Goal: Task Accomplishment & Management: Complete application form

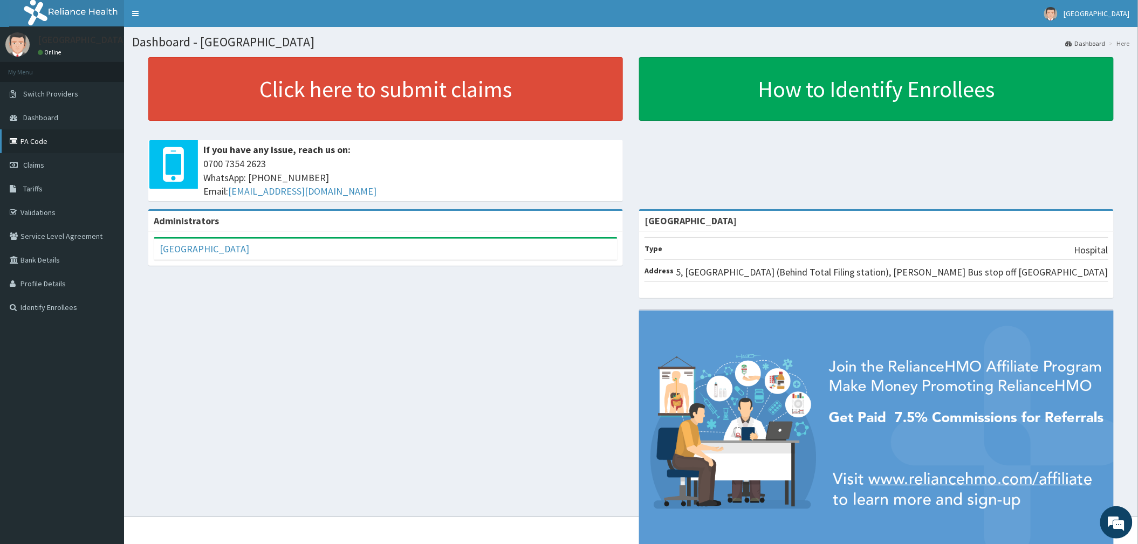
click at [27, 145] on link "PA Code" at bounding box center [62, 141] width 124 height 24
click at [19, 163] on icon at bounding box center [15, 165] width 11 height 8
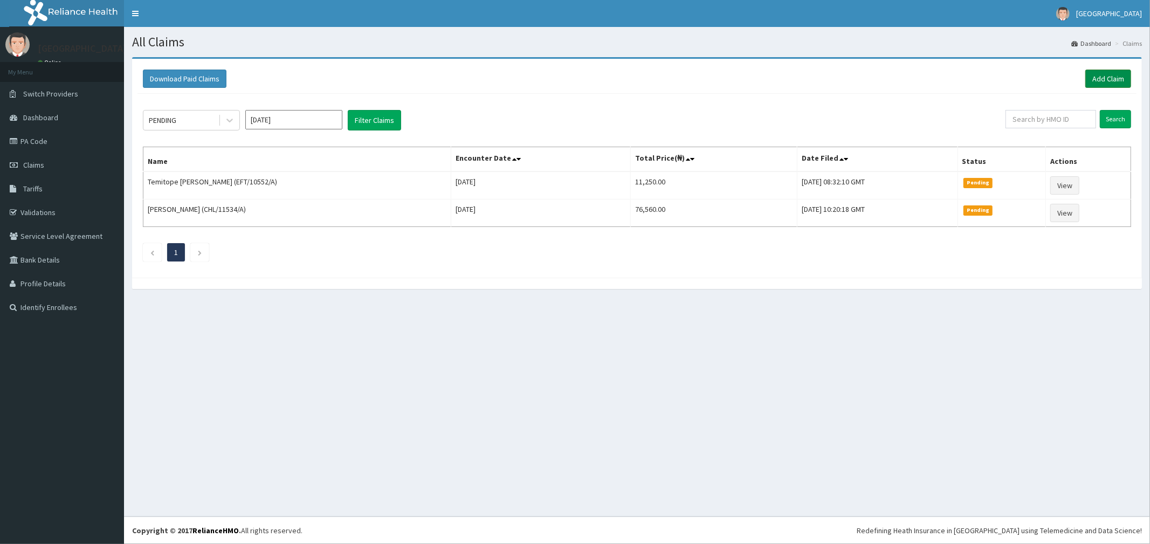
click at [1106, 76] on link "Add Claim" at bounding box center [1108, 79] width 46 height 18
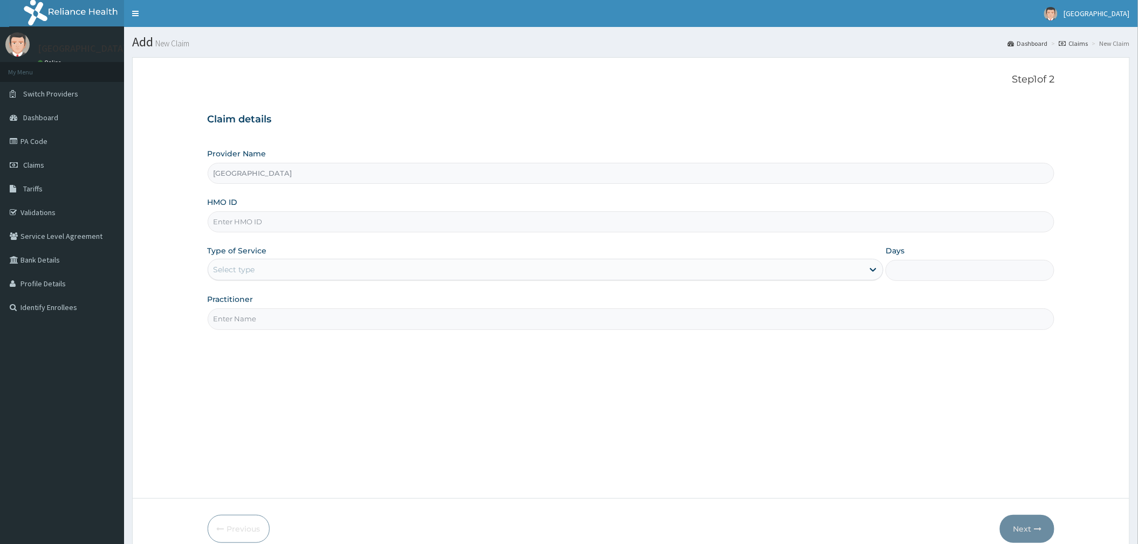
click at [255, 222] on input "HMO ID" at bounding box center [631, 221] width 847 height 21
type input "SBG/11210/B"
click at [233, 268] on div "Select type" at bounding box center [235, 269] width 42 height 11
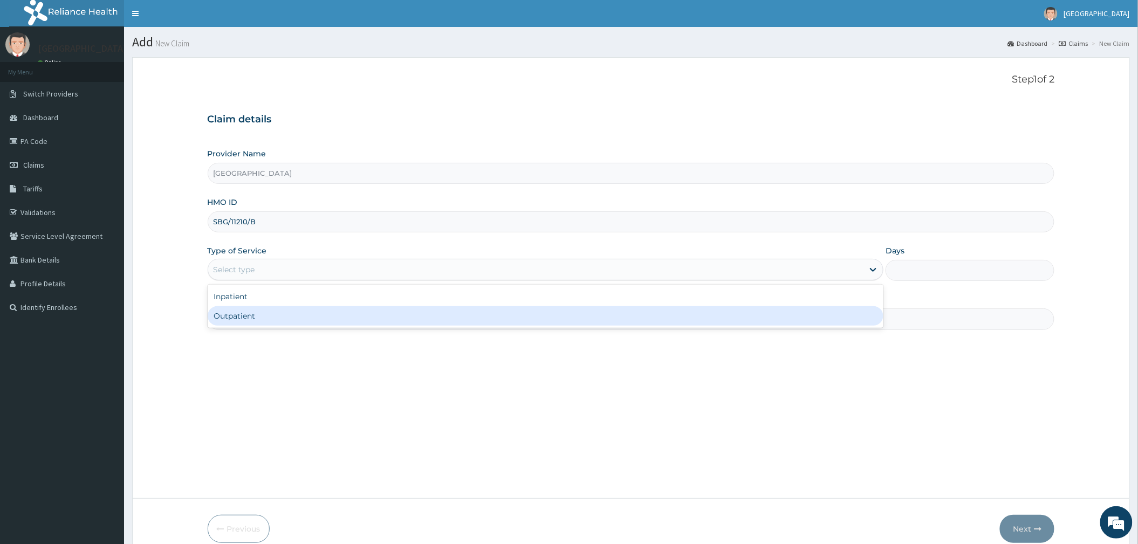
click at [244, 317] on div "Outpatient" at bounding box center [546, 315] width 676 height 19
type input "1"
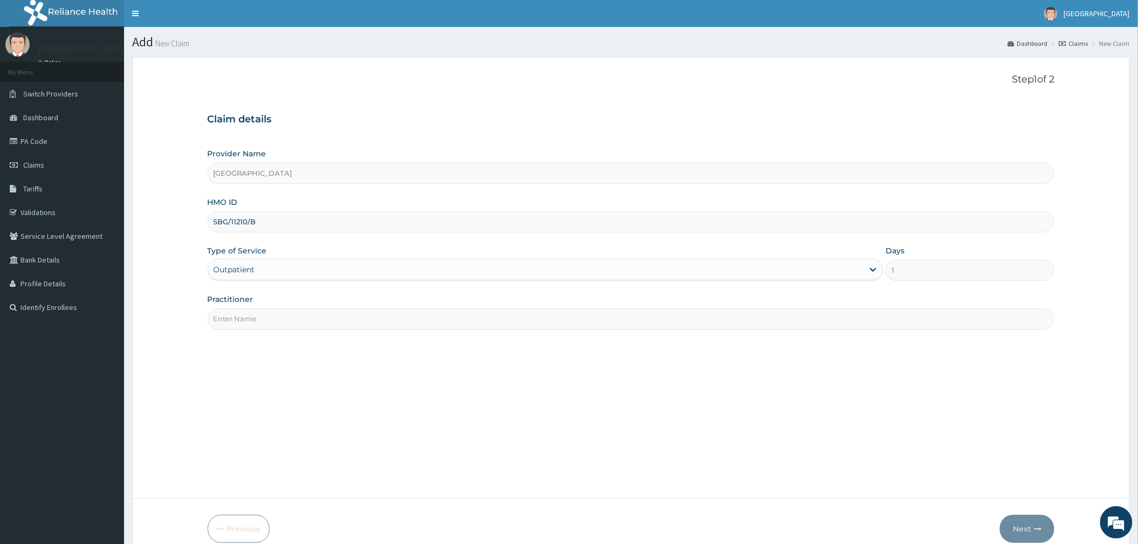
click at [283, 322] on input "Practitioner" at bounding box center [631, 318] width 847 height 21
type input "DR OGUOGHO"
click at [1031, 529] on button "Next" at bounding box center [1027, 529] width 54 height 28
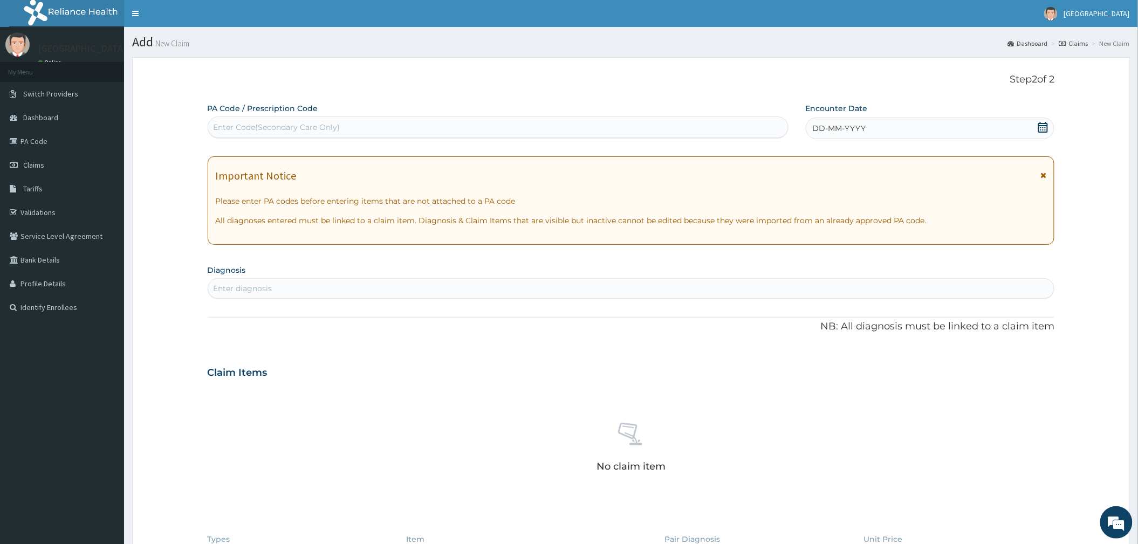
click at [1042, 127] on icon at bounding box center [1042, 127] width 11 height 11
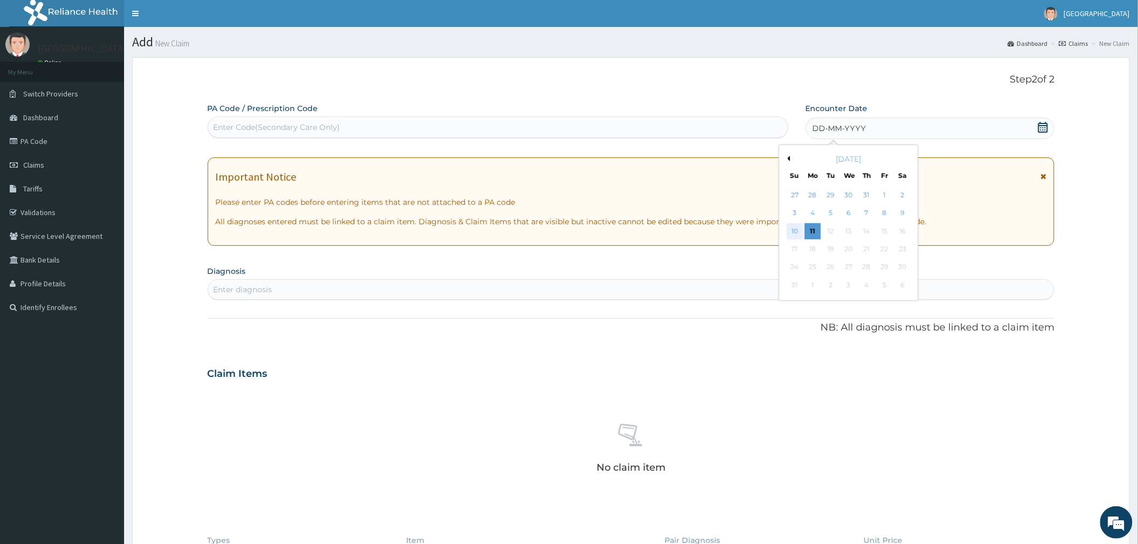
click at [789, 225] on div "10" at bounding box center [794, 231] width 16 height 16
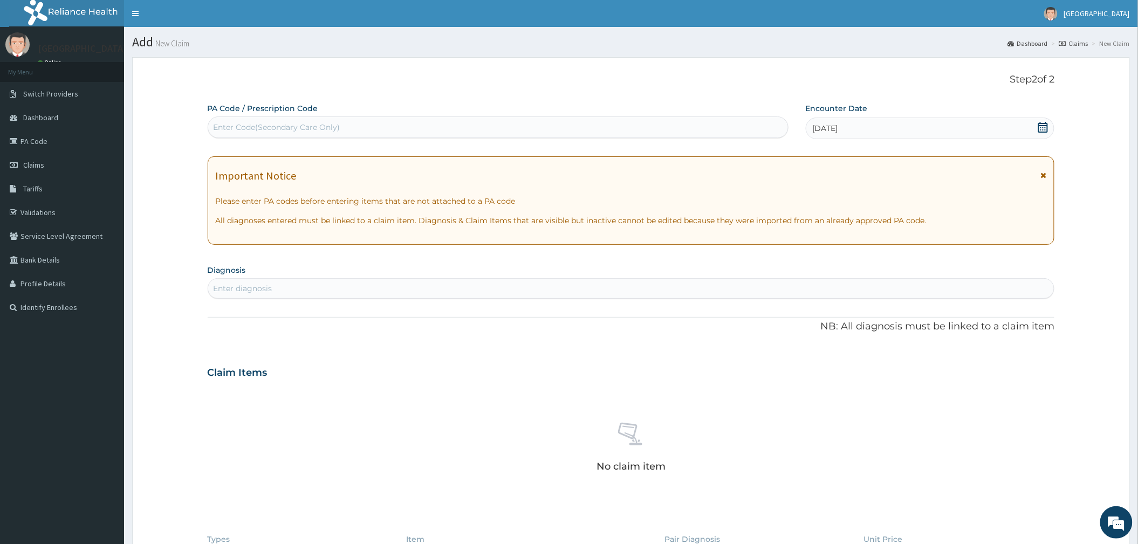
click at [262, 294] on div "Enter diagnosis" at bounding box center [243, 288] width 59 height 11
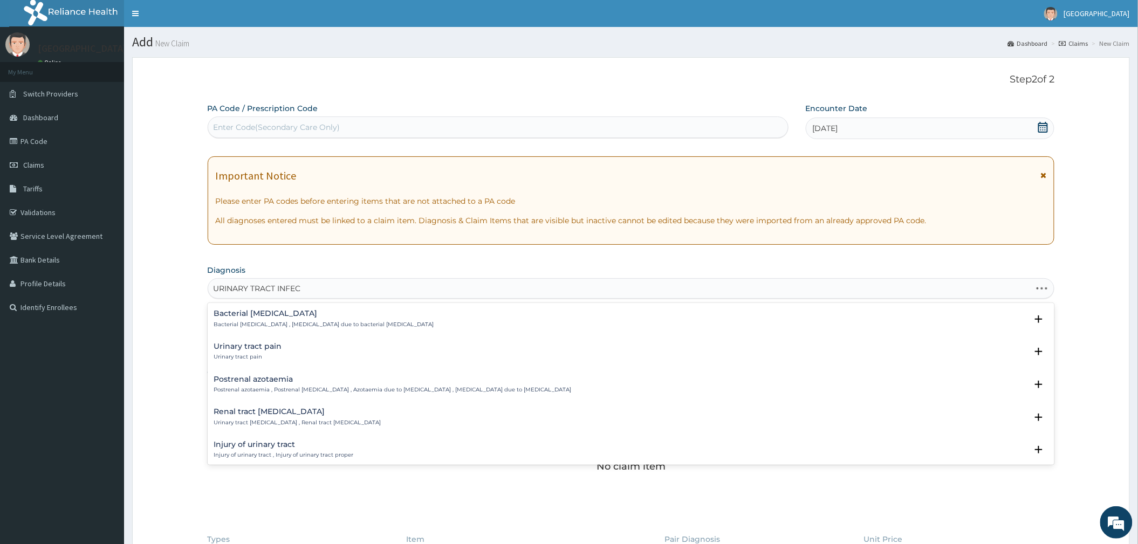
type input "URINARY TRACT INFECT"
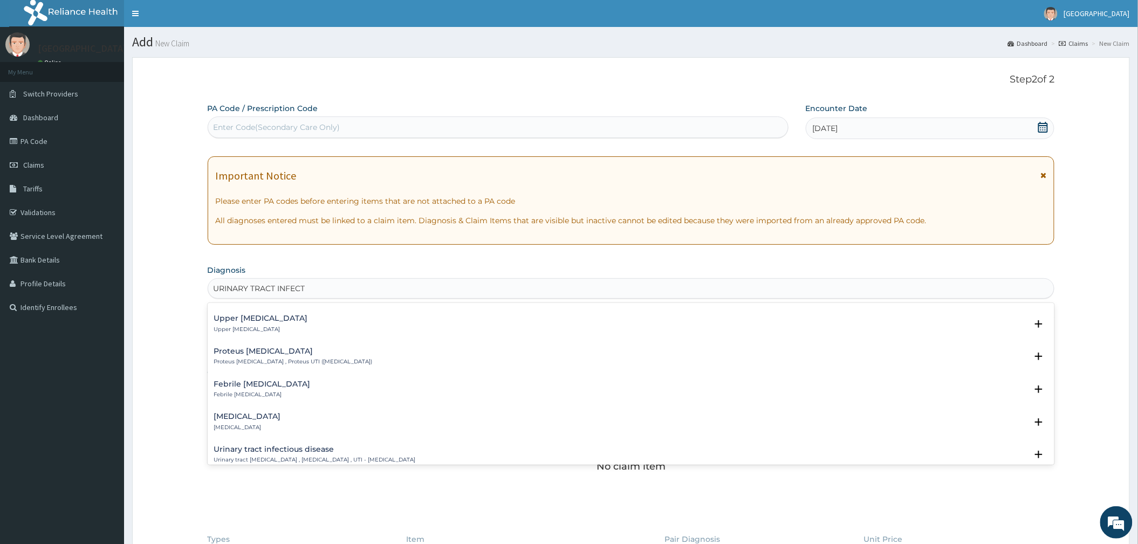
scroll to position [143, 0]
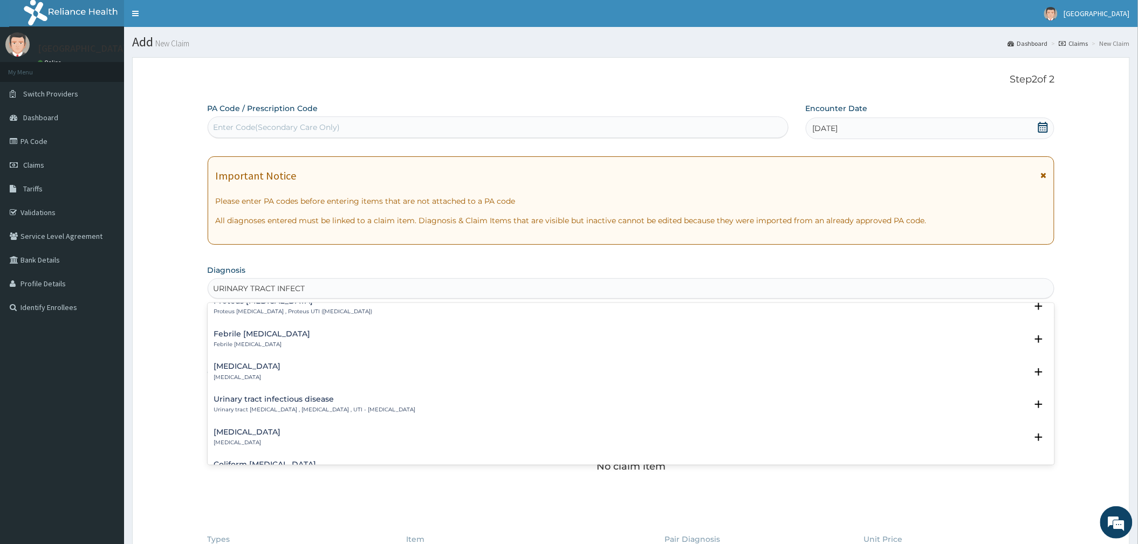
click at [279, 404] on div "Urinary tract infectious disease Urinary tract infectious disease , Urinary tra…" at bounding box center [315, 404] width 202 height 19
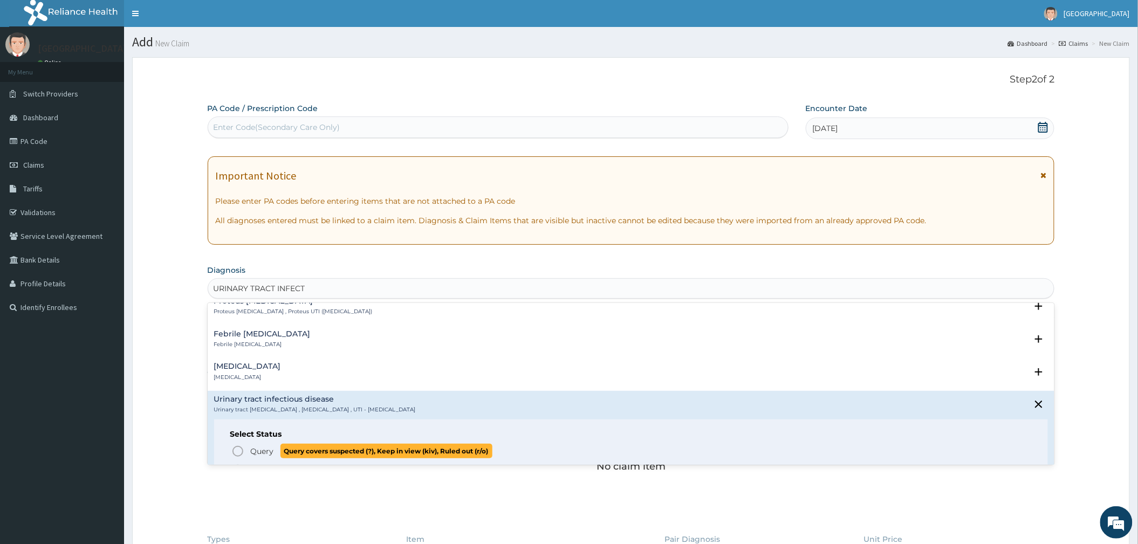
click at [239, 449] on icon "status option query" at bounding box center [237, 451] width 13 height 13
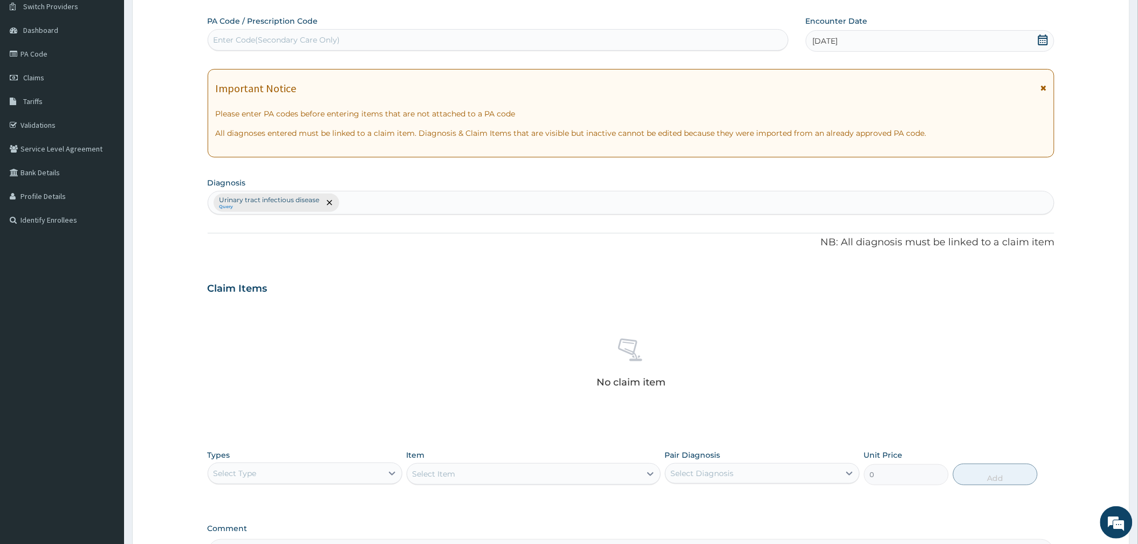
scroll to position [216, 0]
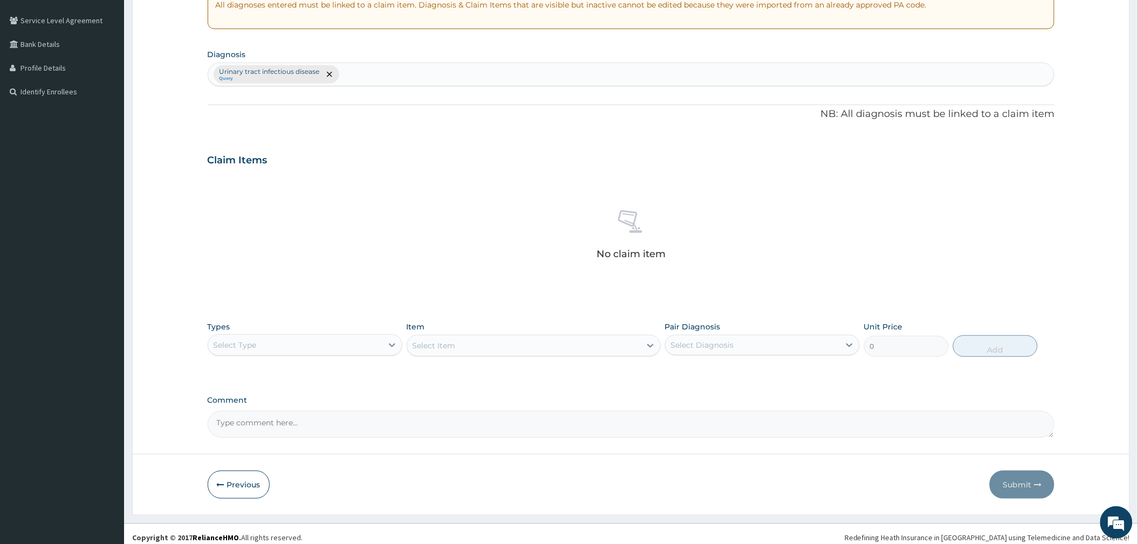
click at [293, 350] on div "Select Type" at bounding box center [295, 344] width 174 height 17
click at [262, 406] on div "Procedures" at bounding box center [305, 410] width 195 height 19
click at [743, 337] on div "Select Diagnosis" at bounding box center [752, 344] width 174 height 17
click at [708, 373] on label "Urinary tract infectious disease" at bounding box center [743, 371] width 120 height 11
checkbox input "true"
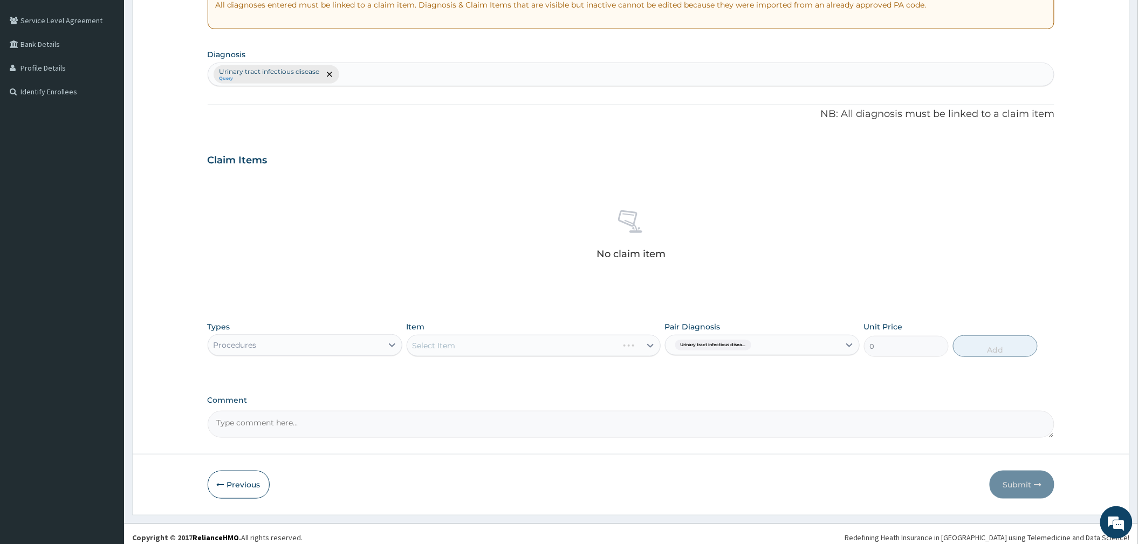
click at [613, 354] on div "Select Item" at bounding box center [534, 346] width 254 height 22
click at [613, 345] on div "Select Item" at bounding box center [534, 346] width 254 height 22
click at [613, 345] on div "Select Item" at bounding box center [523, 345] width 233 height 17
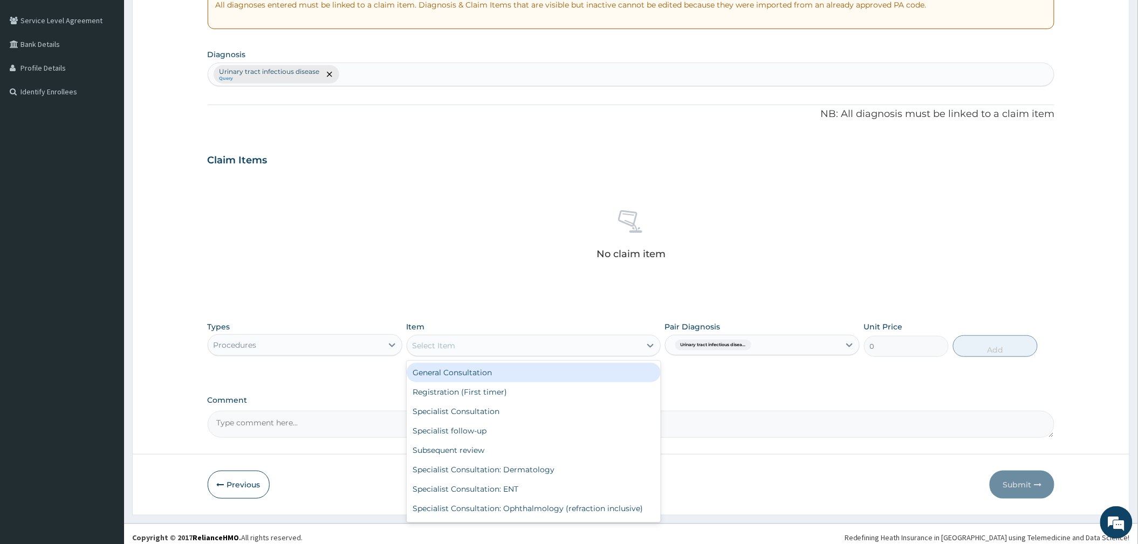
click at [514, 376] on div "General Consultation" at bounding box center [534, 372] width 254 height 19
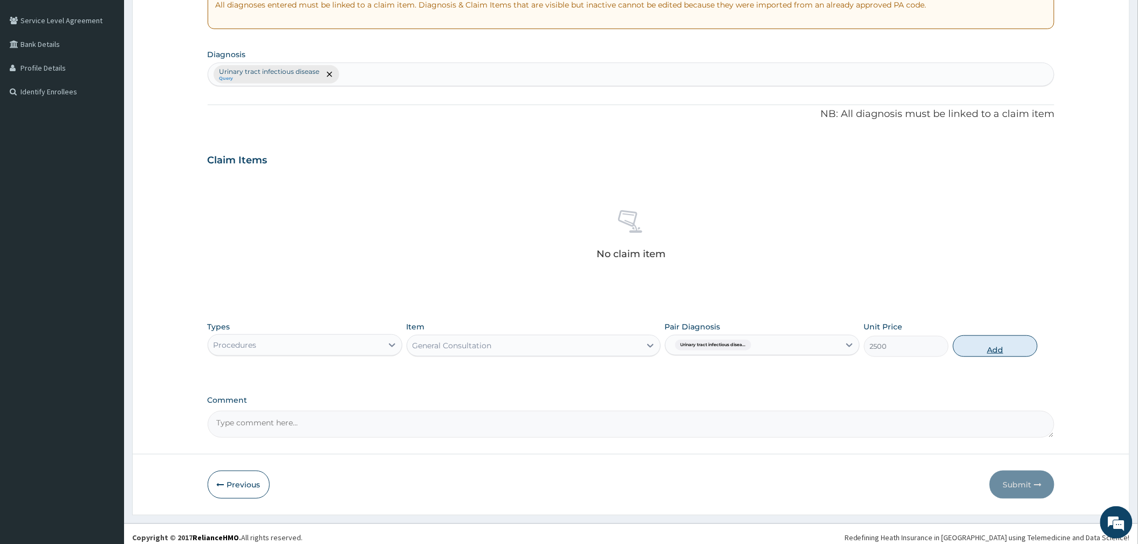
click at [992, 347] on button "Add" at bounding box center [995, 346] width 85 height 22
type input "0"
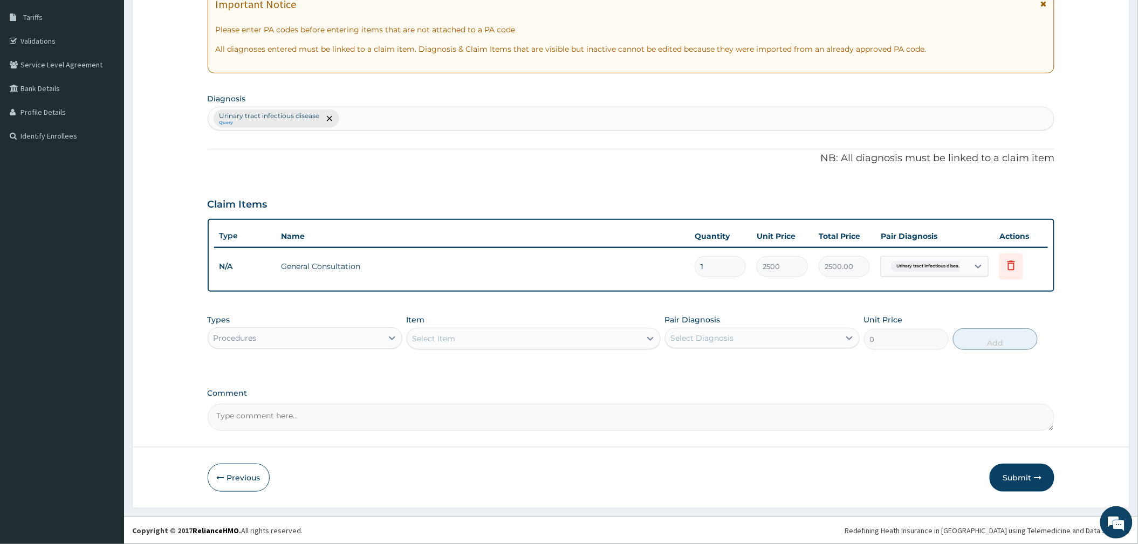
scroll to position [171, 0]
click at [305, 335] on div "Procedures" at bounding box center [295, 337] width 174 height 17
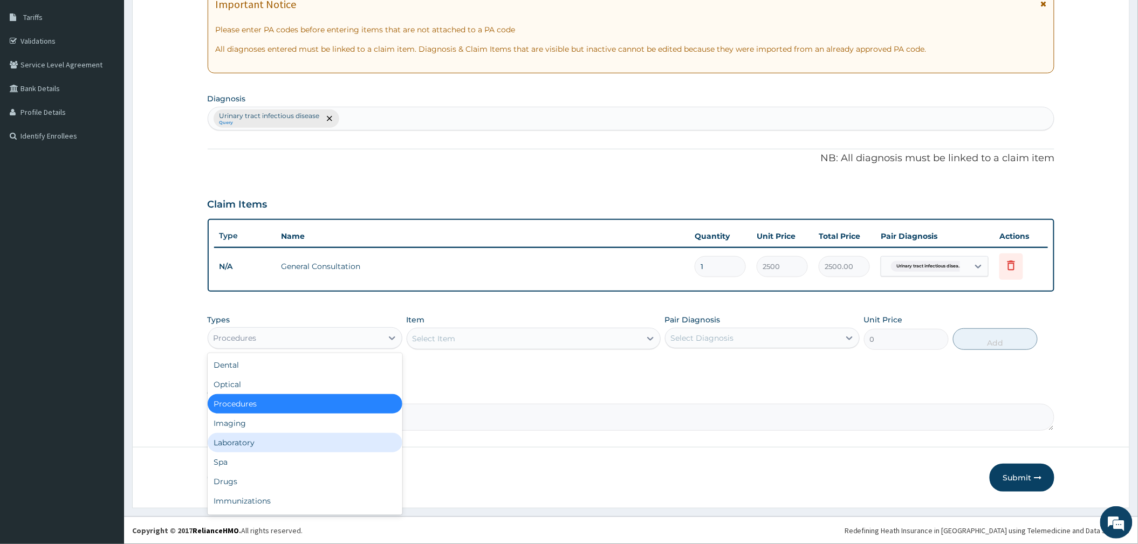
click at [284, 437] on div "Laboratory" at bounding box center [305, 442] width 195 height 19
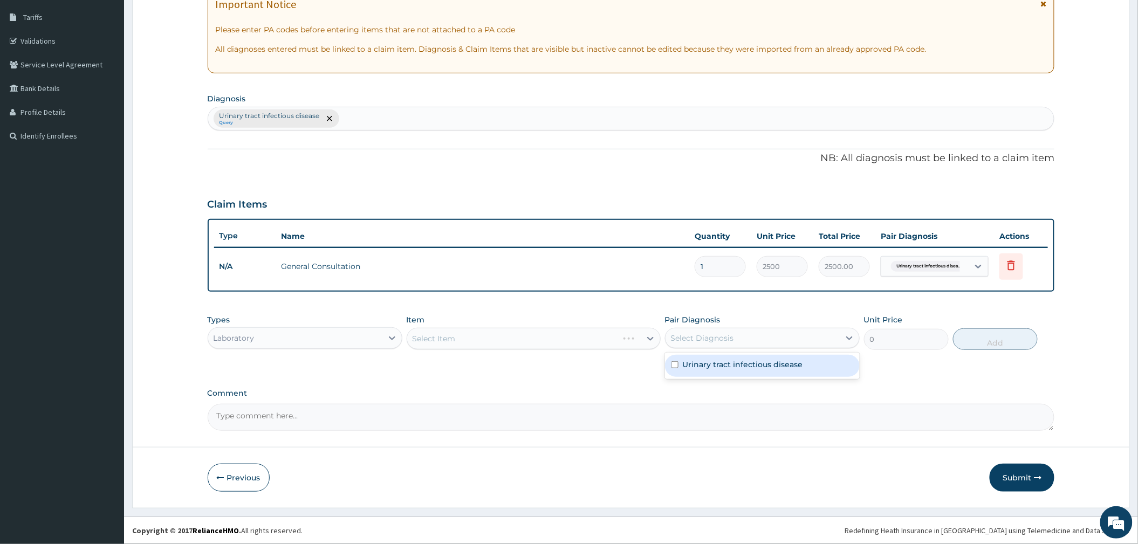
click at [751, 333] on div "Select Diagnosis" at bounding box center [752, 337] width 174 height 17
click at [723, 367] on label "Urinary tract infectious disease" at bounding box center [743, 364] width 120 height 11
checkbox input "true"
click at [595, 342] on div "Select Item" at bounding box center [534, 339] width 254 height 22
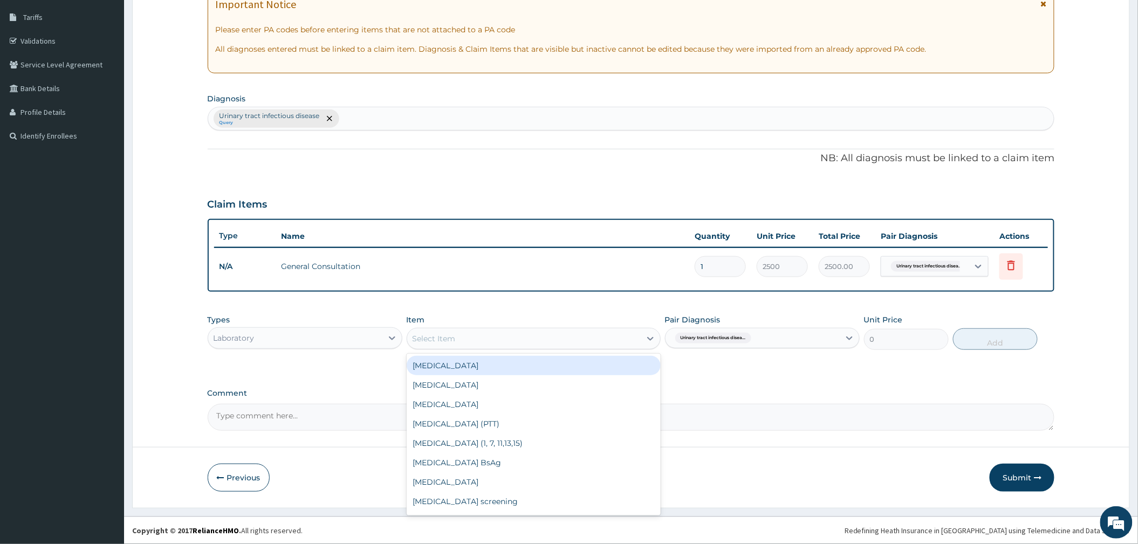
click at [594, 341] on div "Select Item" at bounding box center [523, 338] width 233 height 17
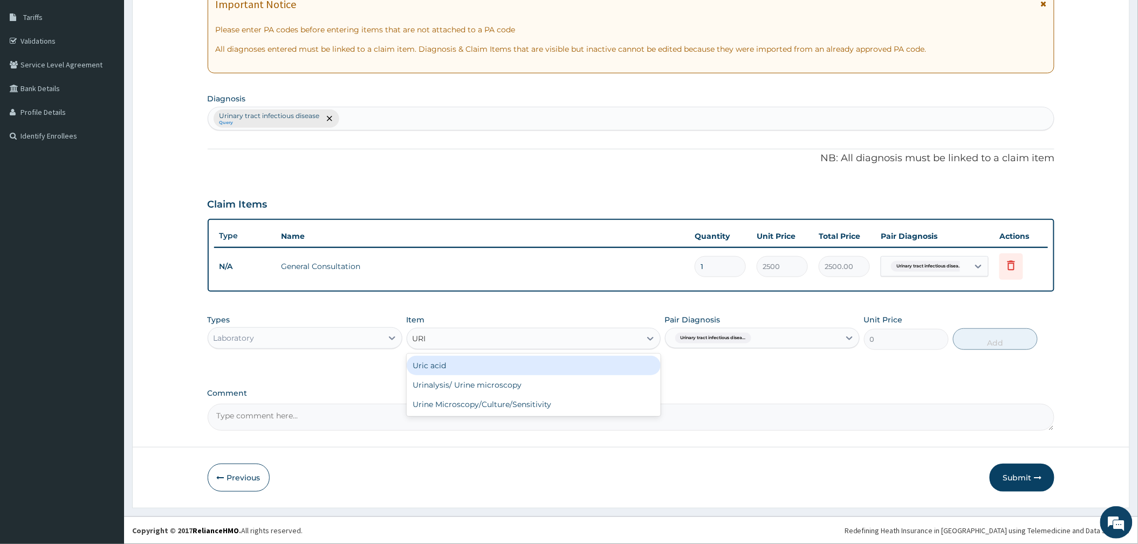
type input "URIN"
click at [565, 369] on div "Urinalysis/ Urine microscopy" at bounding box center [534, 365] width 254 height 19
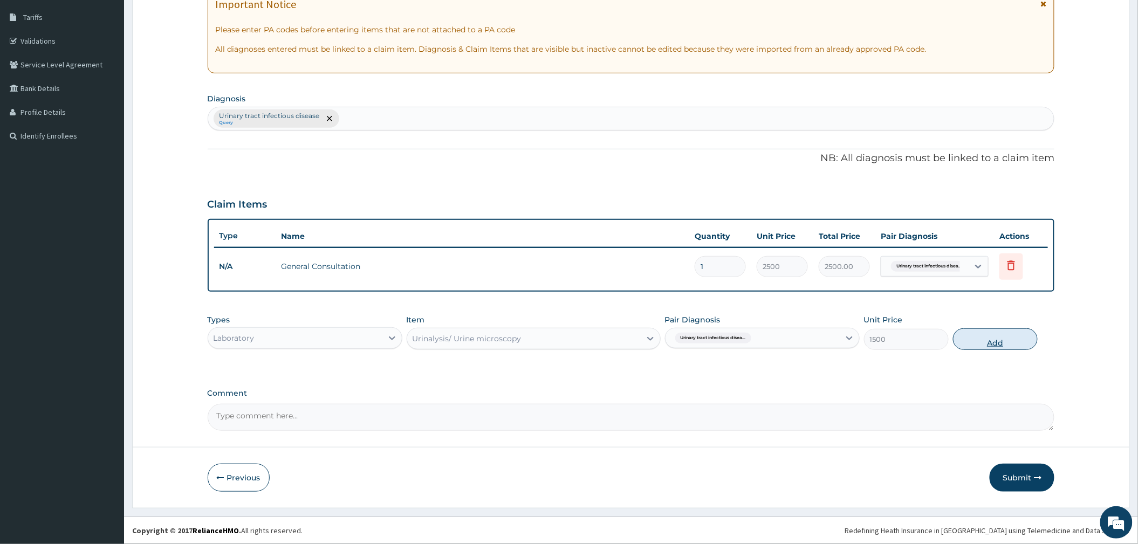
click at [996, 341] on button "Add" at bounding box center [995, 339] width 85 height 22
type input "0"
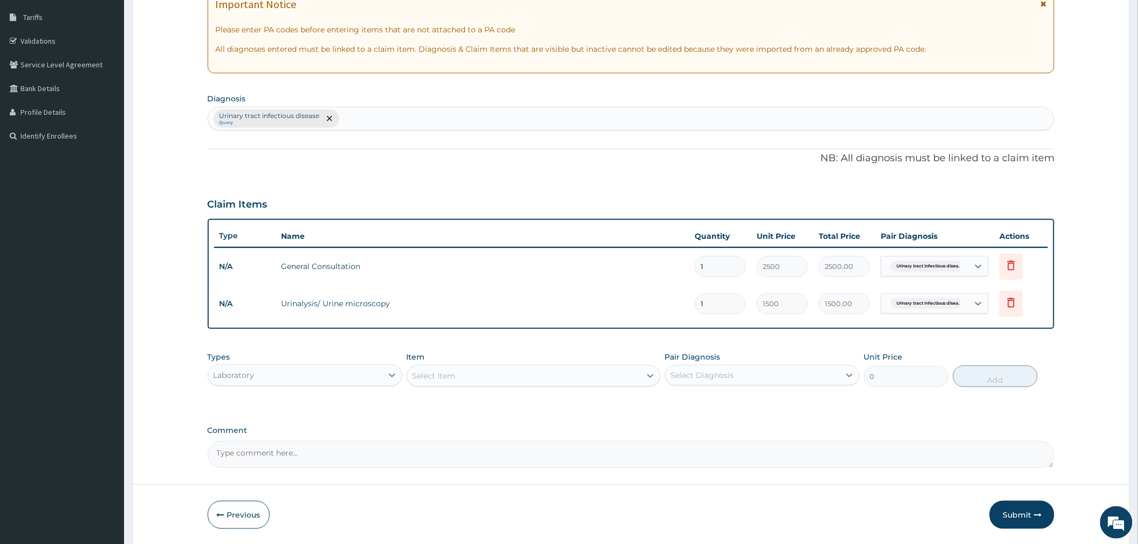
click at [247, 375] on div "Laboratory" at bounding box center [234, 375] width 41 height 11
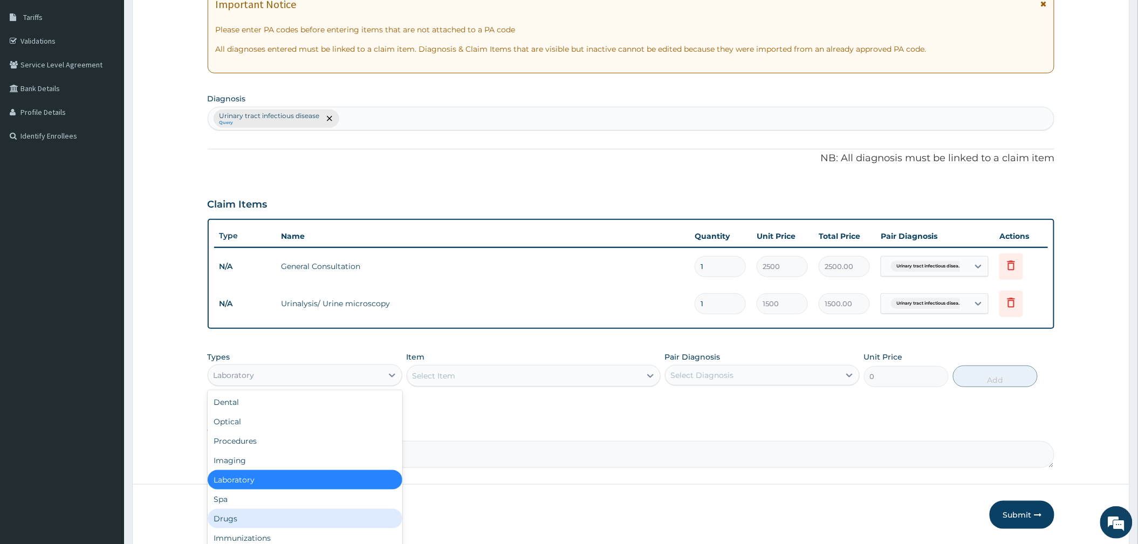
scroll to position [37, 0]
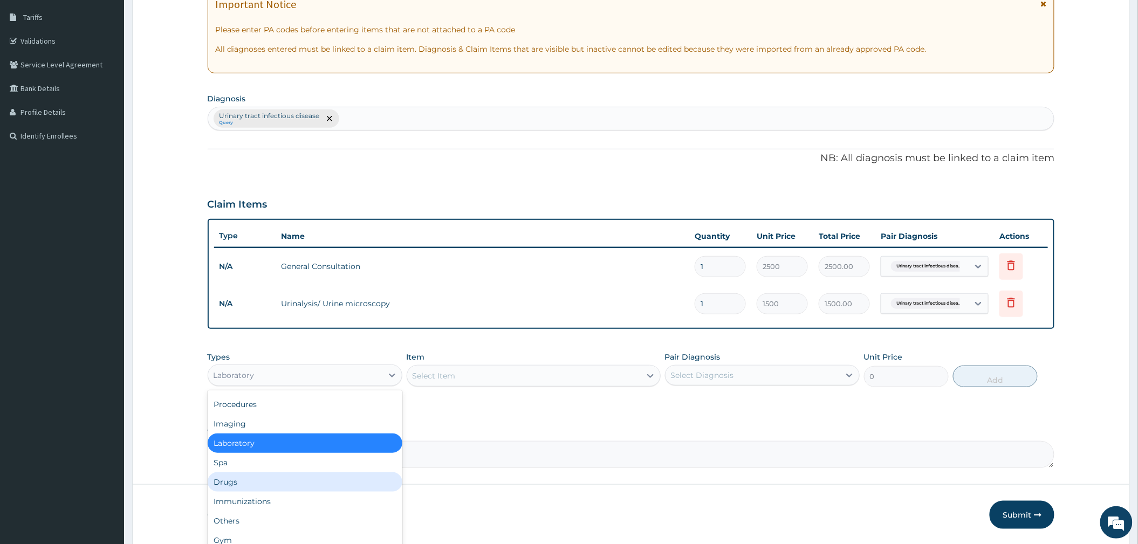
click at [262, 484] on div "Drugs" at bounding box center [305, 481] width 195 height 19
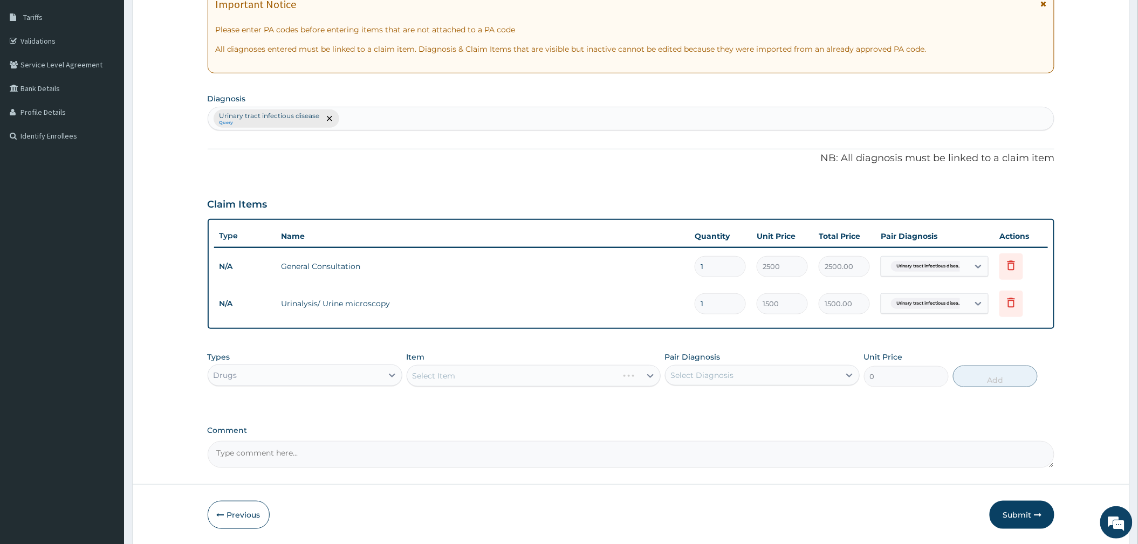
click at [731, 374] on div "Select Diagnosis" at bounding box center [702, 375] width 63 height 11
click at [719, 406] on label "Urinary tract infectious disease" at bounding box center [743, 401] width 120 height 11
checkbox input "true"
click at [512, 365] on div "Select Item" at bounding box center [534, 376] width 254 height 22
click at [512, 372] on div "Select Item" at bounding box center [534, 376] width 254 height 22
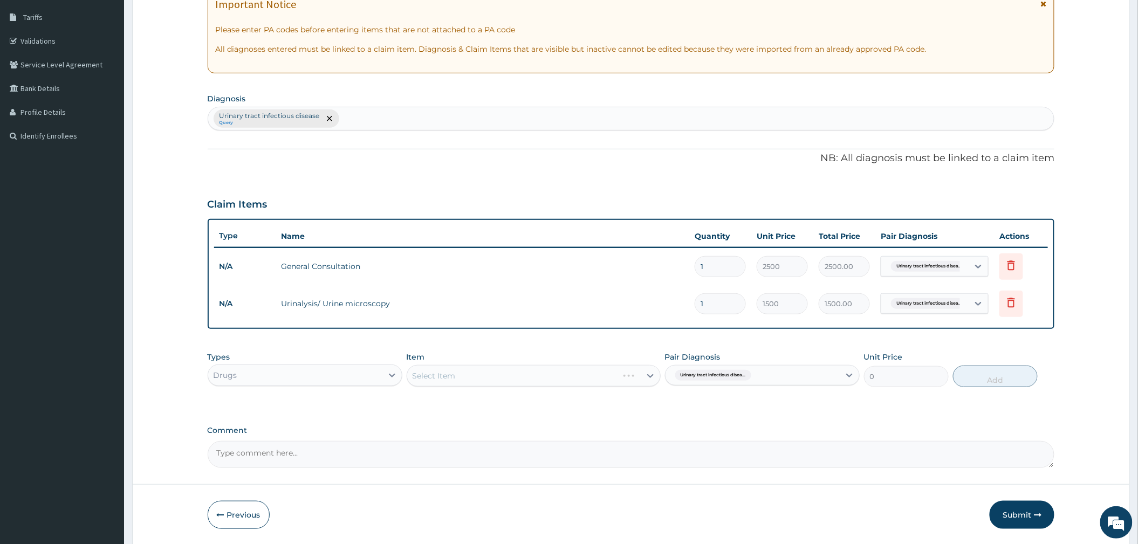
click at [513, 373] on div "Select Item" at bounding box center [534, 376] width 254 height 22
click at [518, 374] on div "Select Item" at bounding box center [523, 375] width 233 height 17
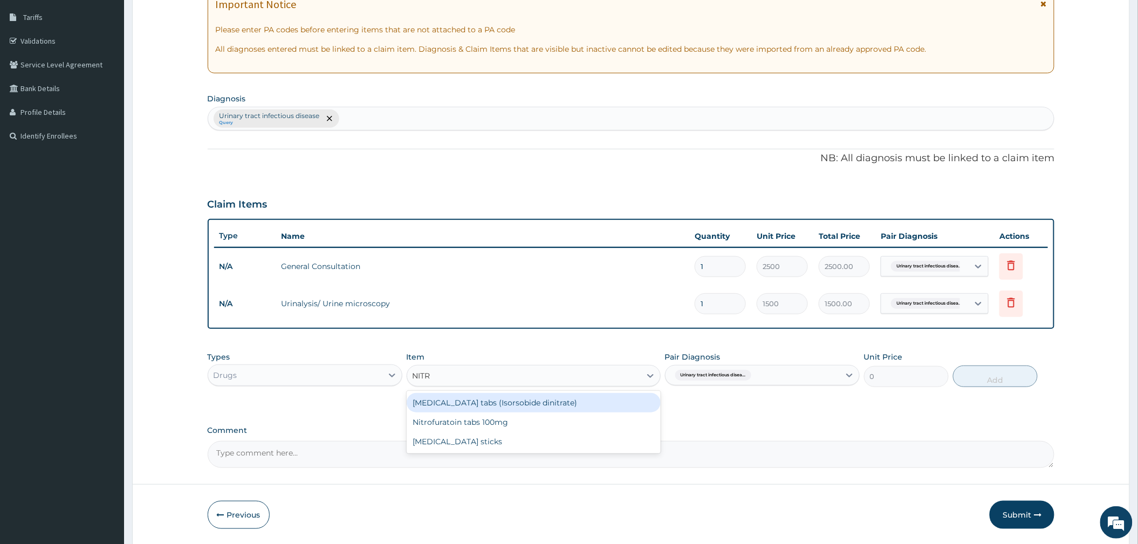
type input "NITRO"
click at [525, 398] on div "Nitrofuratoin tabs 100mg" at bounding box center [534, 402] width 254 height 19
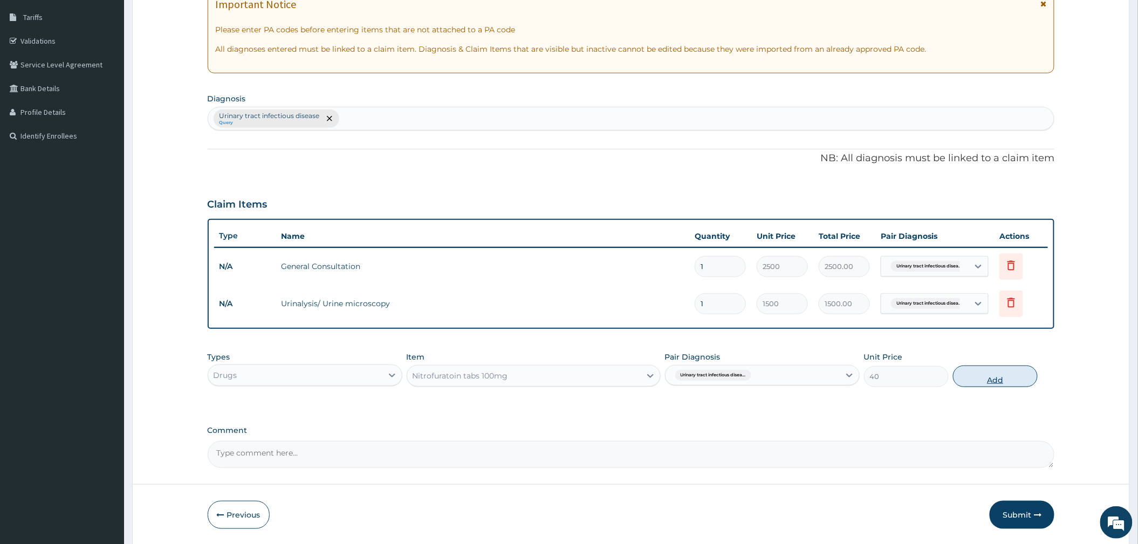
click at [966, 379] on button "Add" at bounding box center [995, 377] width 85 height 22
type input "0"
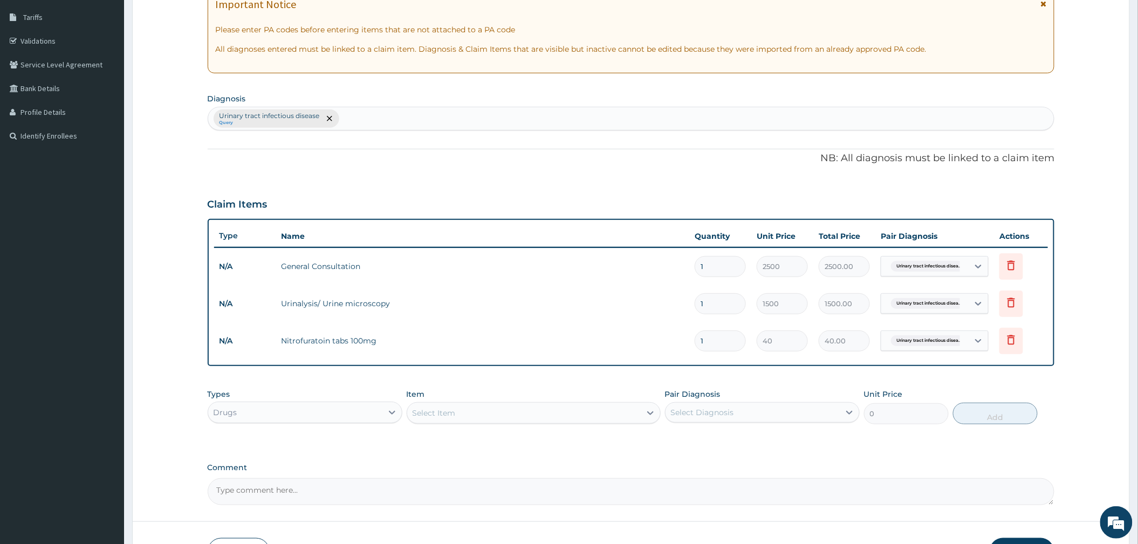
type input "10"
type input "400.00"
type input "100"
type input "4000.00"
type input "10"
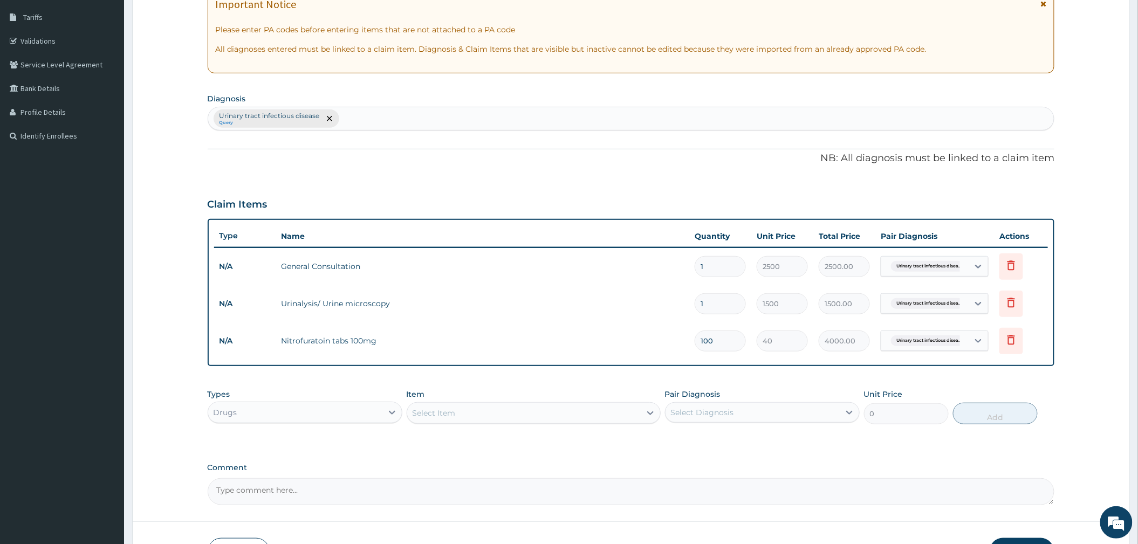
type input "400.00"
type input "10"
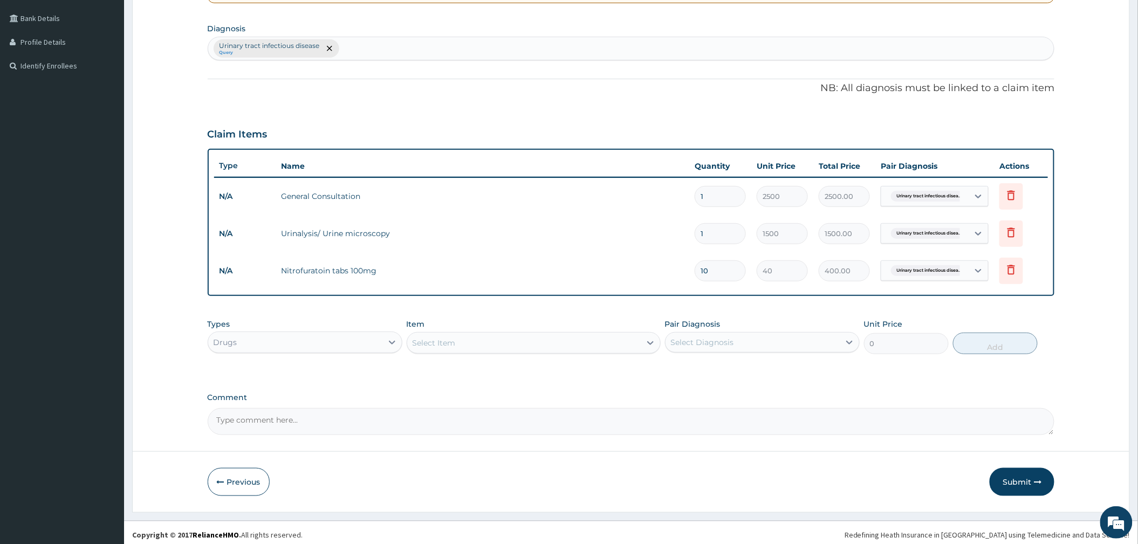
scroll to position [246, 0]
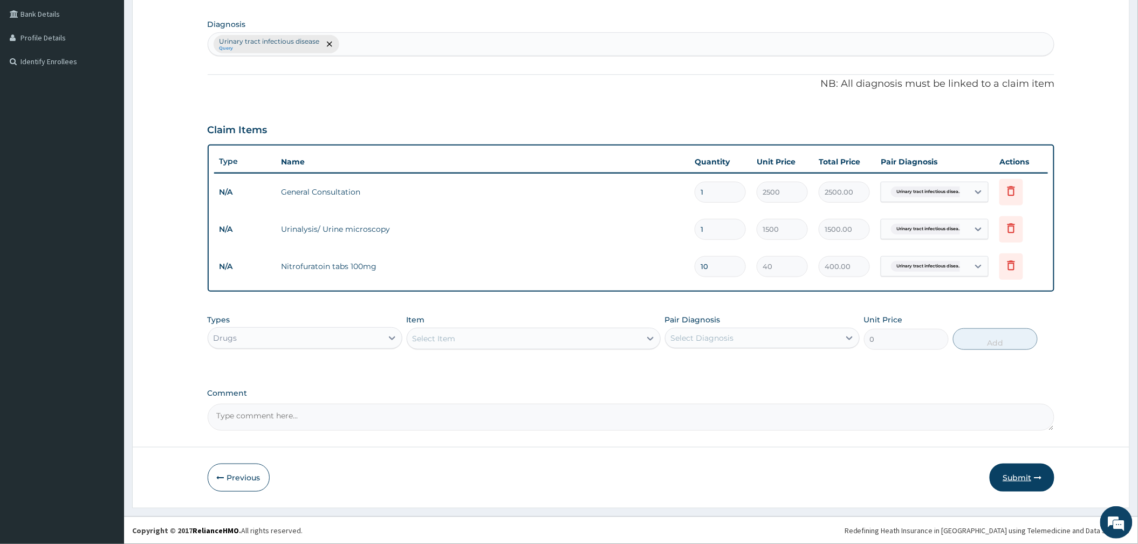
click at [1009, 471] on button "Submit" at bounding box center [1021, 478] width 65 height 28
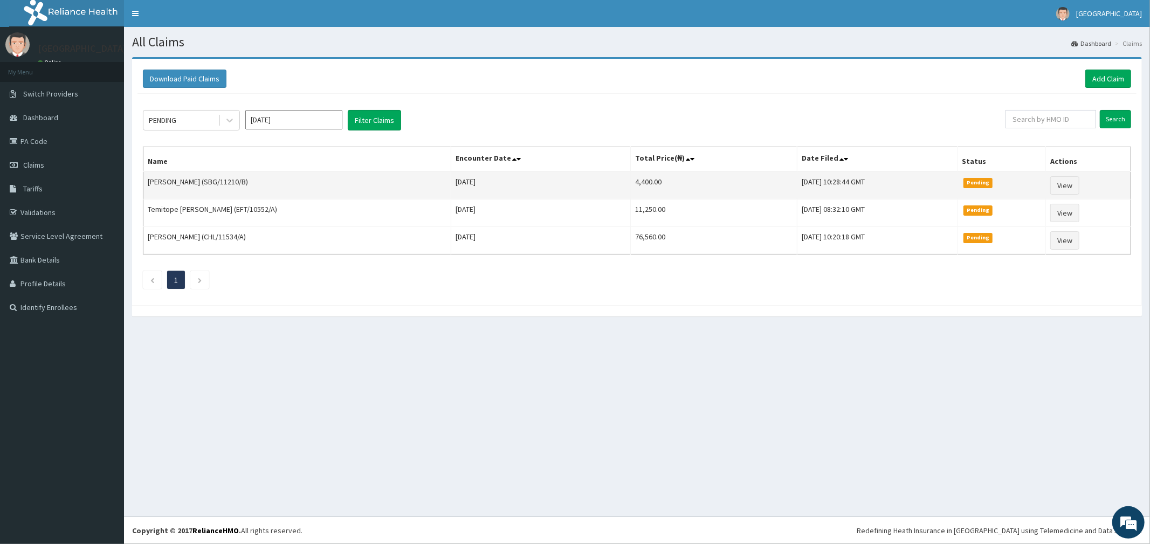
drag, startPoint x: 211, startPoint y: 178, endPoint x: 250, endPoint y: 177, distance: 38.8
click at [250, 177] on td "[PERSON_NAME] (SBG/11210/B)" at bounding box center [297, 185] width 308 height 28
click at [214, 180] on td "[PERSON_NAME] (SBG/11210/B)" at bounding box center [297, 185] width 308 height 28
drag, startPoint x: 214, startPoint y: 183, endPoint x: 249, endPoint y: 182, distance: 35.6
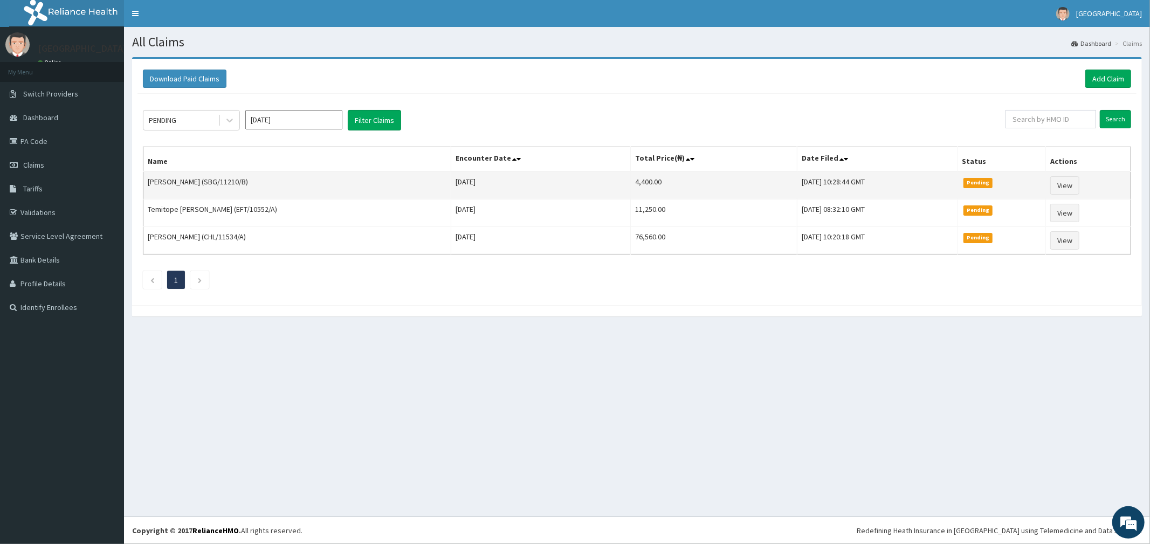
click at [242, 182] on td "[PERSON_NAME] (SBG/11210/B)" at bounding box center [297, 185] width 308 height 28
click at [255, 188] on td "Rachael Olaluwoye (SBG/11210/B)" at bounding box center [297, 185] width 308 height 28
click at [1061, 188] on link "View" at bounding box center [1064, 185] width 29 height 18
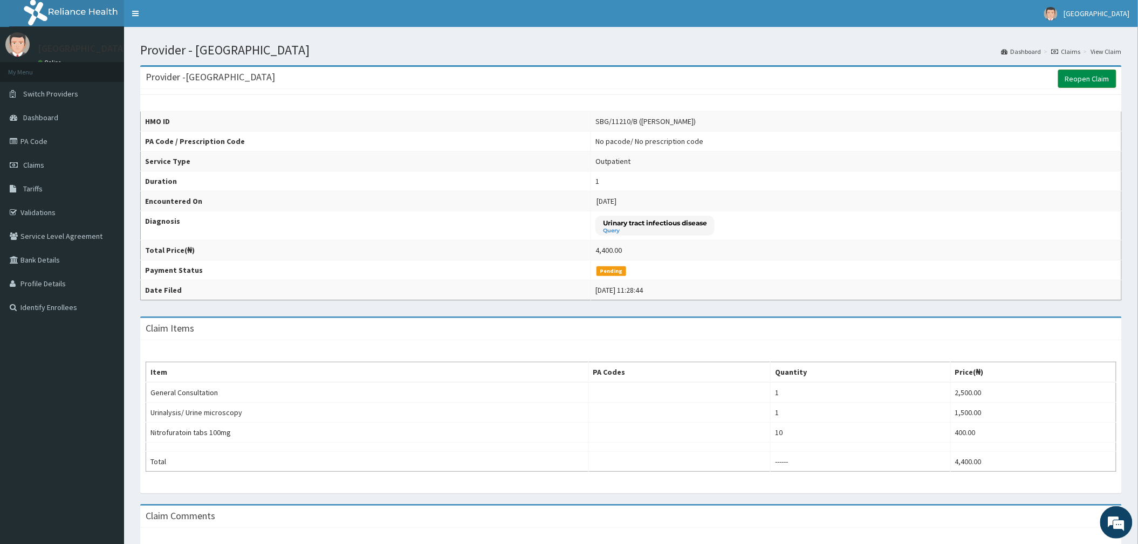
click at [1079, 83] on link "Reopen Claim" at bounding box center [1087, 79] width 58 height 18
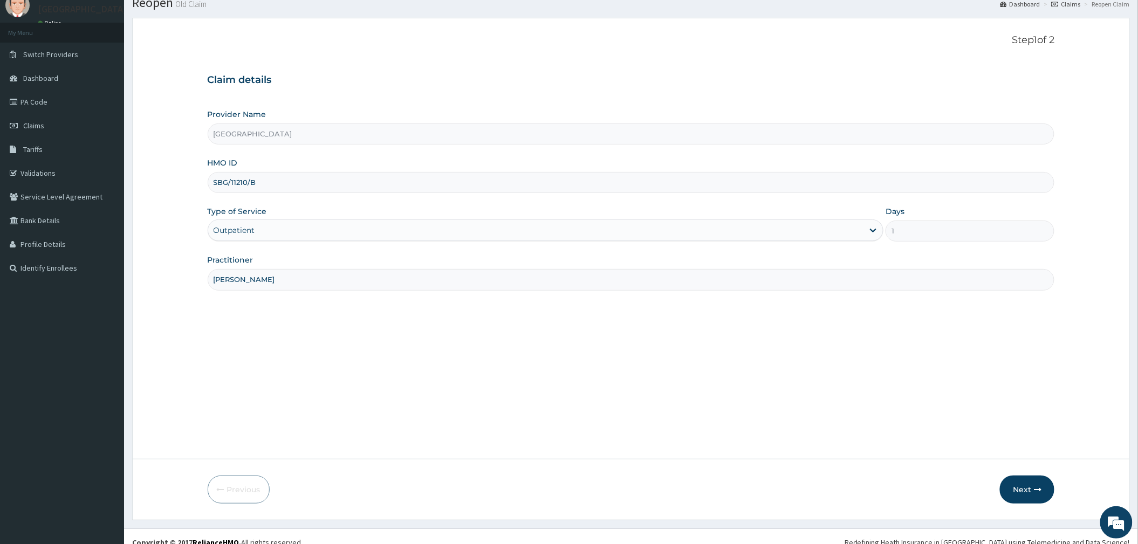
scroll to position [52, 0]
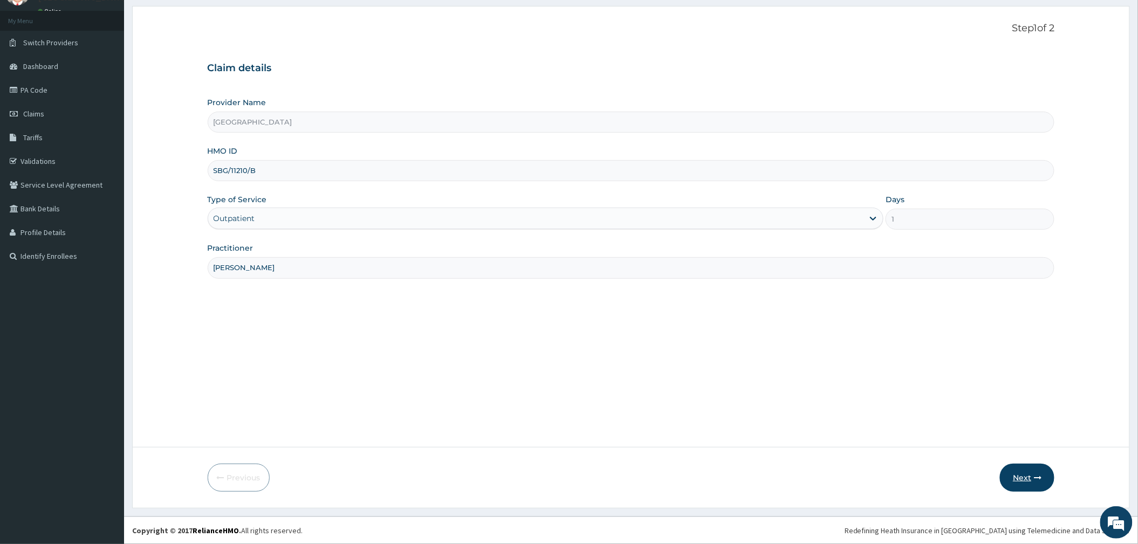
click at [1010, 481] on button "Next" at bounding box center [1027, 478] width 54 height 28
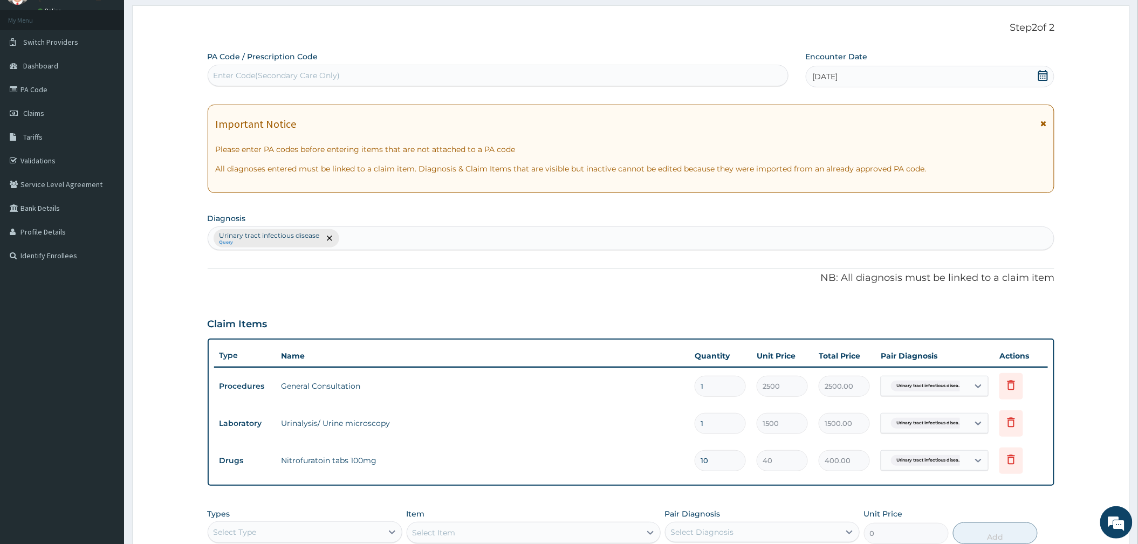
scroll to position [188, 0]
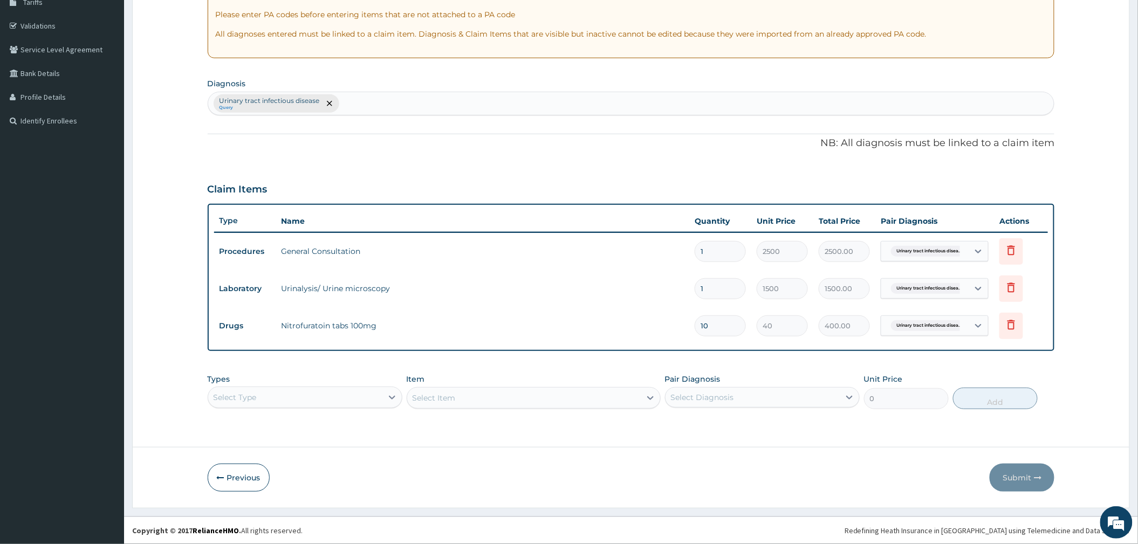
click at [369, 100] on div "Urinary tract [MEDICAL_DATA] Query" at bounding box center [631, 103] width 846 height 23
type input "PLASMO"
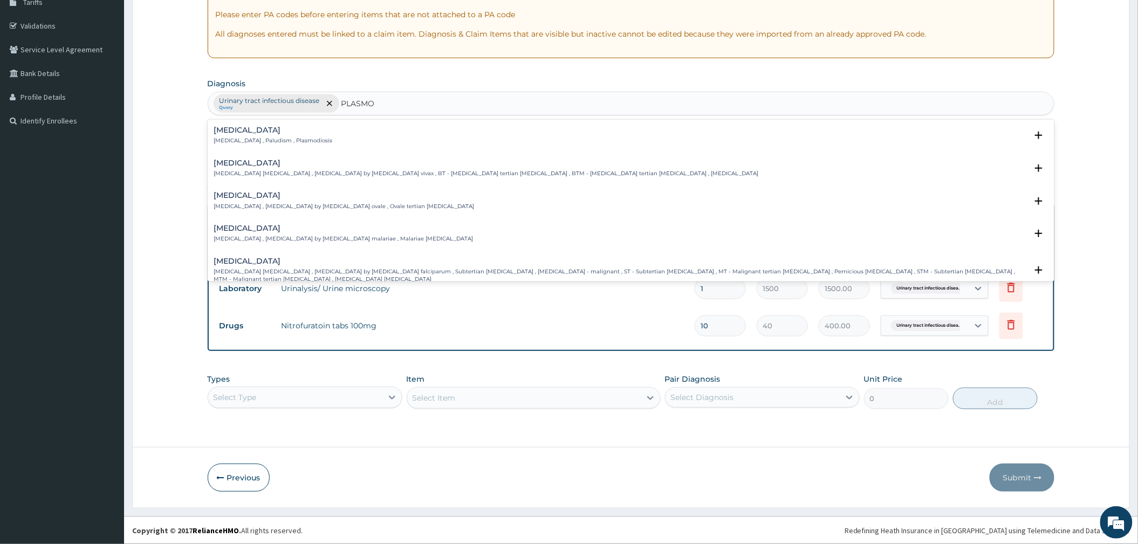
click at [251, 130] on h4 "[MEDICAL_DATA]" at bounding box center [273, 130] width 119 height 8
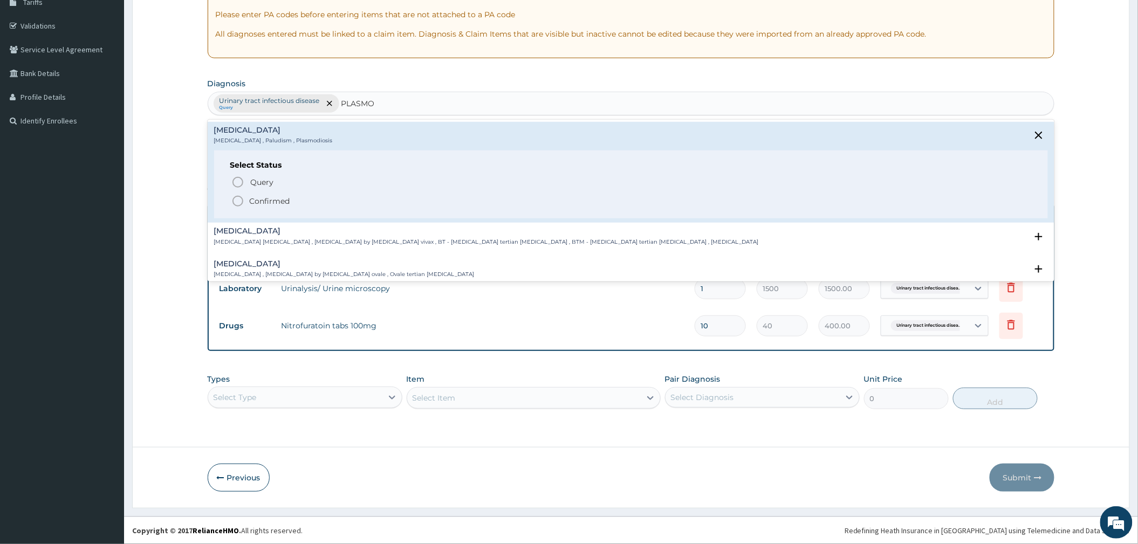
click at [259, 201] on p "Confirmed" at bounding box center [270, 201] width 40 height 11
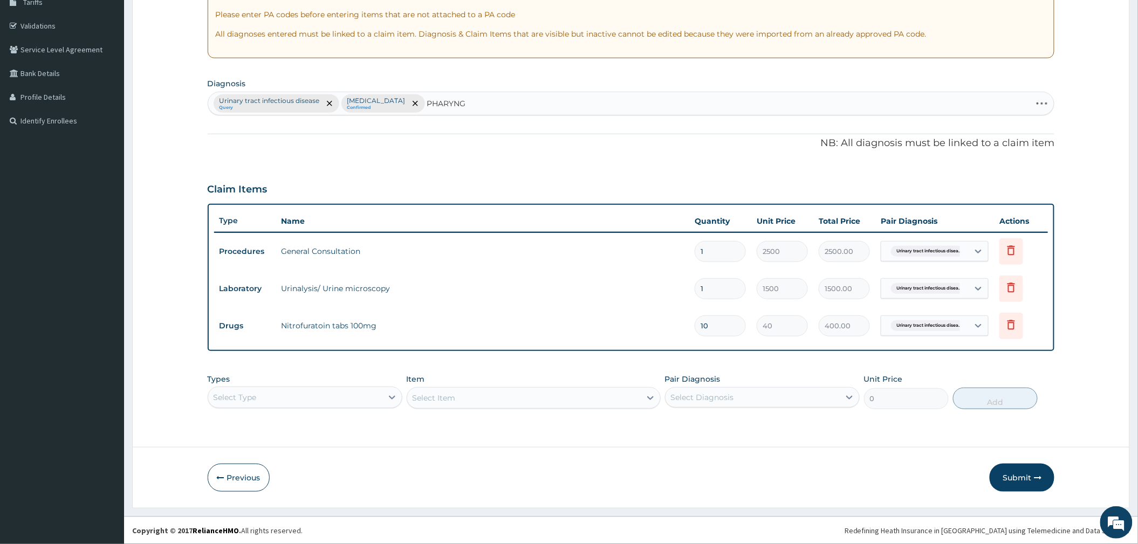
type input "PHARYNGI"
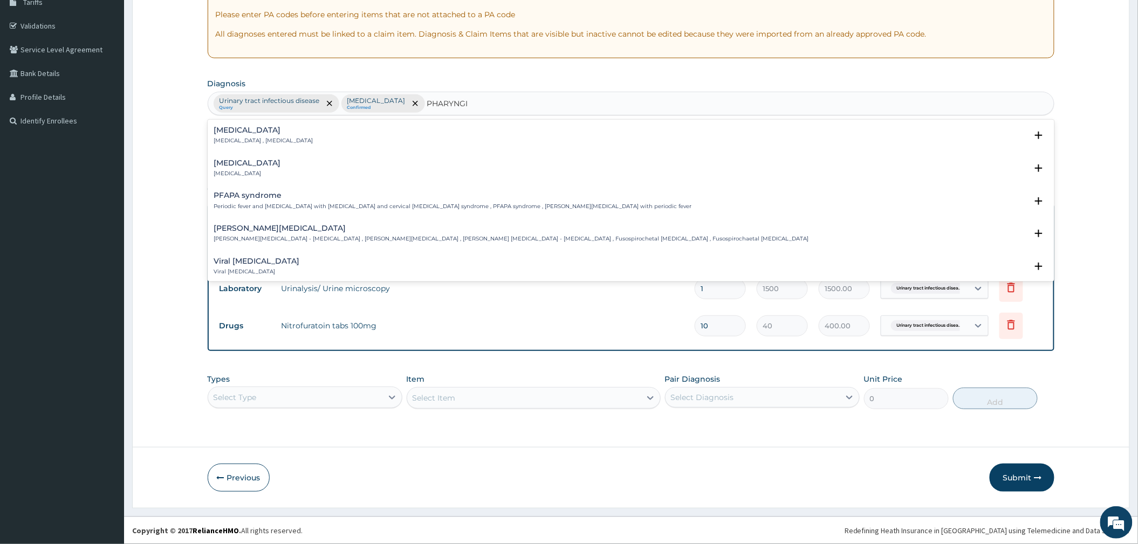
click at [249, 160] on h4 "Pharyngitis" at bounding box center [247, 163] width 67 height 8
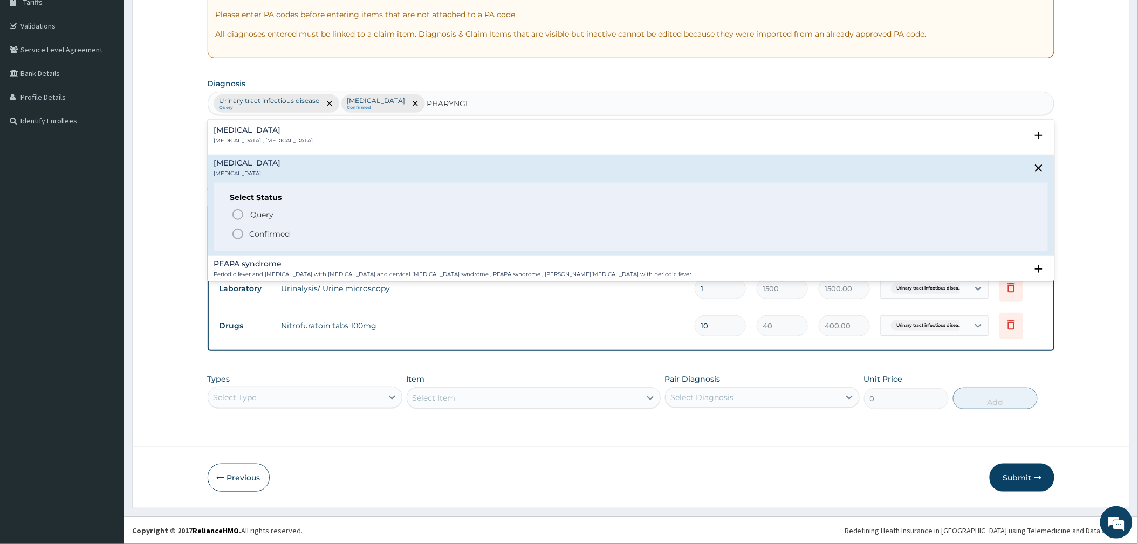
click at [273, 232] on p "Confirmed" at bounding box center [270, 234] width 40 height 11
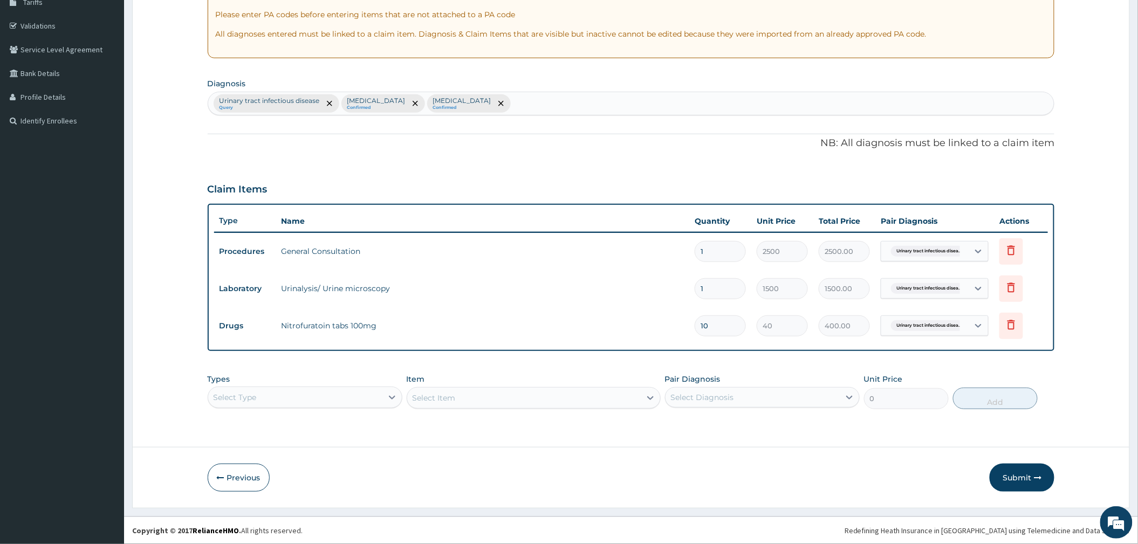
click at [333, 395] on div "Select Type" at bounding box center [295, 397] width 174 height 17
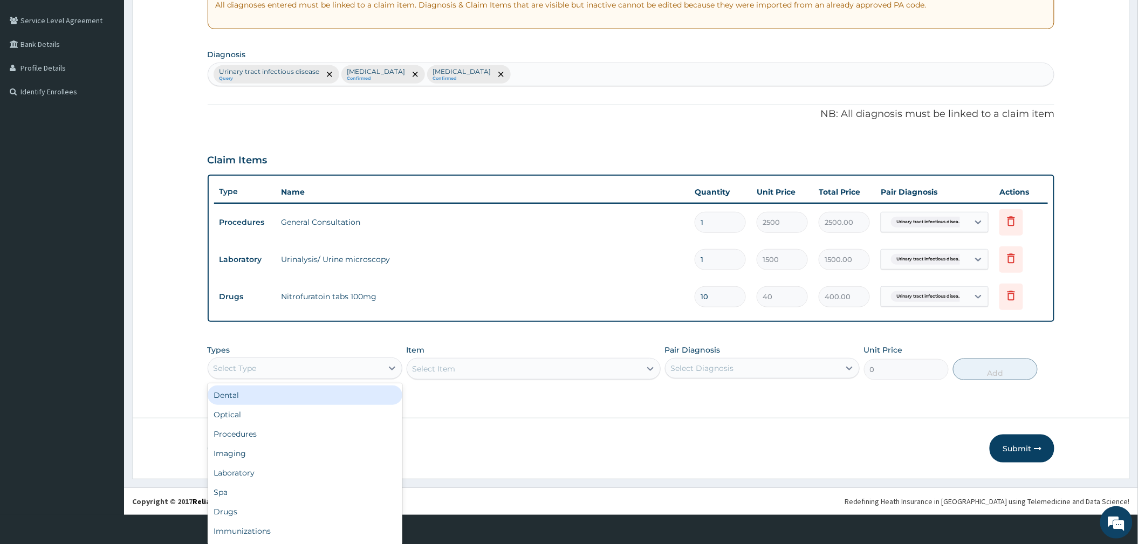
scroll to position [29, 0]
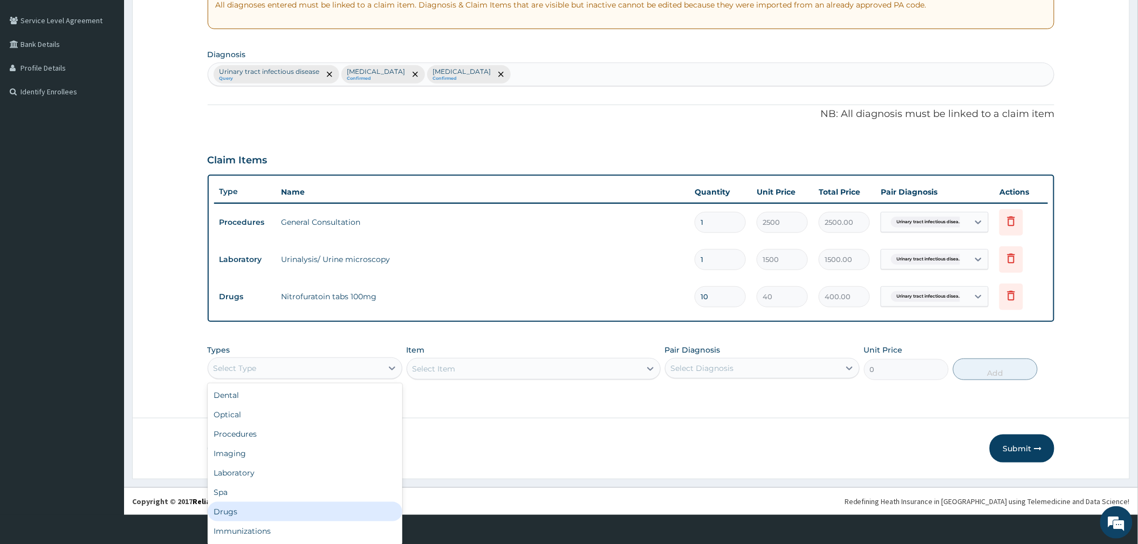
drag, startPoint x: 266, startPoint y: 509, endPoint x: 305, endPoint y: 506, distance: 39.0
click at [266, 510] on div "Drugs" at bounding box center [305, 511] width 195 height 19
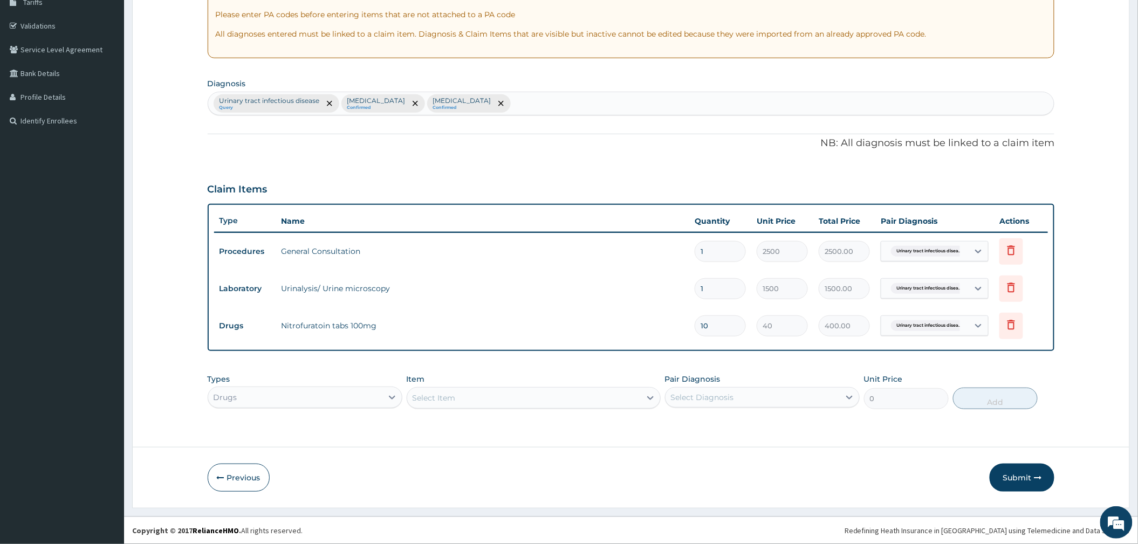
scroll to position [0, 0]
click at [691, 403] on div "Select Diagnosis" at bounding box center [752, 397] width 174 height 17
click at [689, 443] on label "[MEDICAL_DATA]" at bounding box center [716, 446] width 67 height 11
checkbox input "true"
click at [570, 400] on div "Select Item" at bounding box center [534, 398] width 254 height 22
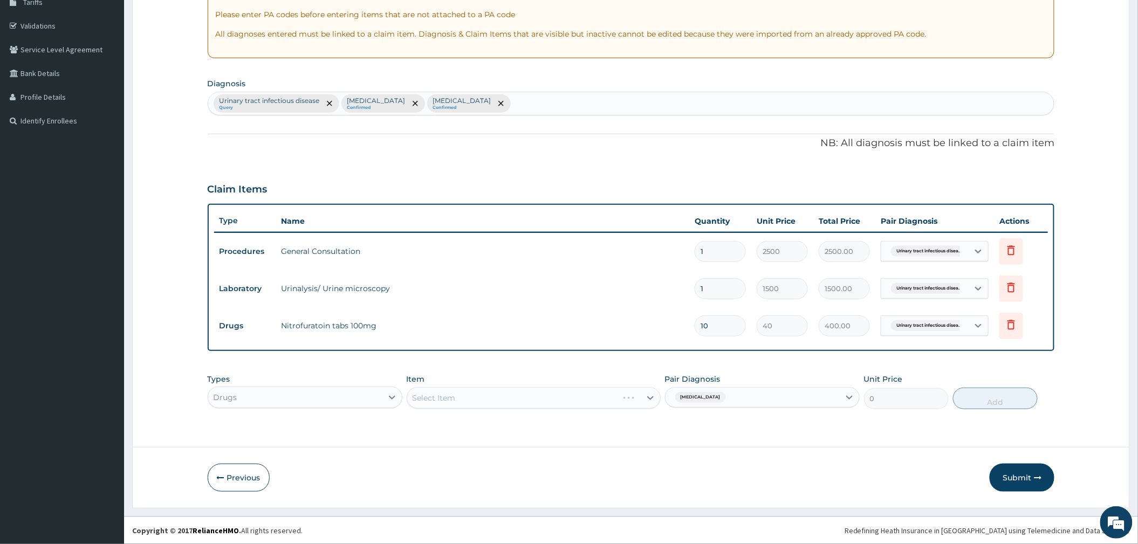
click at [570, 398] on div "Select Item" at bounding box center [534, 398] width 254 height 22
click at [539, 398] on div "Select Item" at bounding box center [534, 398] width 254 height 22
click at [652, 397] on div "Select Item" at bounding box center [534, 398] width 254 height 22
click at [529, 397] on div "Select Item" at bounding box center [534, 398] width 254 height 22
click at [488, 395] on div "Select Item" at bounding box center [523, 397] width 233 height 17
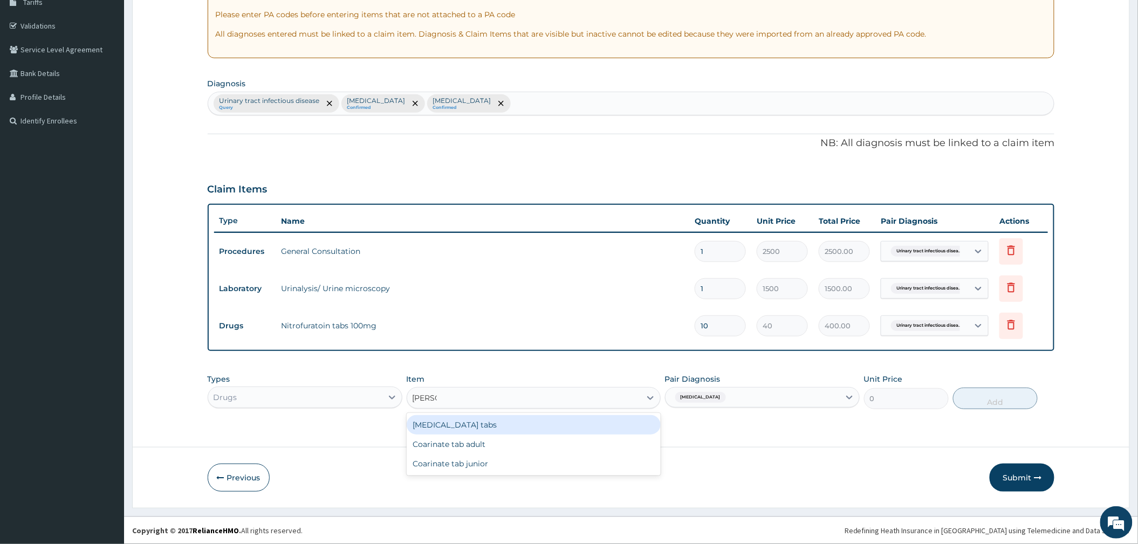
type input "COART"
click at [534, 425] on div "[MEDICAL_DATA] tabs" at bounding box center [534, 424] width 254 height 19
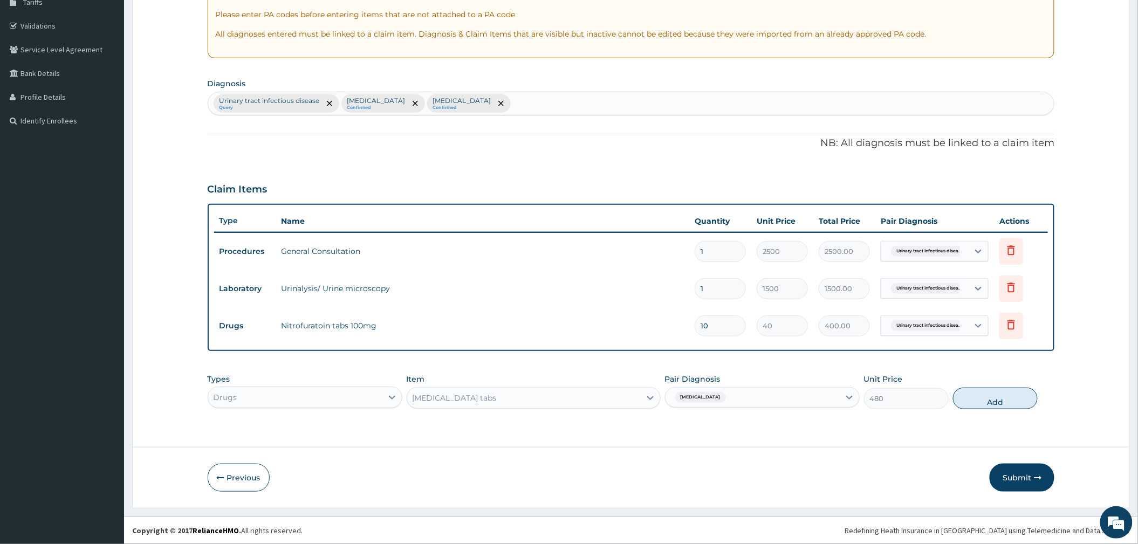
drag, startPoint x: 983, startPoint y: 397, endPoint x: 971, endPoint y: 405, distance: 15.6
click at [983, 397] on button "Add" at bounding box center [995, 399] width 85 height 22
type input "0"
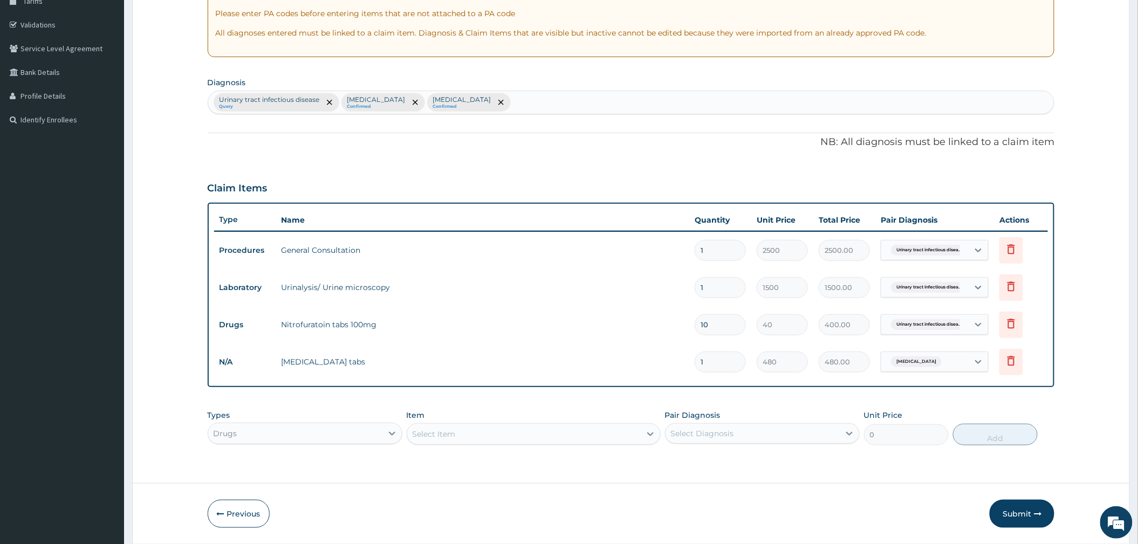
click at [561, 434] on div "Types Drugs Item Select Item Pair Diagnosis Select Diagnosis Unit Price 0 Add" at bounding box center [631, 427] width 847 height 46
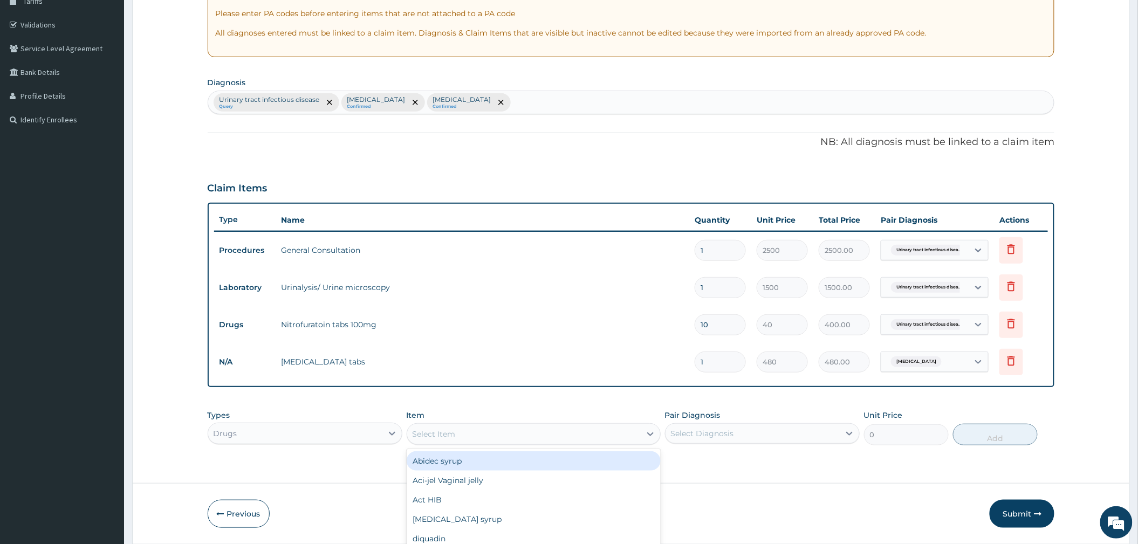
scroll to position [29, 0]
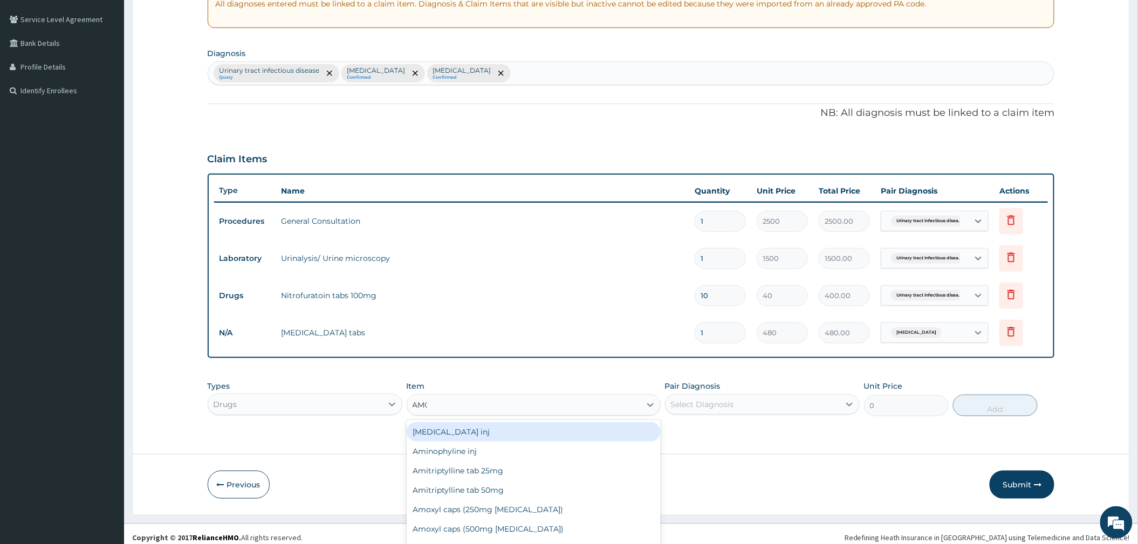
type input "AMOX"
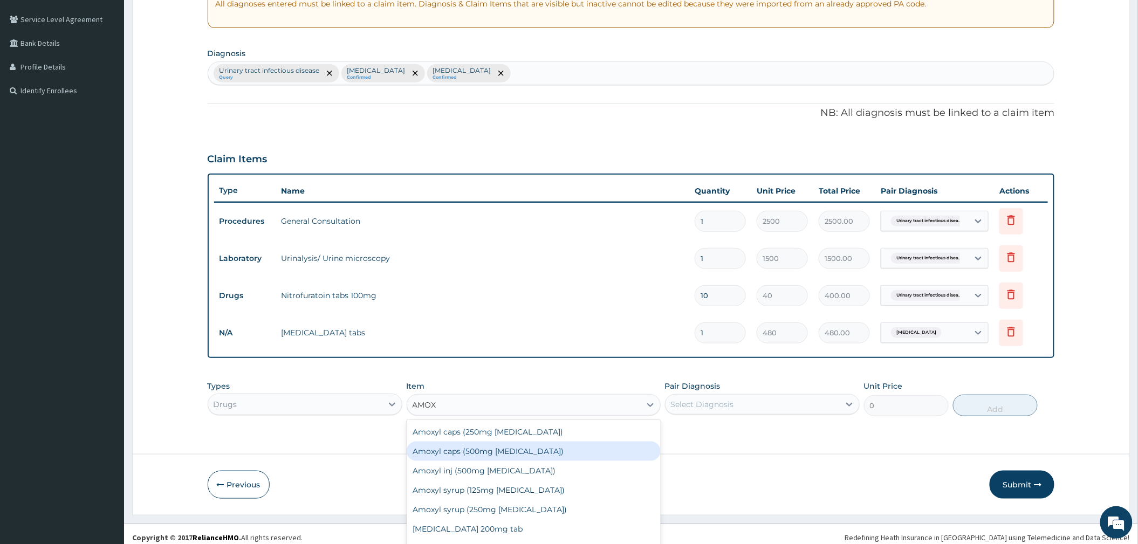
click at [547, 452] on div "Amoxyl caps (500mg [MEDICAL_DATA])" at bounding box center [534, 451] width 254 height 19
type input "150"
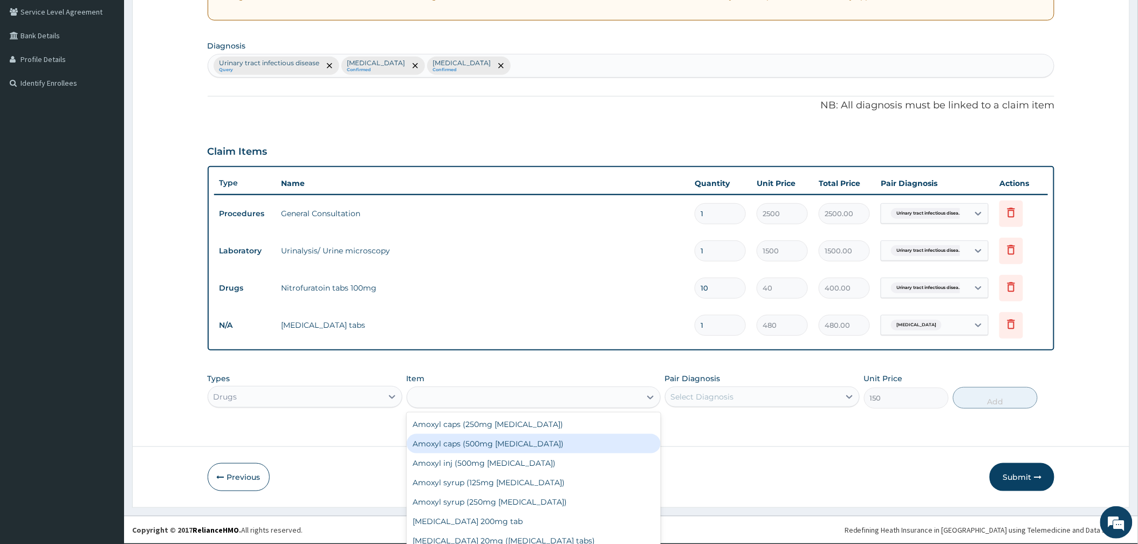
scroll to position [0, 0]
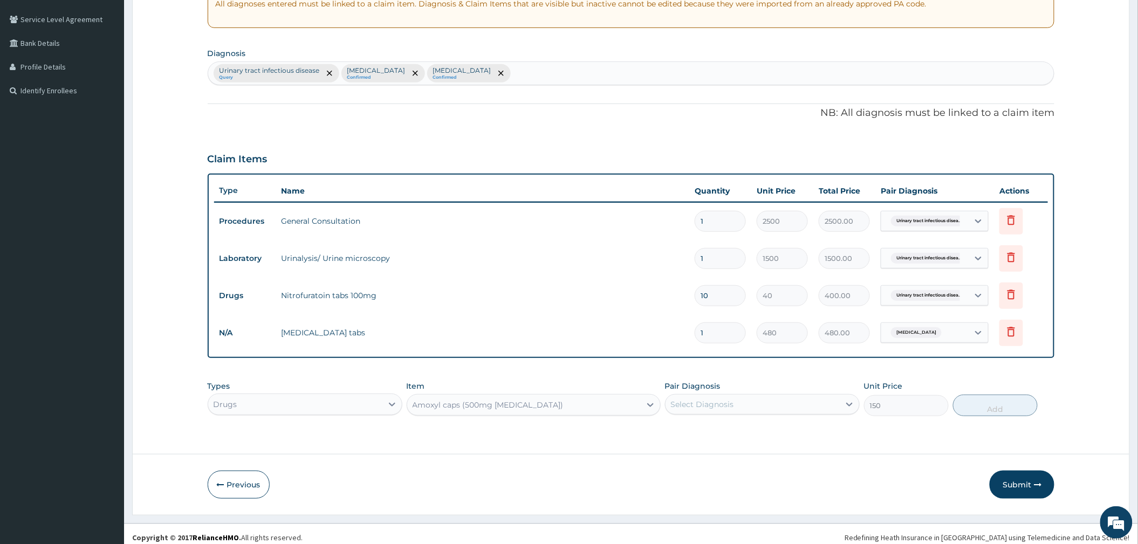
click at [743, 411] on div "Select Diagnosis" at bounding box center [752, 404] width 174 height 17
click at [712, 456] on label "[MEDICAL_DATA]" at bounding box center [716, 453] width 67 height 11
checkbox input "true"
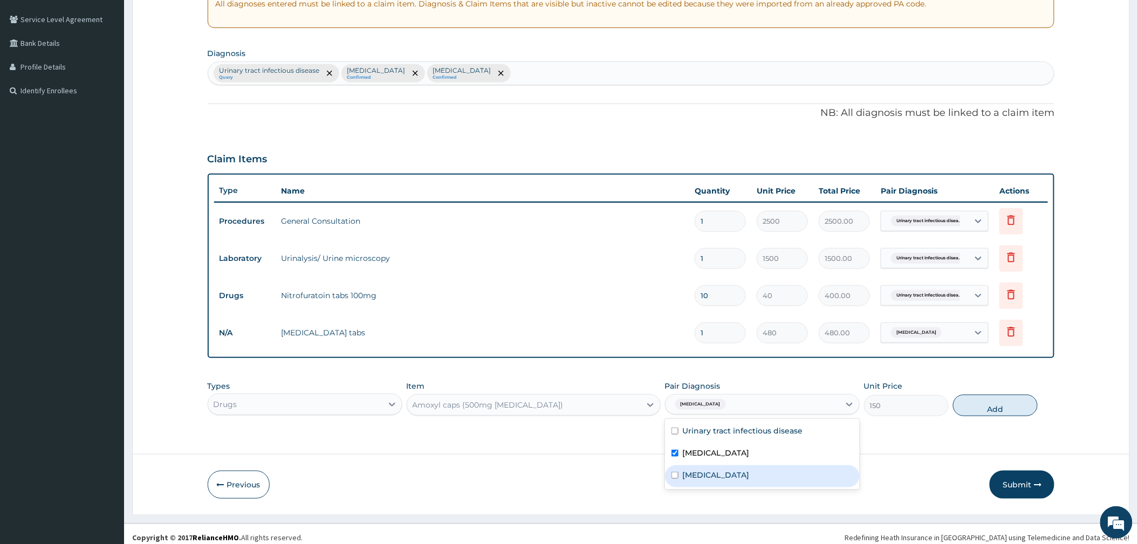
click at [714, 476] on label "Pharyngitis" at bounding box center [716, 475] width 67 height 11
checkbox input "true"
click at [714, 452] on div "[MEDICAL_DATA]" at bounding box center [762, 454] width 195 height 22
checkbox input "false"
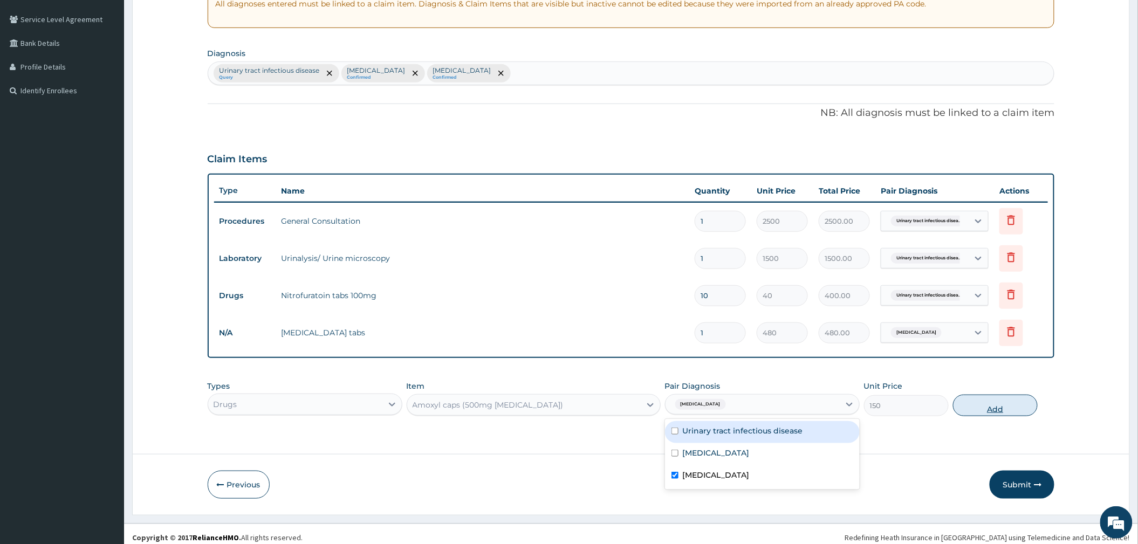
click at [968, 412] on button "Add" at bounding box center [995, 406] width 85 height 22
type input "0"
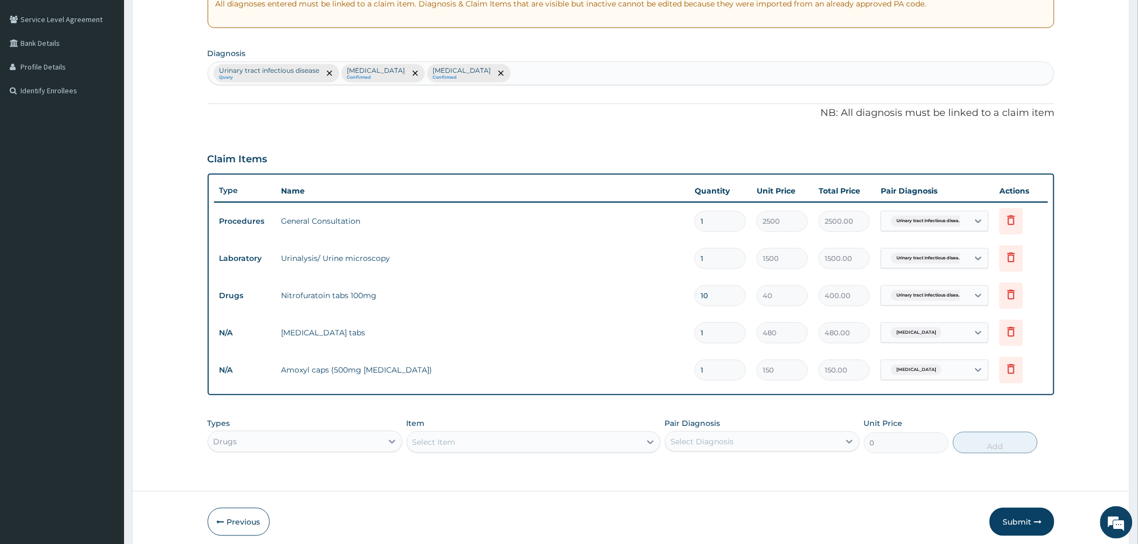
click at [501, 438] on div "Select Item" at bounding box center [534, 442] width 254 height 22
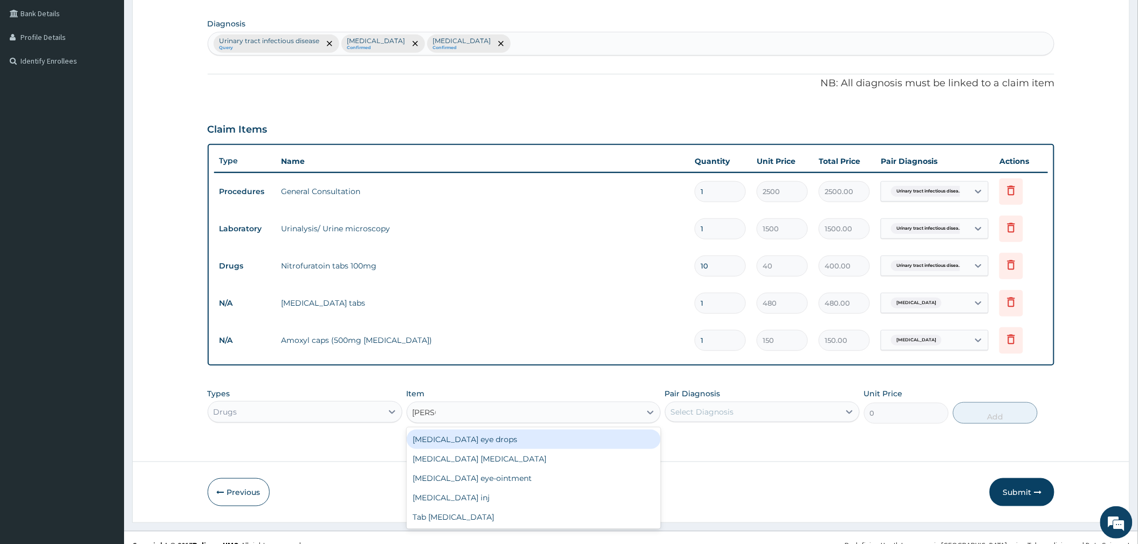
type input "LORAT"
click at [501, 434] on div "Tab [MEDICAL_DATA]" at bounding box center [534, 439] width 254 height 19
type input "45"
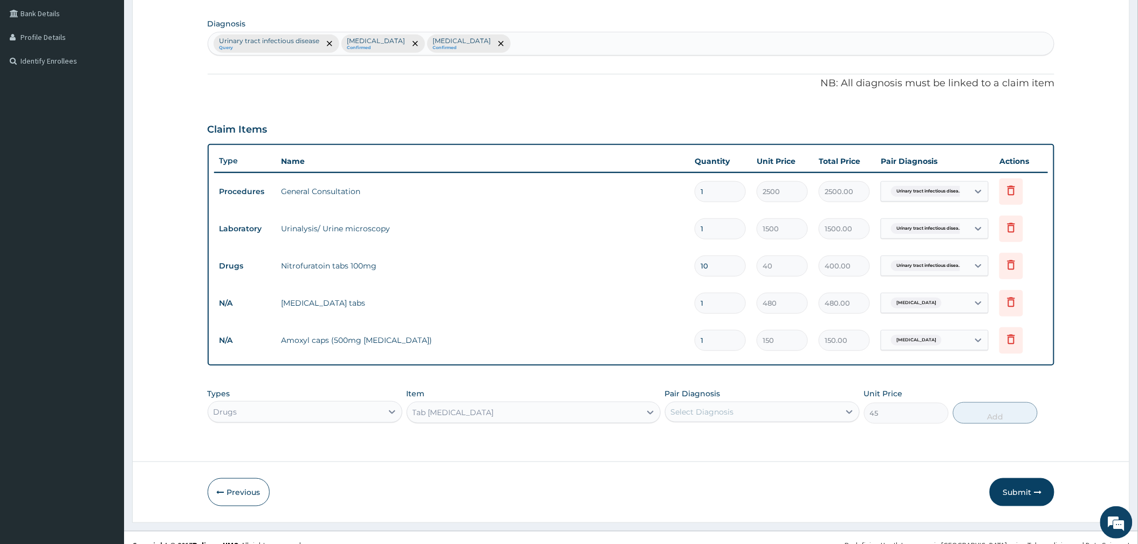
click at [768, 416] on div "Select Diagnosis" at bounding box center [752, 411] width 174 height 17
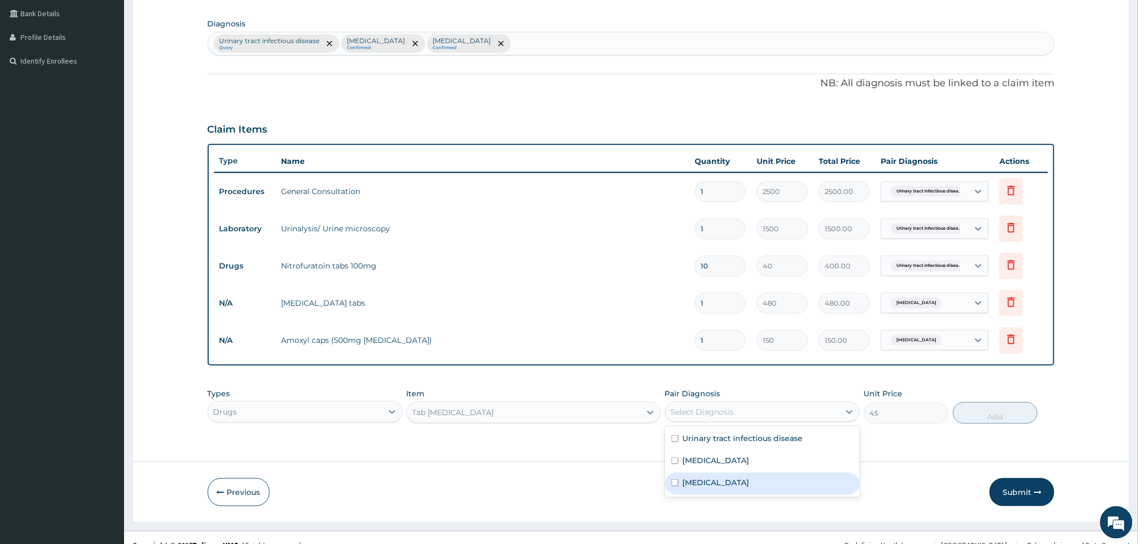
click at [721, 477] on div "Pharyngitis" at bounding box center [762, 484] width 195 height 22
checkbox input "true"
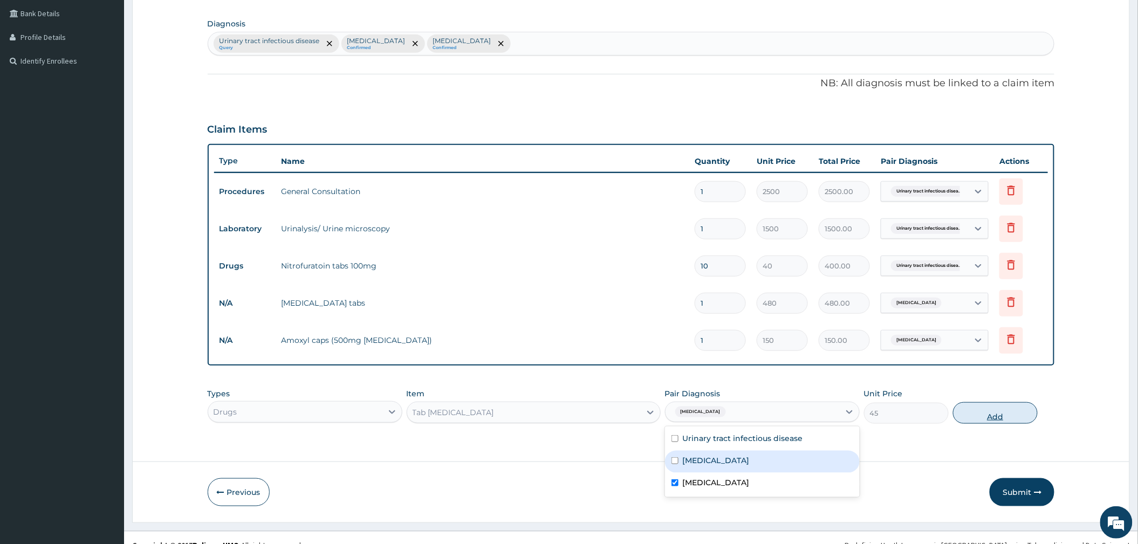
click at [969, 408] on button "Add" at bounding box center [995, 413] width 85 height 22
type input "0"
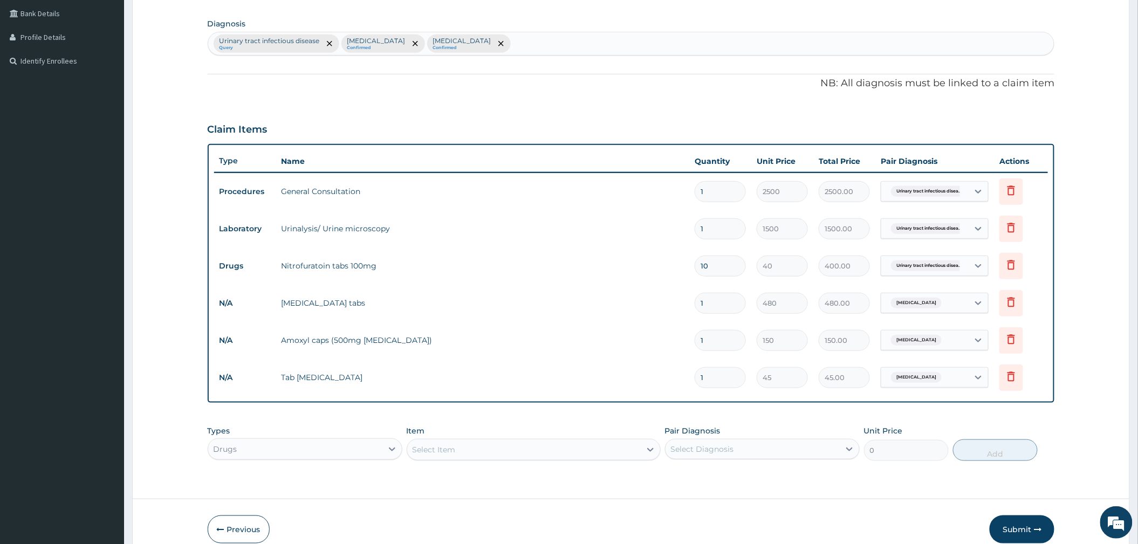
click at [569, 456] on div "Select Item" at bounding box center [534, 450] width 254 height 22
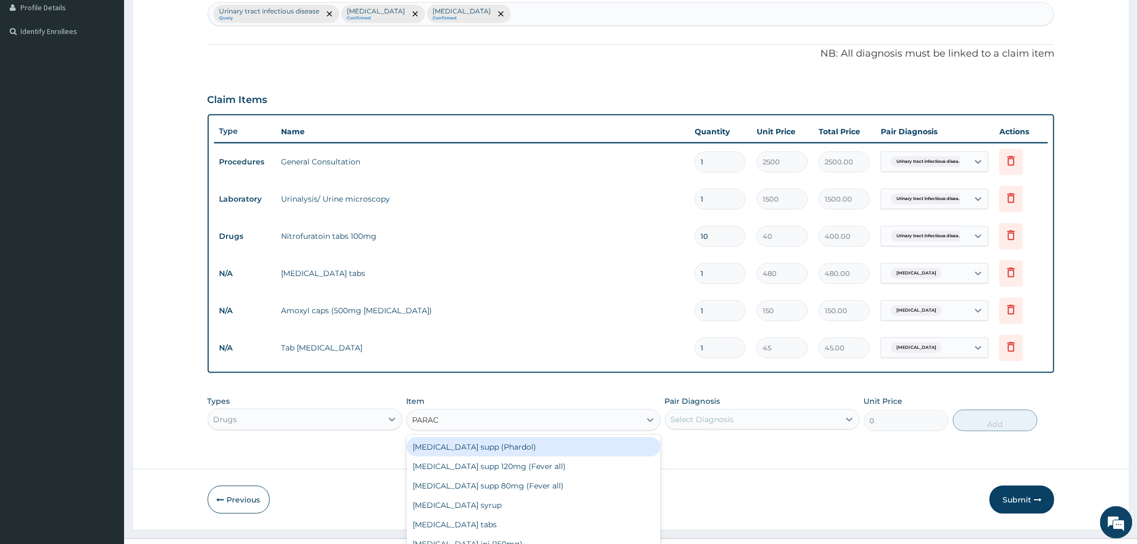
type input "PARACE"
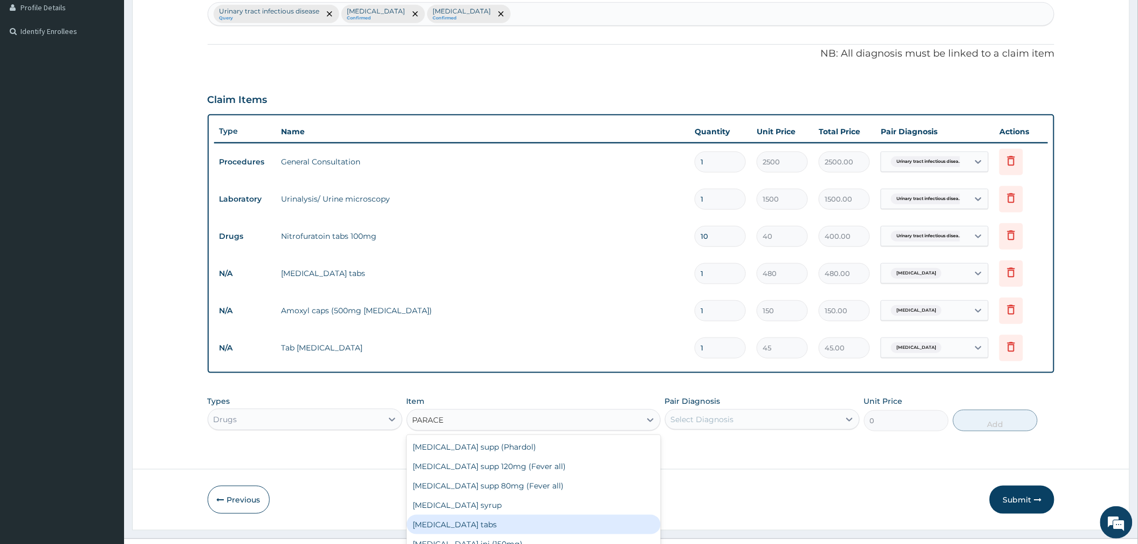
click at [486, 525] on div "Paracetamol tabs" at bounding box center [534, 524] width 254 height 19
type input "20"
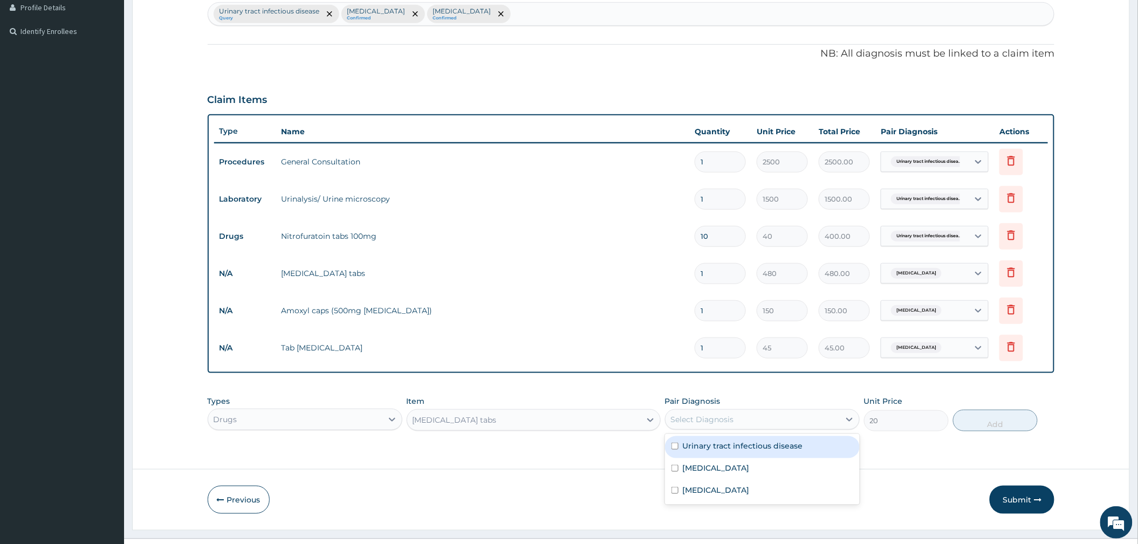
click at [723, 422] on div "Select Diagnosis" at bounding box center [702, 419] width 63 height 11
click at [696, 473] on label "Malaria" at bounding box center [716, 468] width 67 height 11
checkbox input "true"
click at [1000, 424] on button "Add" at bounding box center [995, 421] width 85 height 22
type input "0"
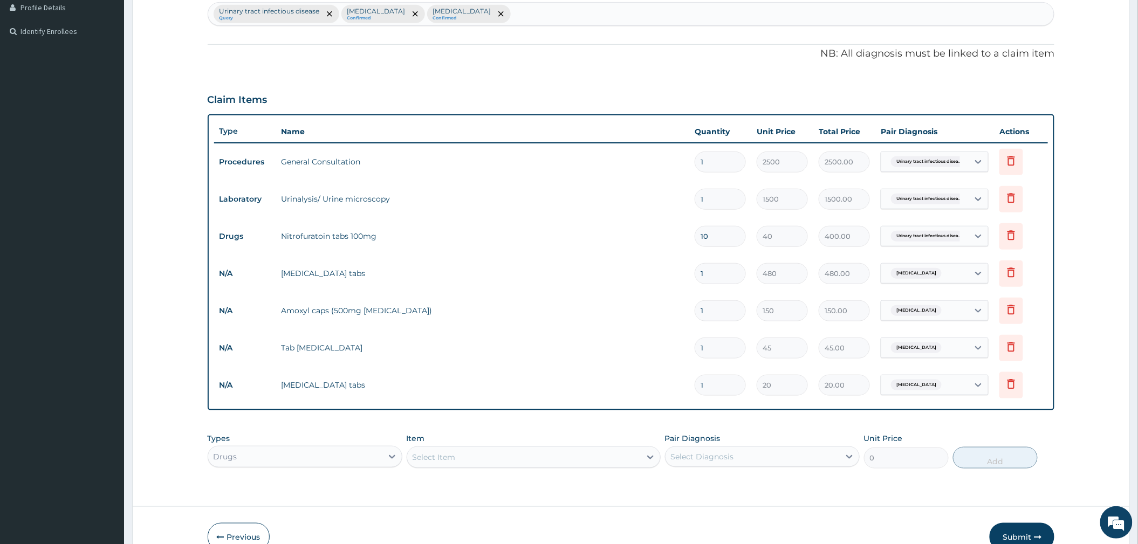
click at [727, 385] on input "1" at bounding box center [719, 385] width 51 height 21
type input "18"
type input "360.00"
type input "18"
click at [721, 348] on input "1" at bounding box center [719, 348] width 51 height 21
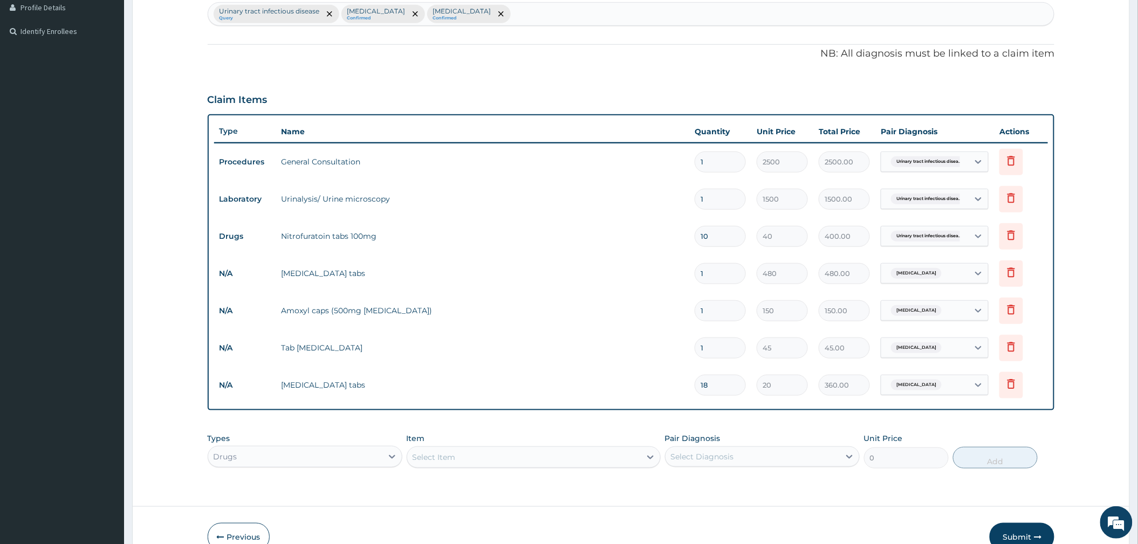
type input "0.00"
type input "5"
type input "225.00"
type input "5"
click at [714, 328] on tr "N/A Amoxyl caps (500mg Amoxicillin) 1 150 150.00 Pharyngitis Delete" at bounding box center [631, 310] width 834 height 37
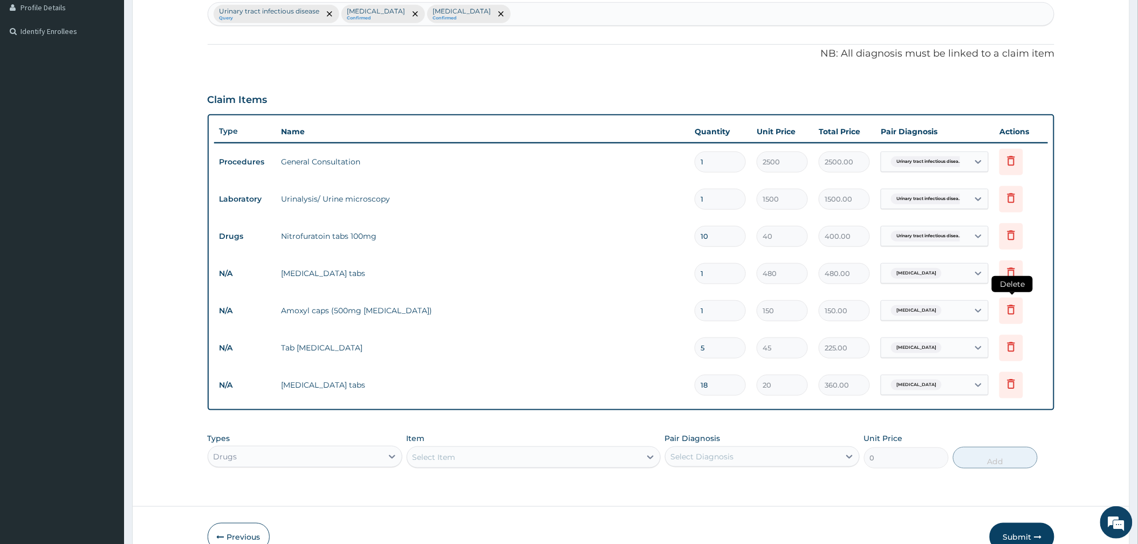
click at [1008, 311] on icon at bounding box center [1010, 309] width 13 height 13
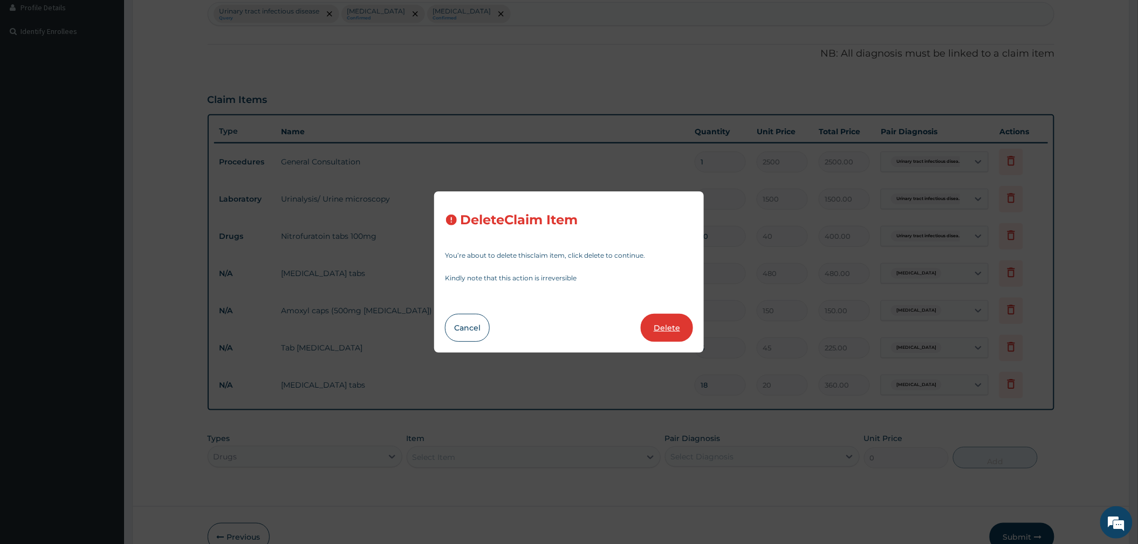
click at [676, 326] on button "Delete" at bounding box center [667, 328] width 52 height 28
type input "5"
type input "45"
type input "225.00"
type input "18"
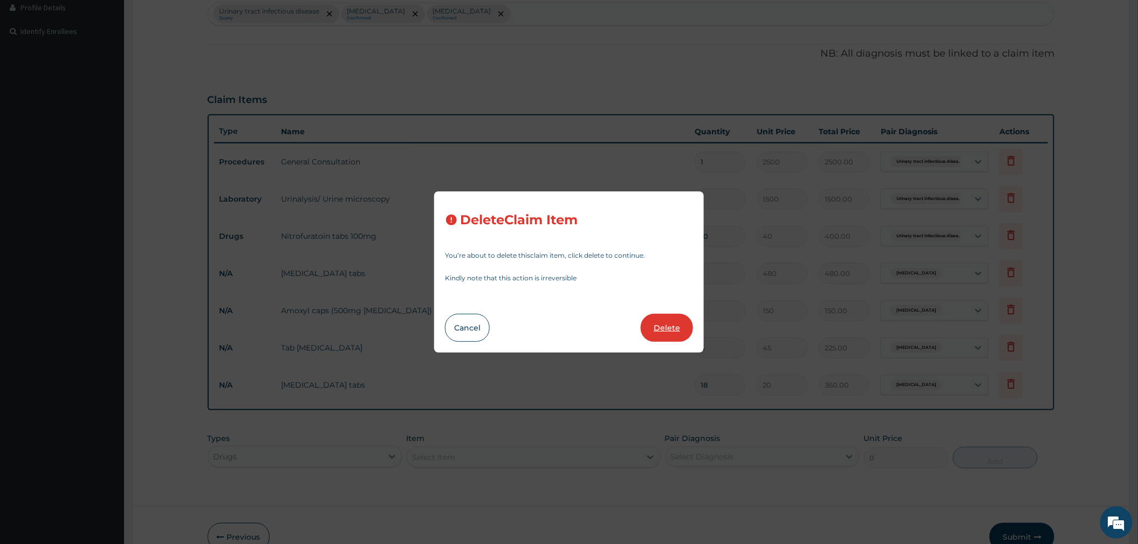
type input "20"
type input "360.00"
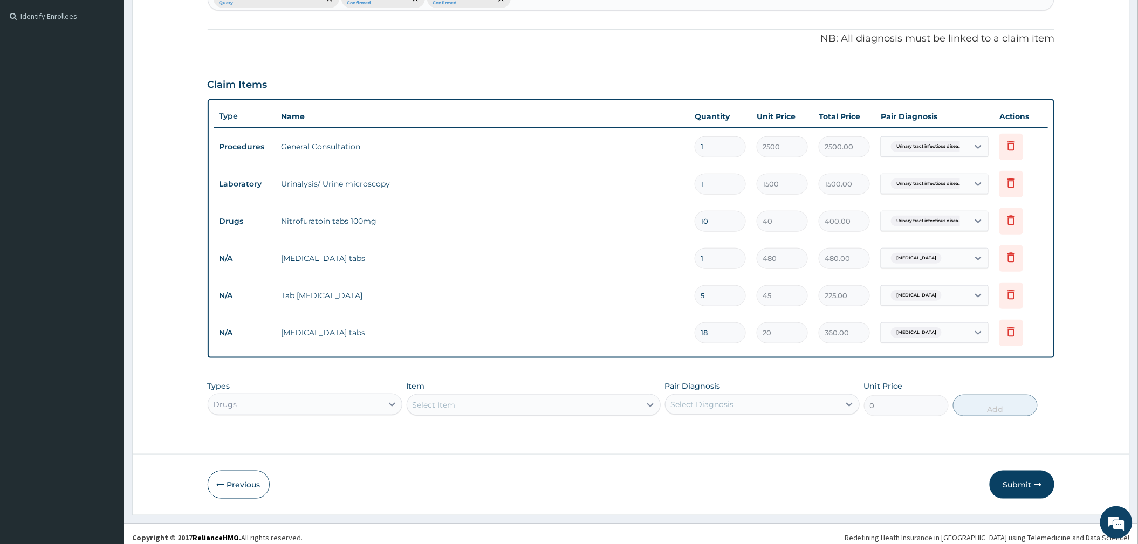
scroll to position [300, 0]
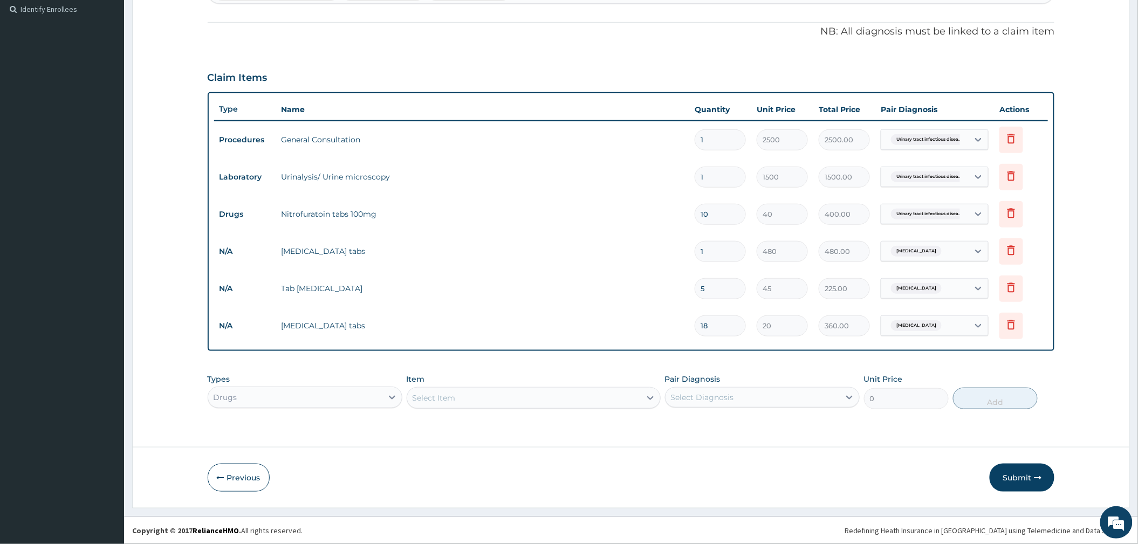
click at [466, 394] on div "Select Item" at bounding box center [523, 397] width 233 height 17
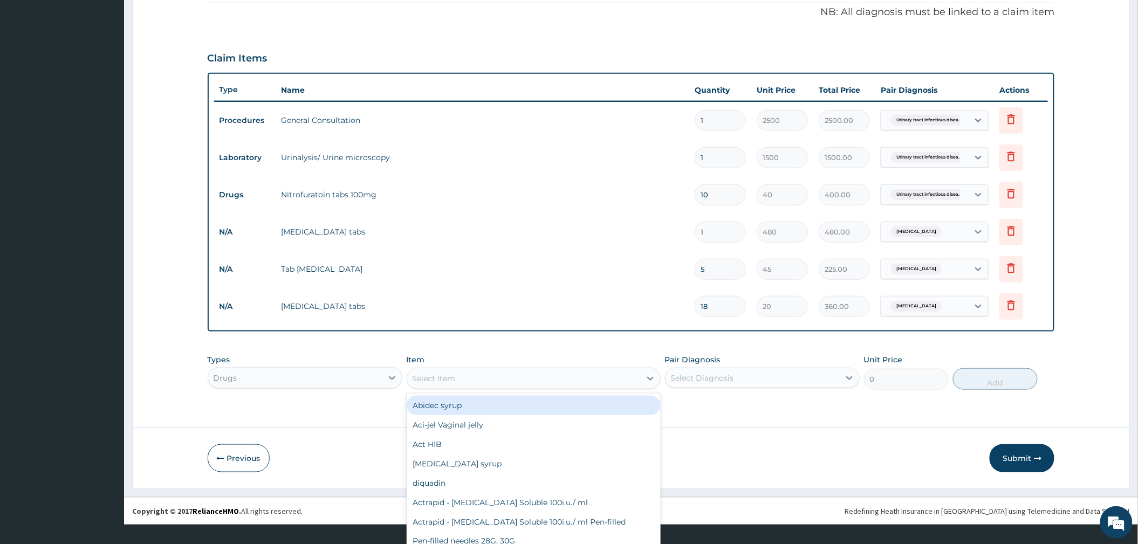
scroll to position [29, 0]
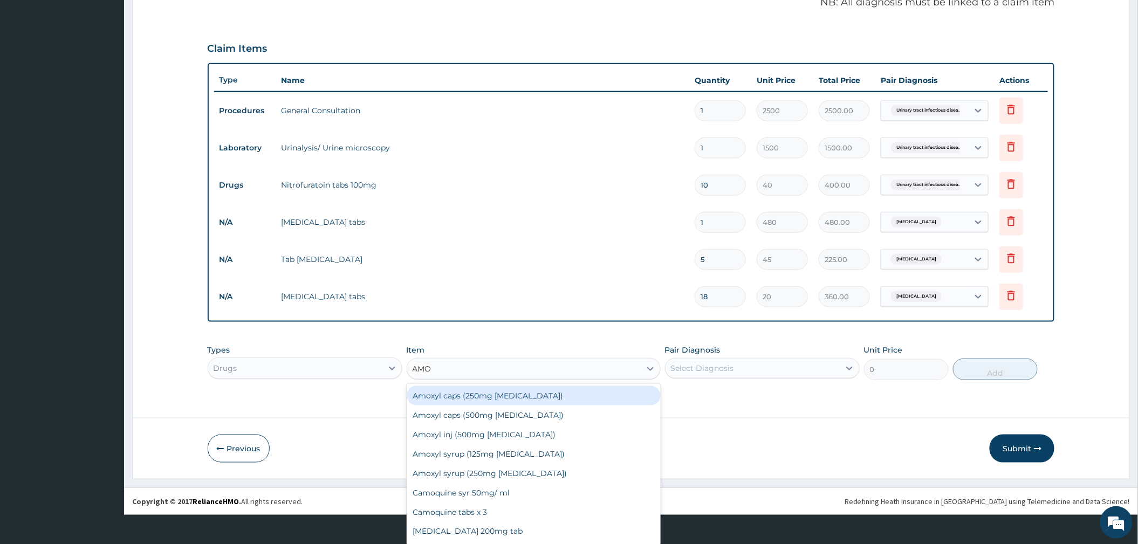
type input "AMOX"
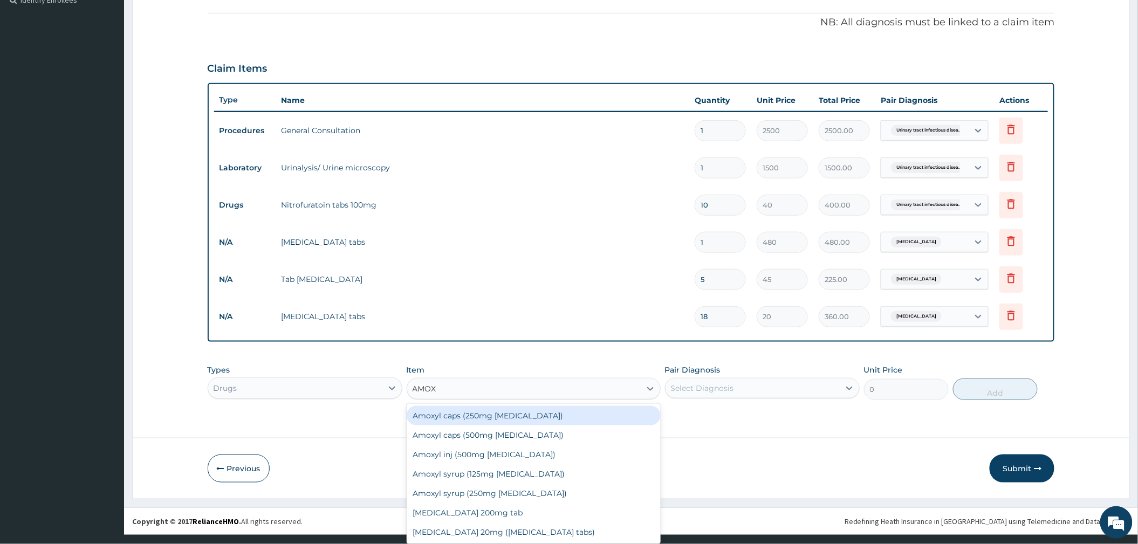
scroll to position [8, 0]
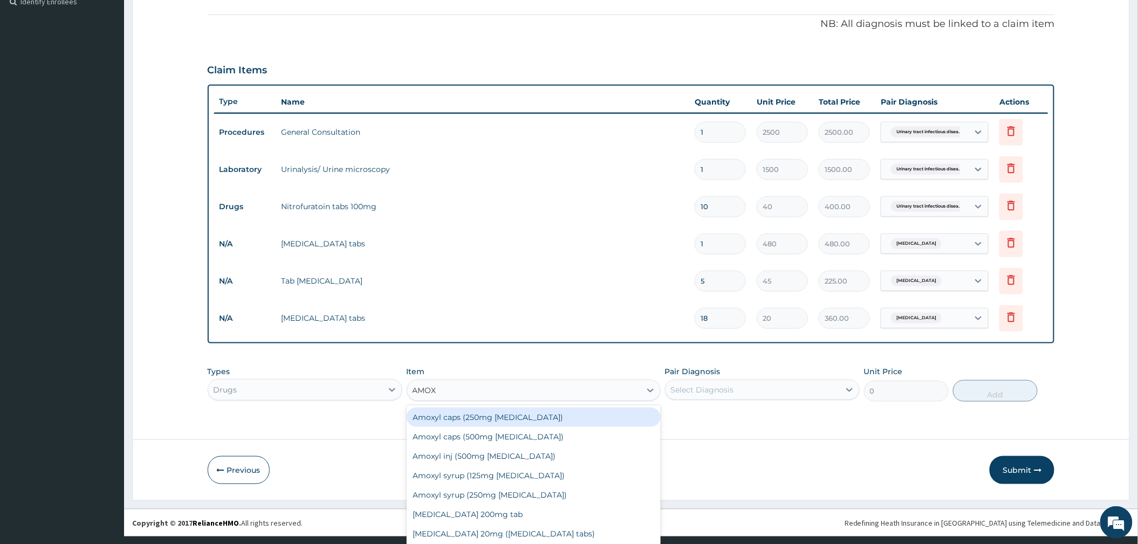
click at [474, 415] on div "Amoxyl caps (250mg Amoxicillin)" at bounding box center [534, 417] width 254 height 19
type input "100"
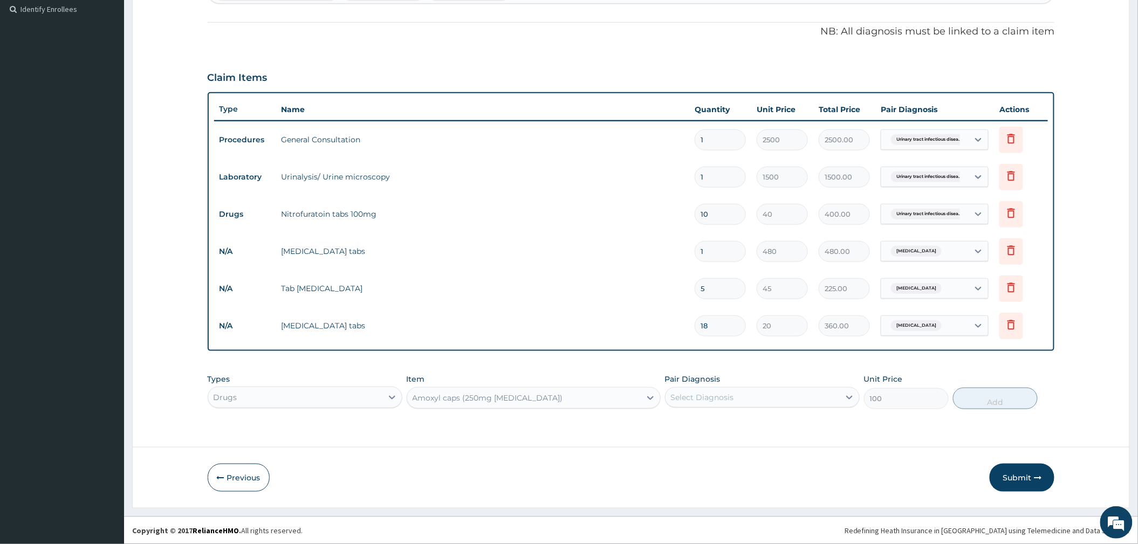
scroll to position [0, 0]
click at [727, 400] on div "Select Diagnosis" at bounding box center [702, 397] width 63 height 11
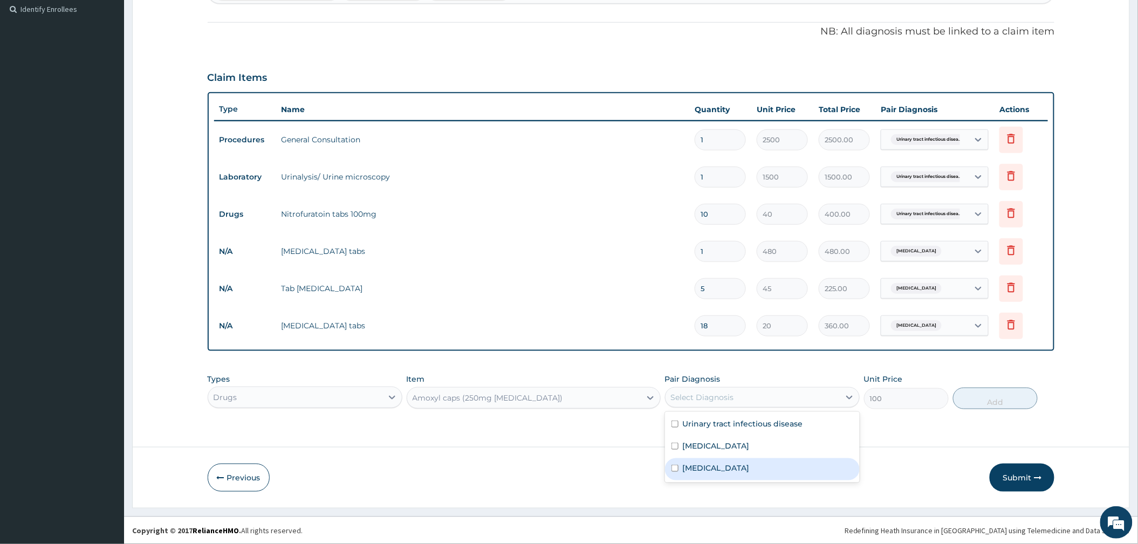
click at [700, 471] on label "Pharyngitis" at bounding box center [716, 468] width 67 height 11
checkbox input "true"
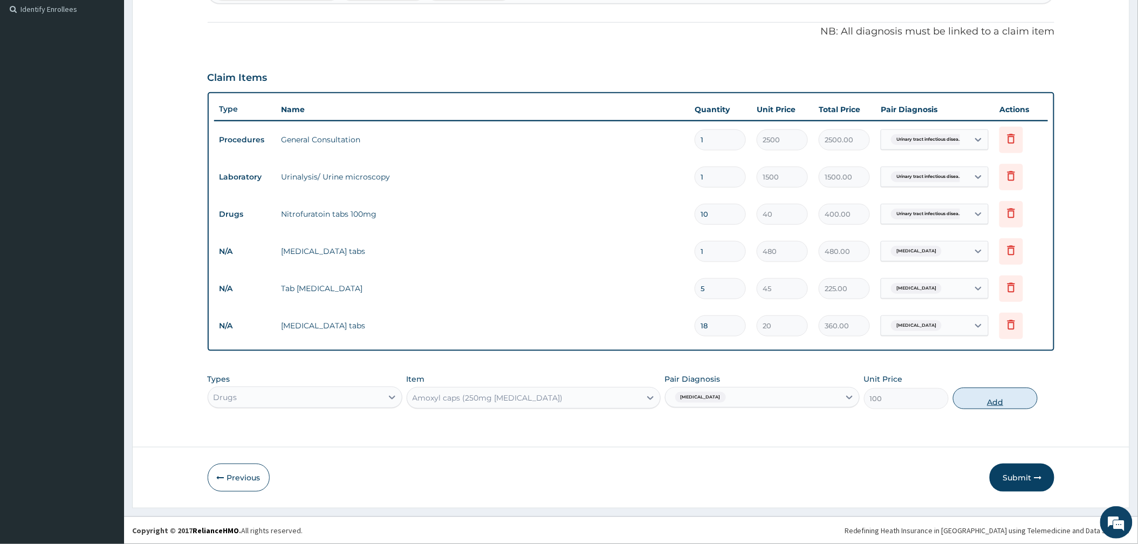
click at [975, 394] on button "Add" at bounding box center [995, 399] width 85 height 22
type input "0"
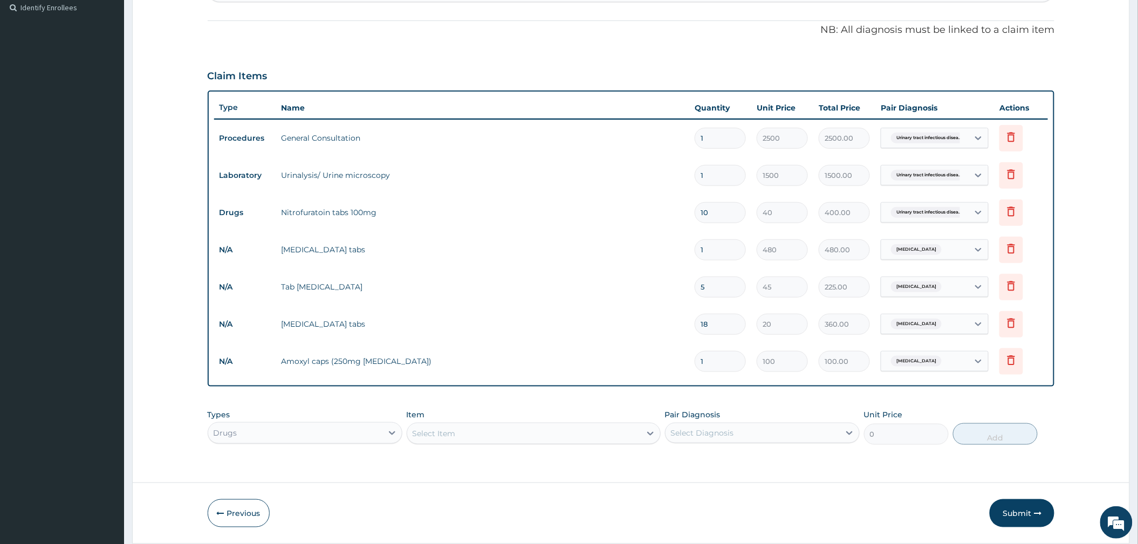
type input "15"
type input "1500.00"
type input "15"
click at [718, 249] on input "1" at bounding box center [719, 249] width 51 height 21
type input "0.00"
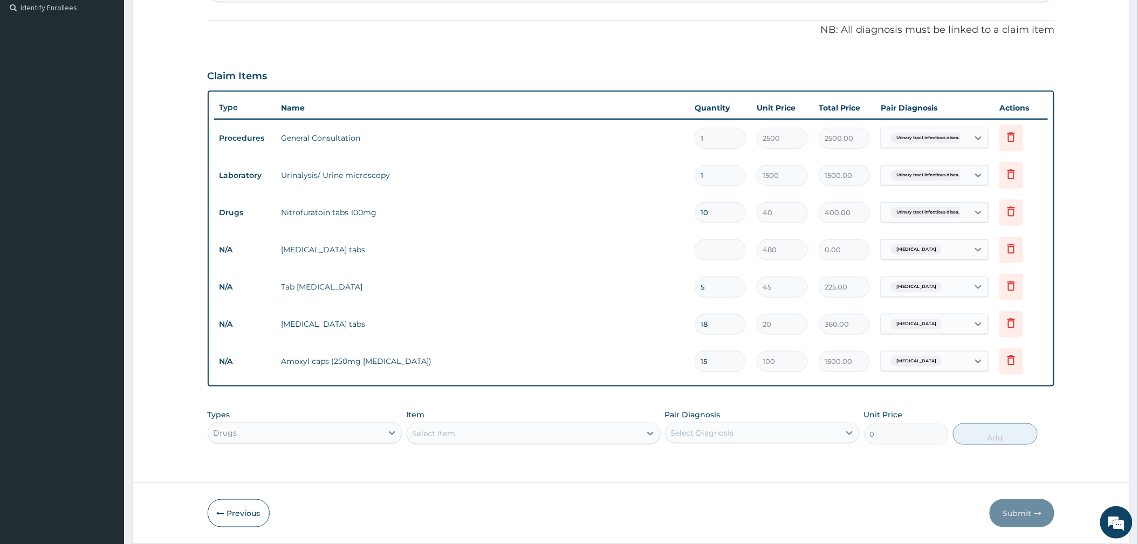
type input "6"
type input "2880.00"
type input "6"
click at [1008, 363] on icon at bounding box center [1011, 360] width 8 height 10
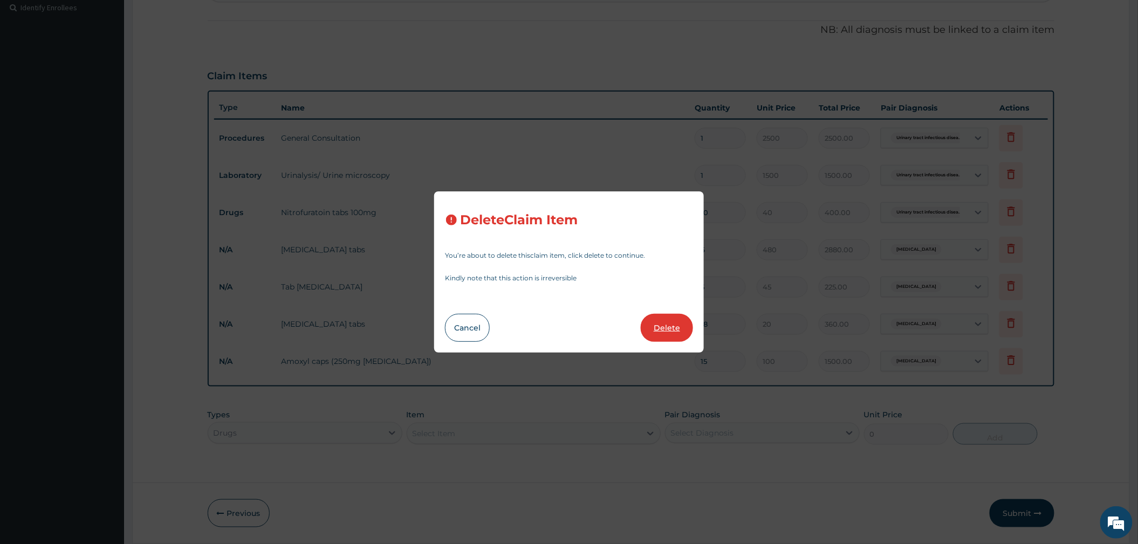
click at [660, 322] on button "Delete" at bounding box center [667, 328] width 52 height 28
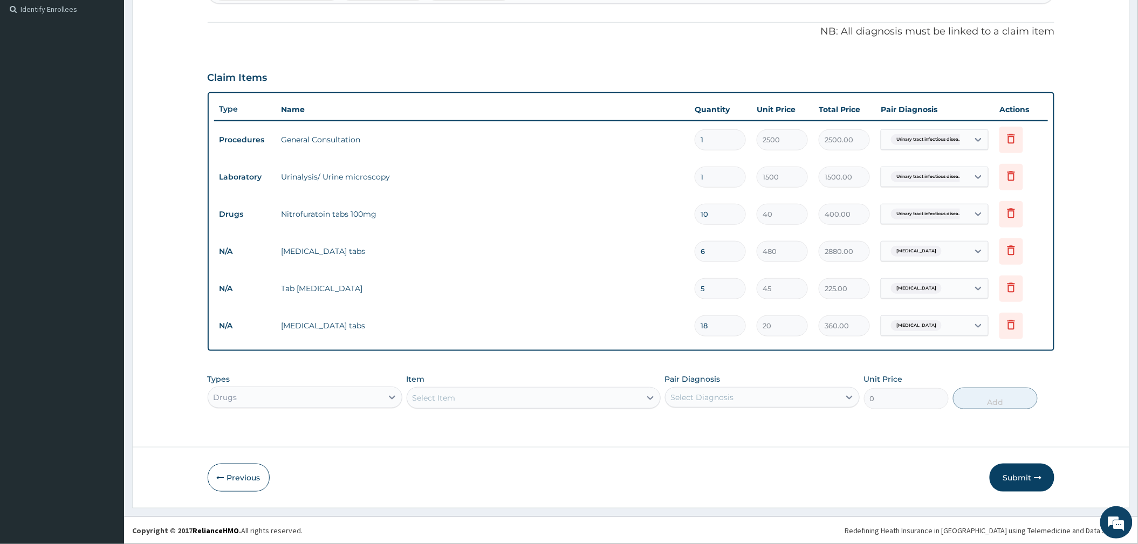
click at [443, 400] on div "Select Item" at bounding box center [523, 397] width 233 height 17
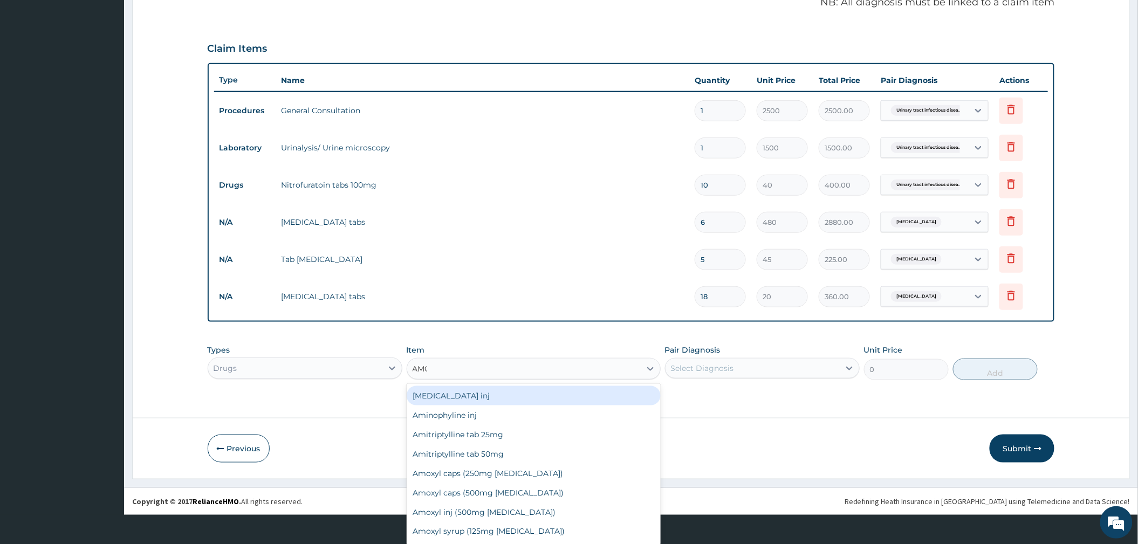
type input "AMOX"
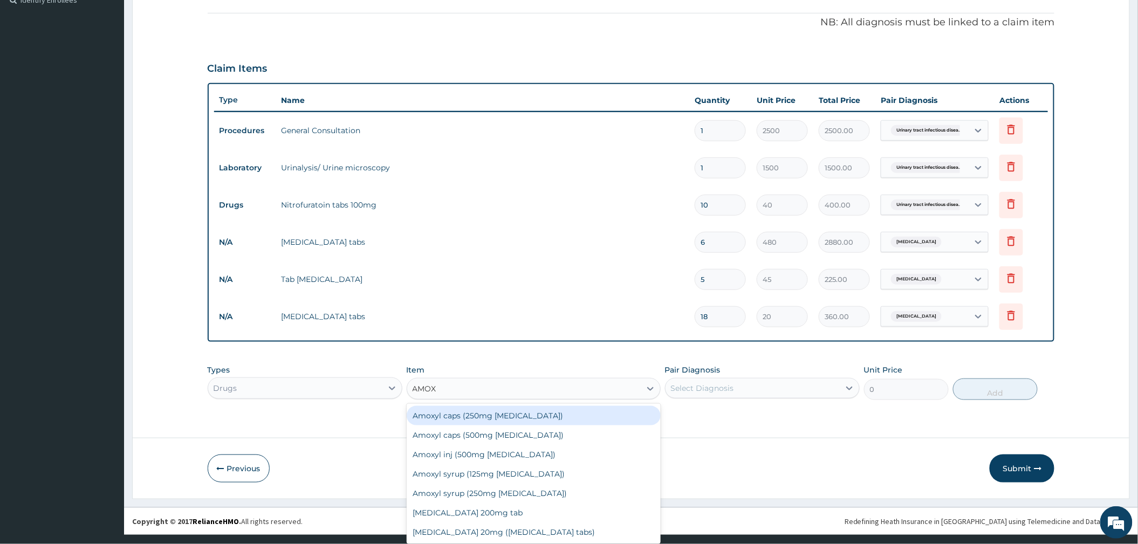
scroll to position [8, 0]
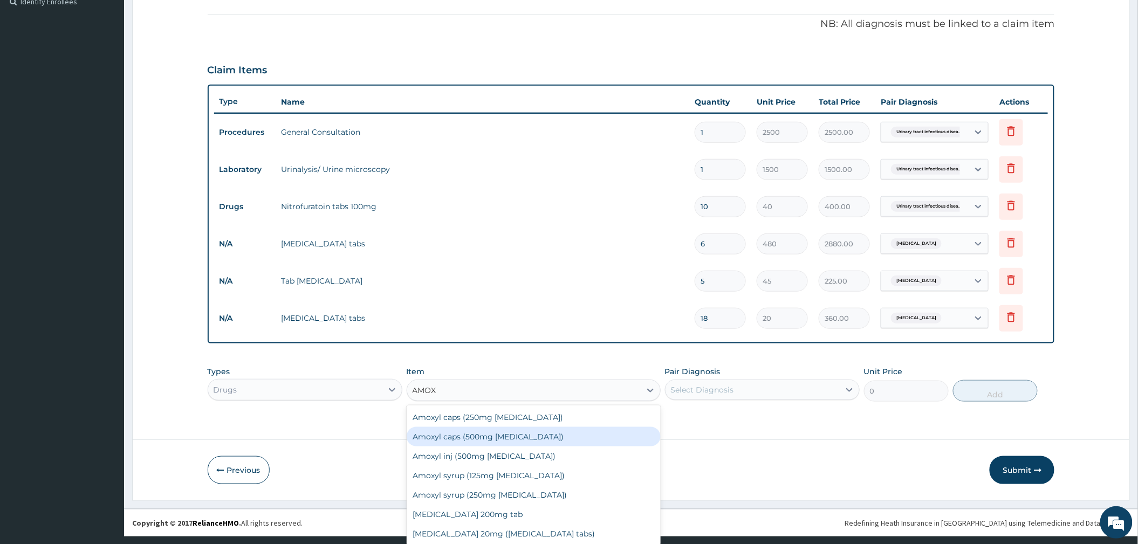
click at [519, 436] on div "Amoxyl caps (500mg Amoxicillin)" at bounding box center [534, 436] width 254 height 19
type input "150"
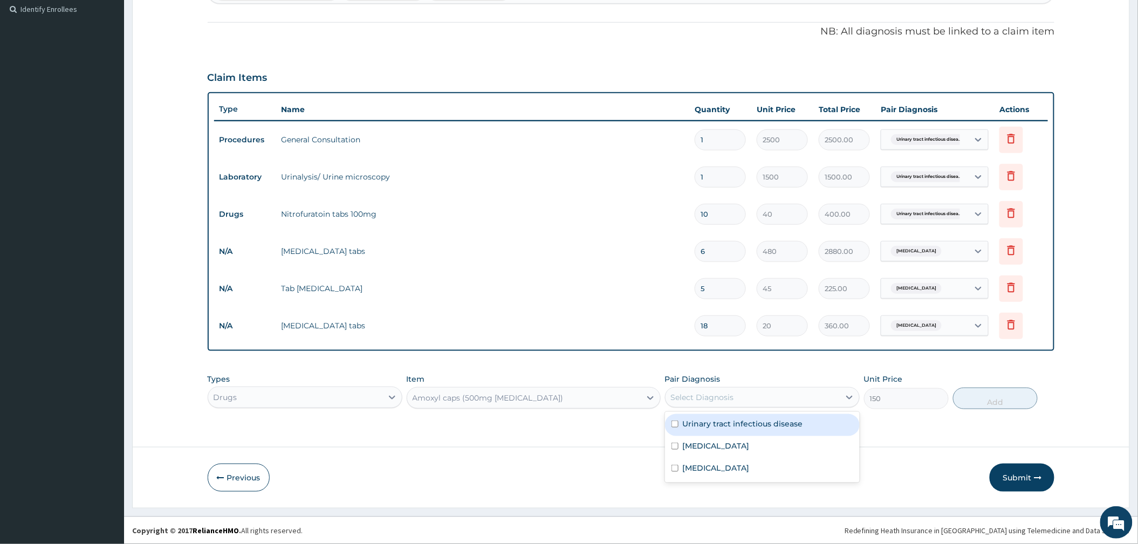
drag, startPoint x: 718, startPoint y: 404, endPoint x: 701, endPoint y: 430, distance: 31.1
click at [717, 405] on div "Select Diagnosis" at bounding box center [762, 397] width 195 height 20
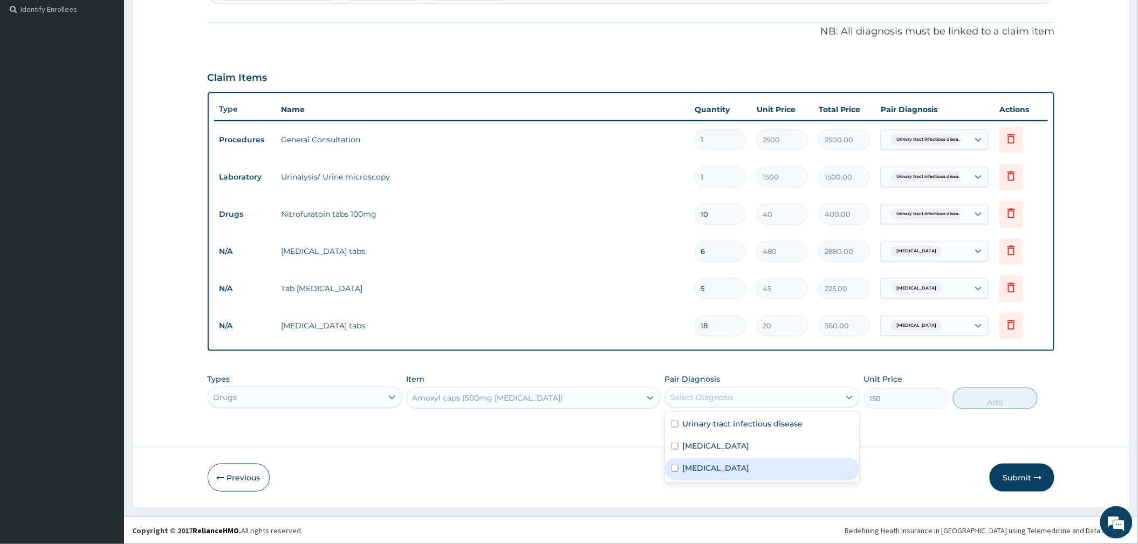
click at [703, 468] on label "Pharyngitis" at bounding box center [716, 468] width 67 height 11
checkbox input "true"
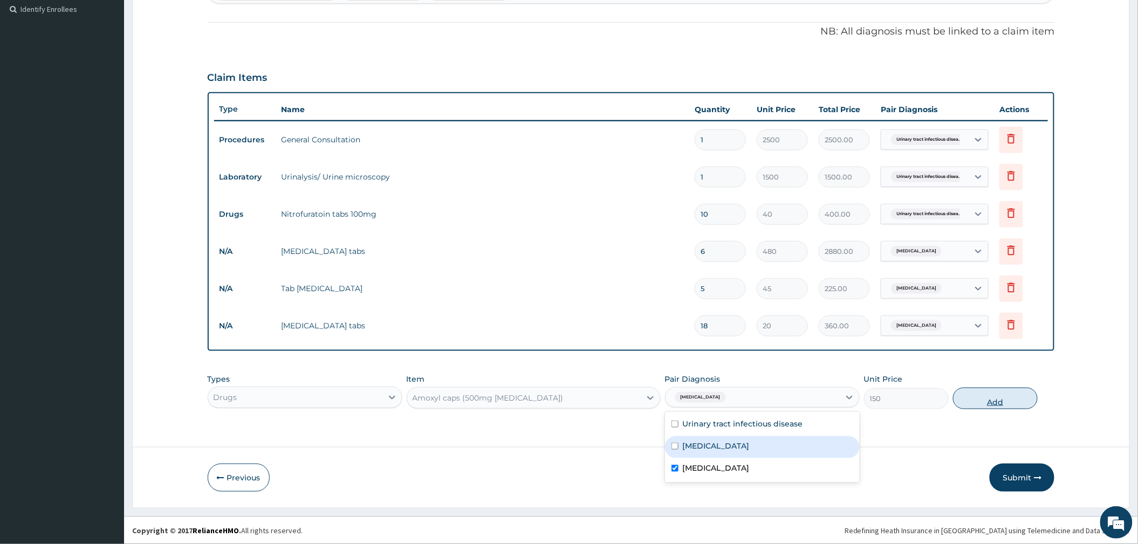
click at [980, 390] on button "Add" at bounding box center [995, 399] width 85 height 22
type input "0"
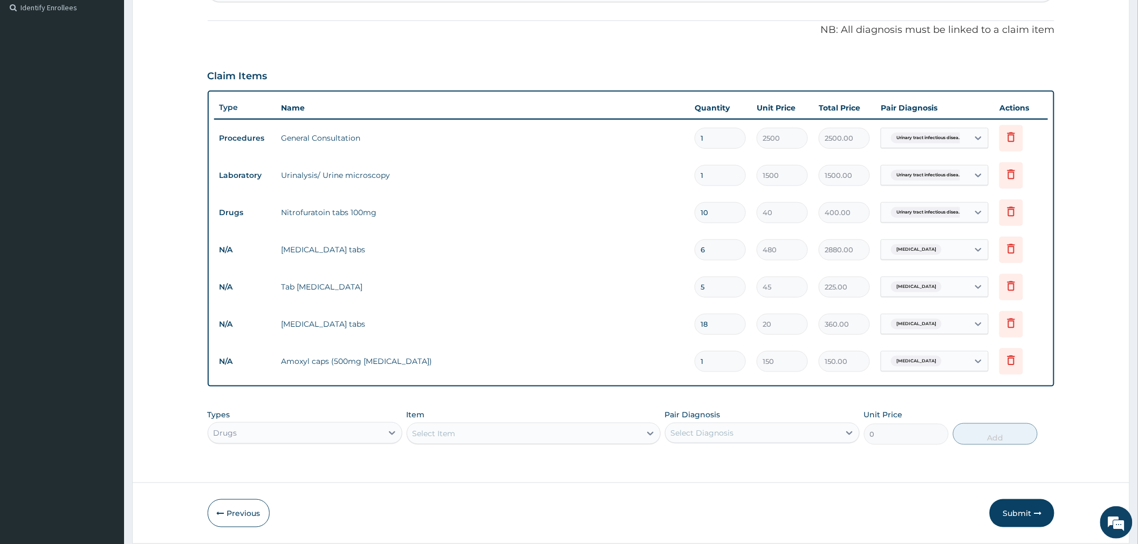
type input "10"
type input "1500.00"
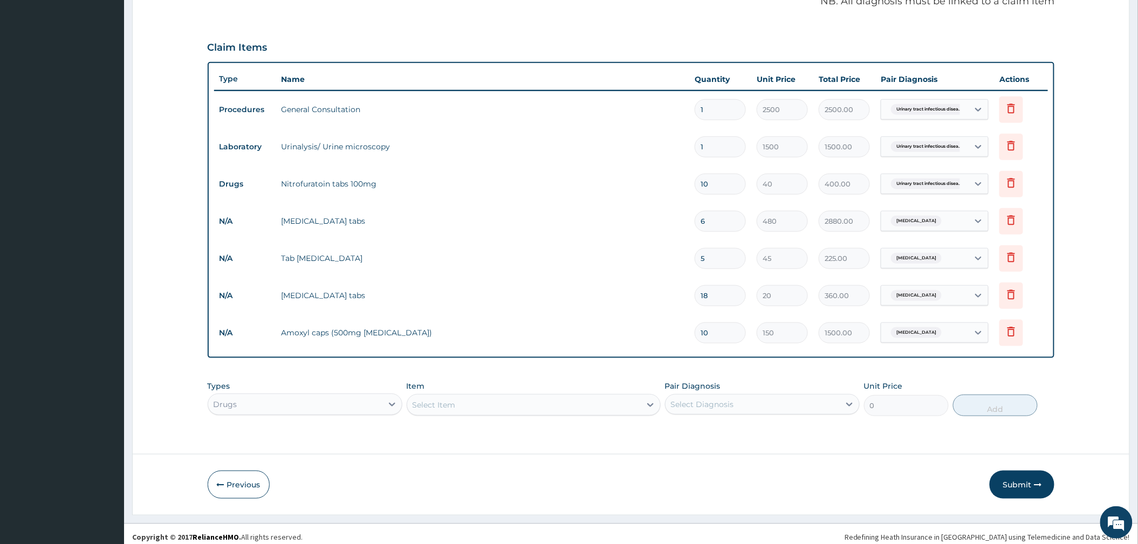
scroll to position [337, 0]
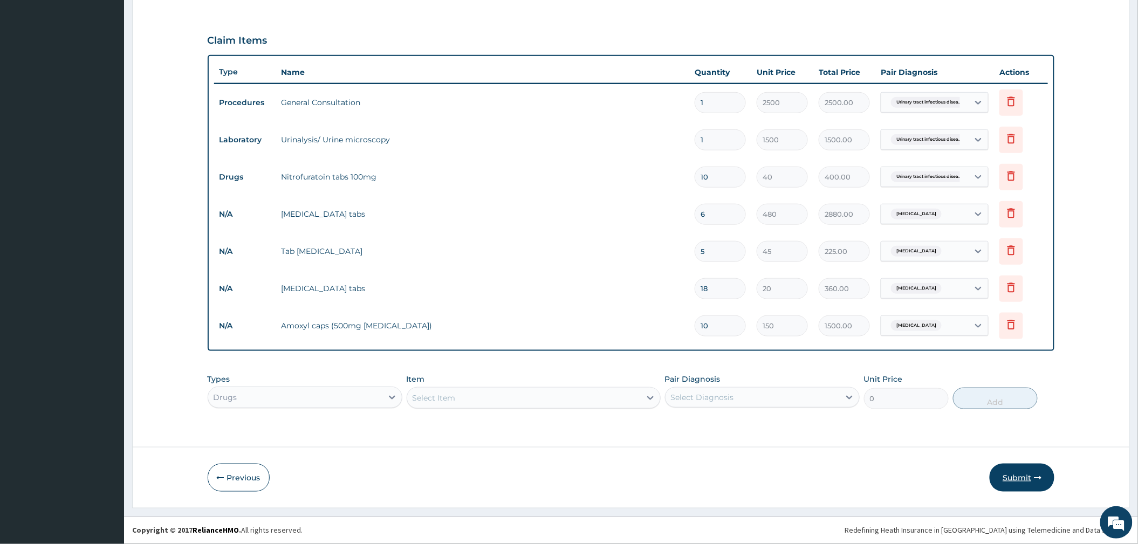
type input "10"
click at [1028, 475] on button "Submit" at bounding box center [1021, 478] width 65 height 28
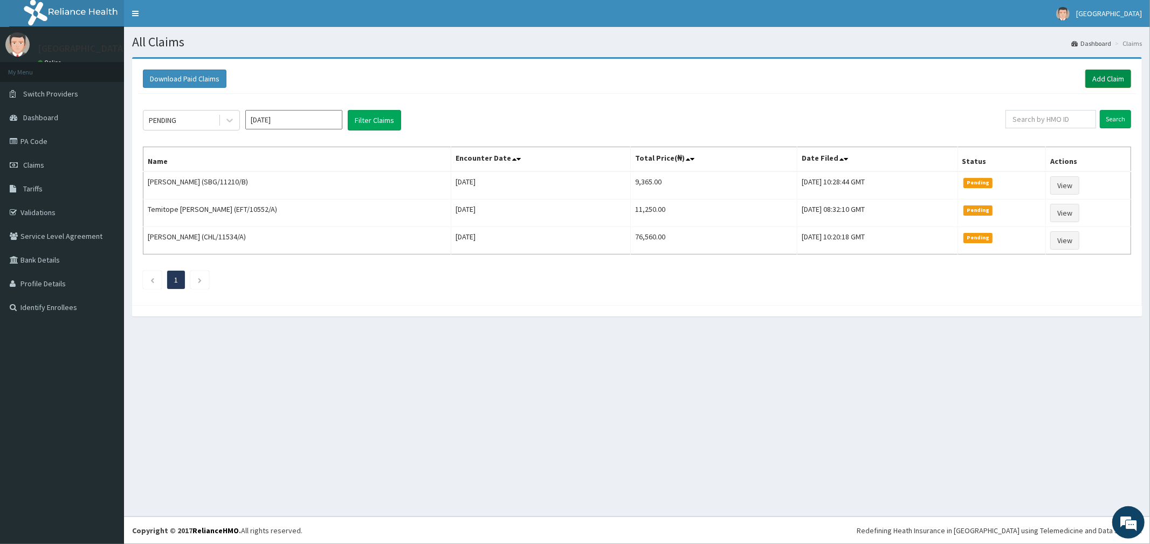
click at [1096, 77] on link "Add Claim" at bounding box center [1108, 79] width 46 height 18
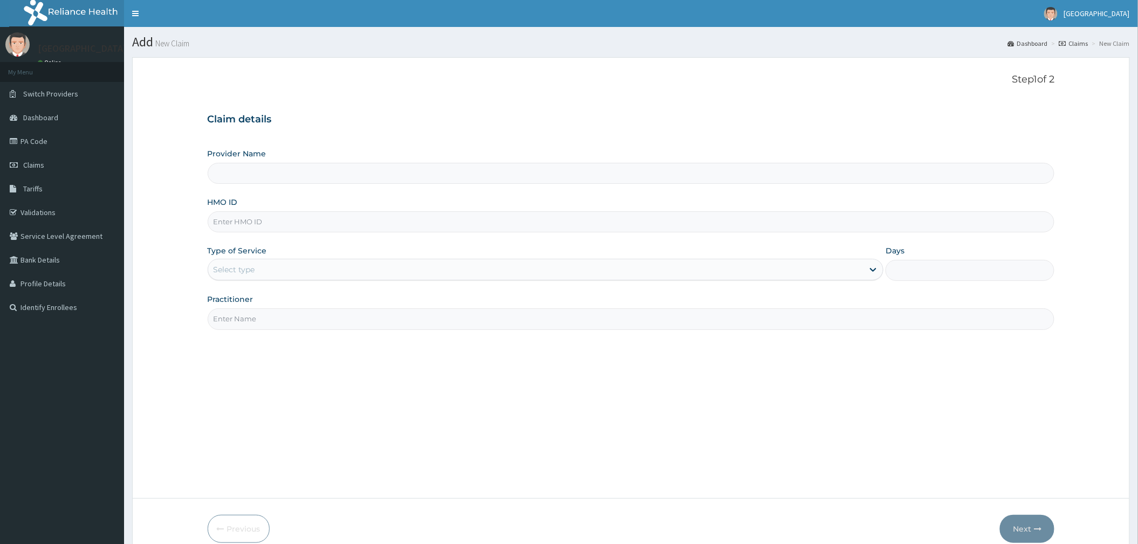
type input "[GEOGRAPHIC_DATA]"
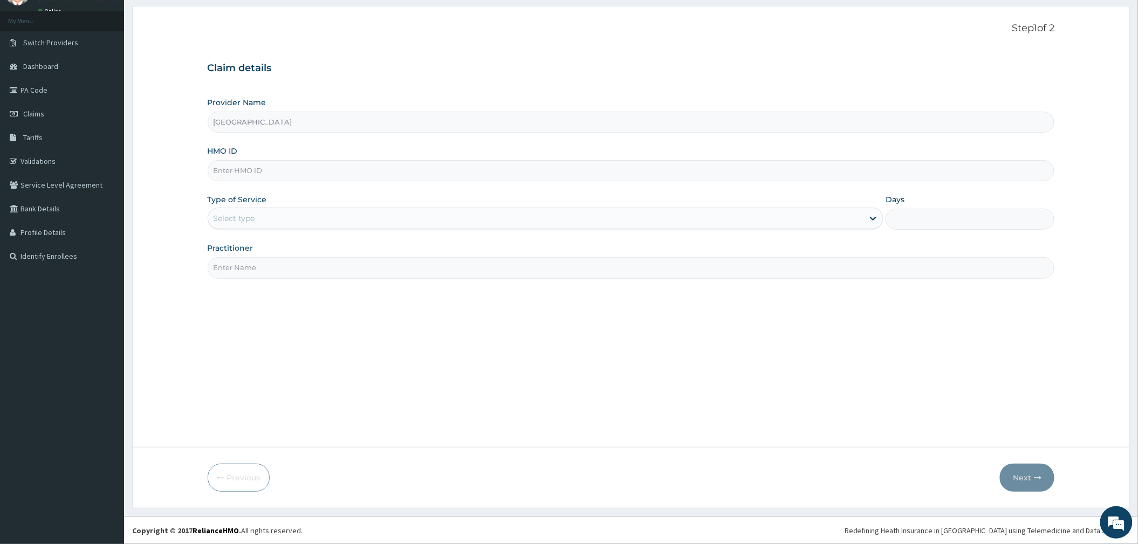
click at [295, 162] on input "HMO ID" at bounding box center [631, 170] width 847 height 21
type input "ACX/10001/B"
click at [311, 214] on div "Select type" at bounding box center [535, 218] width 655 height 17
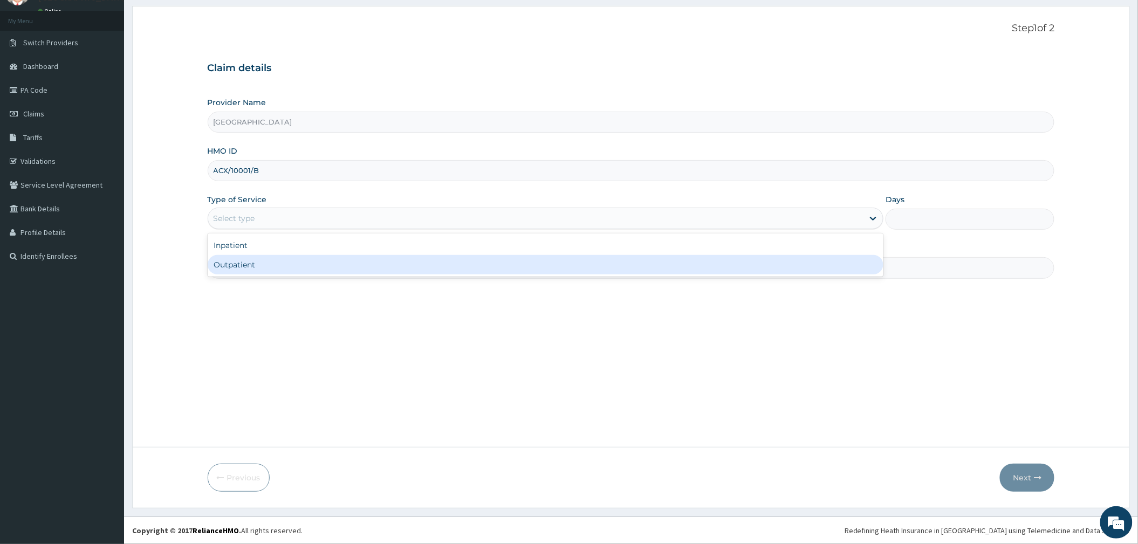
click at [290, 273] on div "Outpatient" at bounding box center [546, 264] width 676 height 19
type input "1"
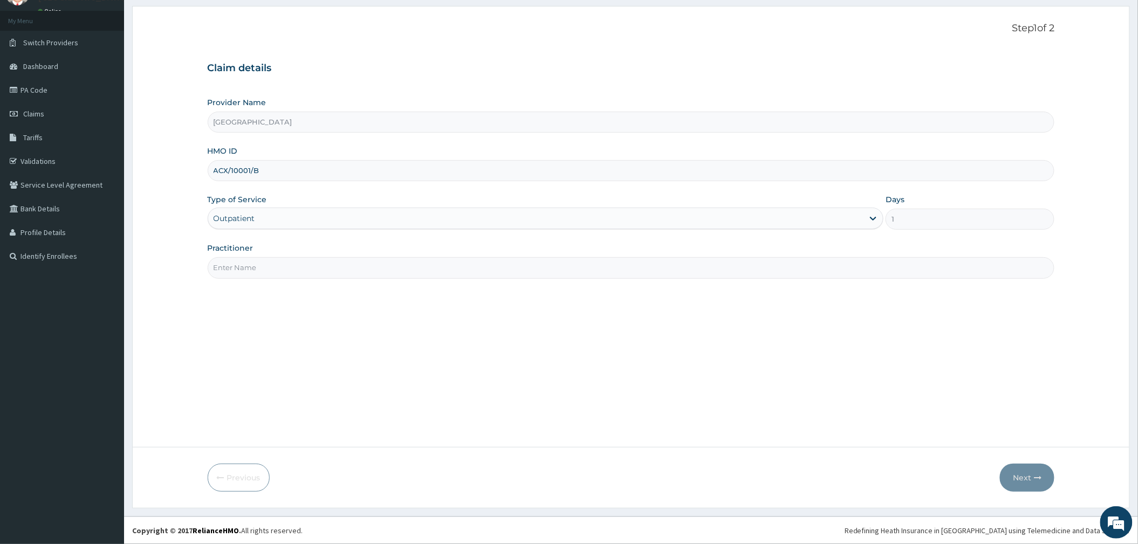
click at [290, 273] on input "Practitioner" at bounding box center [631, 267] width 847 height 21
click at [263, 278] on div "Step 1 of 2 Claim details Provider Name [GEOGRAPHIC_DATA] HMO ID ACX/10001/B Ty…" at bounding box center [631, 227] width 847 height 408
click at [264, 276] on input "Practitioner" at bounding box center [631, 267] width 847 height 21
type input "[PERSON_NAME]"
click at [1023, 475] on button "Next" at bounding box center [1027, 478] width 54 height 28
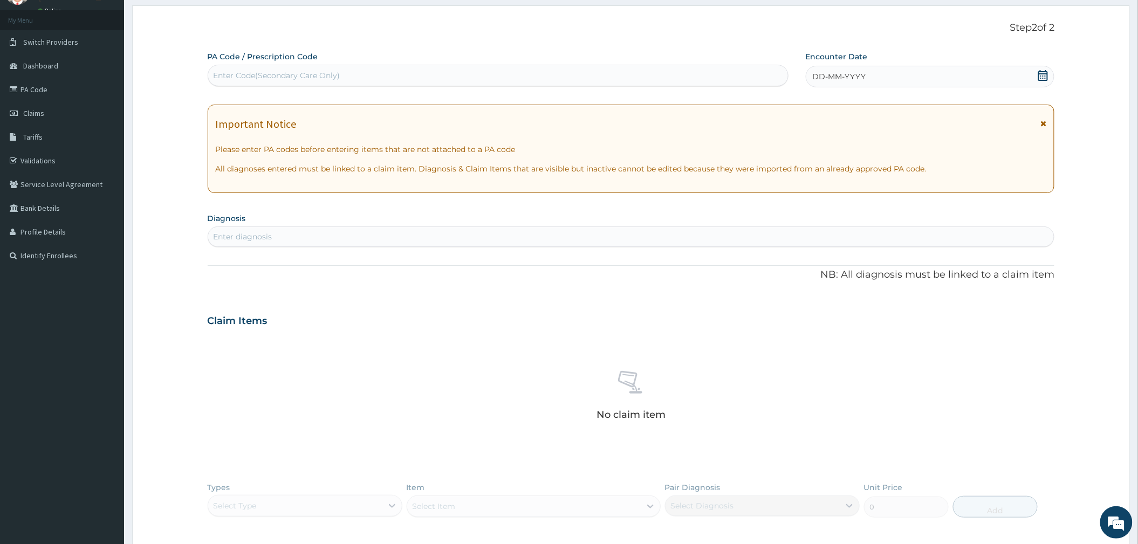
click at [1040, 74] on icon at bounding box center [1042, 75] width 11 height 11
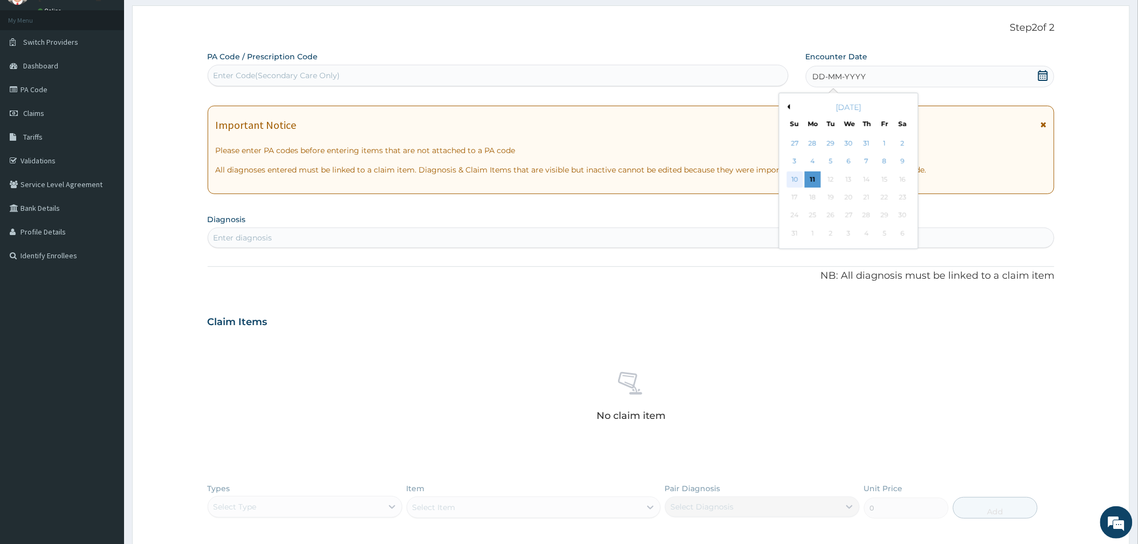
click at [794, 177] on div "10" at bounding box center [794, 179] width 16 height 16
click at [794, 177] on div "Important Notice Please enter PA codes before entering items that are not attac…" at bounding box center [631, 150] width 847 height 88
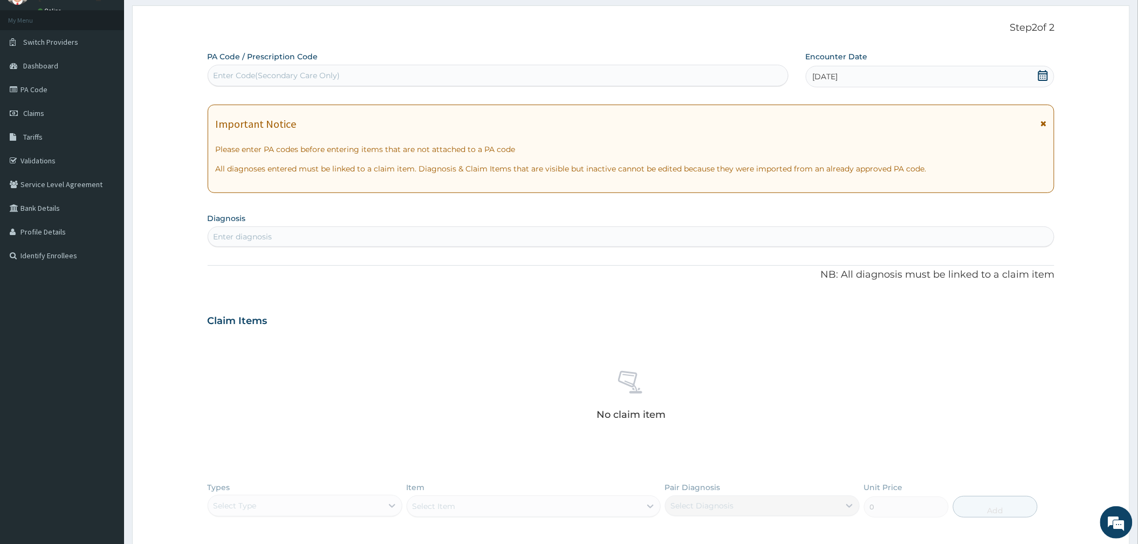
click at [263, 232] on div "Enter diagnosis" at bounding box center [243, 236] width 59 height 11
type input "PLASMO"
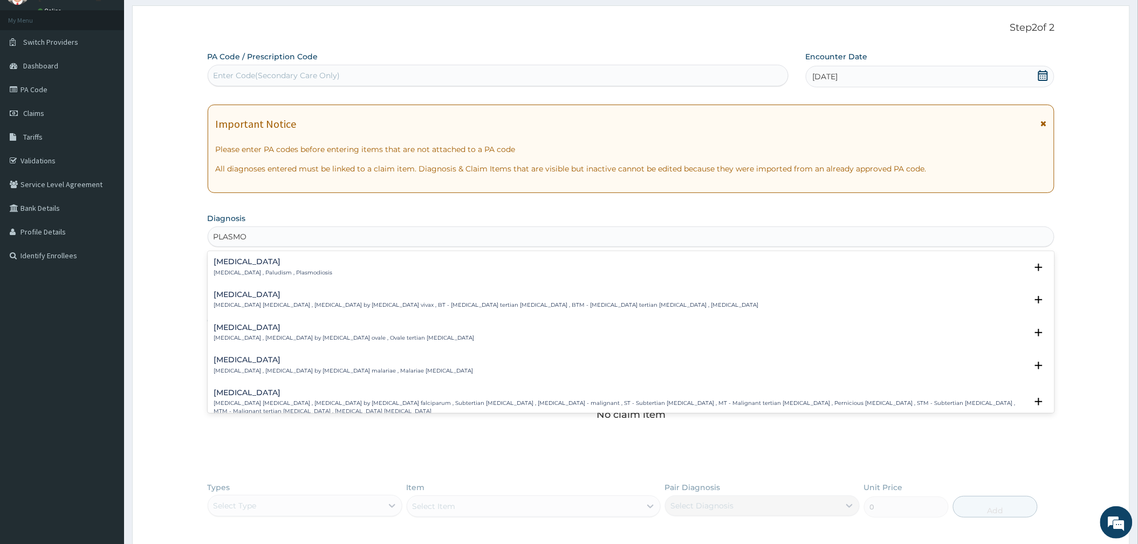
click at [265, 275] on p "[MEDICAL_DATA] , Paludism , Plasmodiosis" at bounding box center [273, 273] width 119 height 8
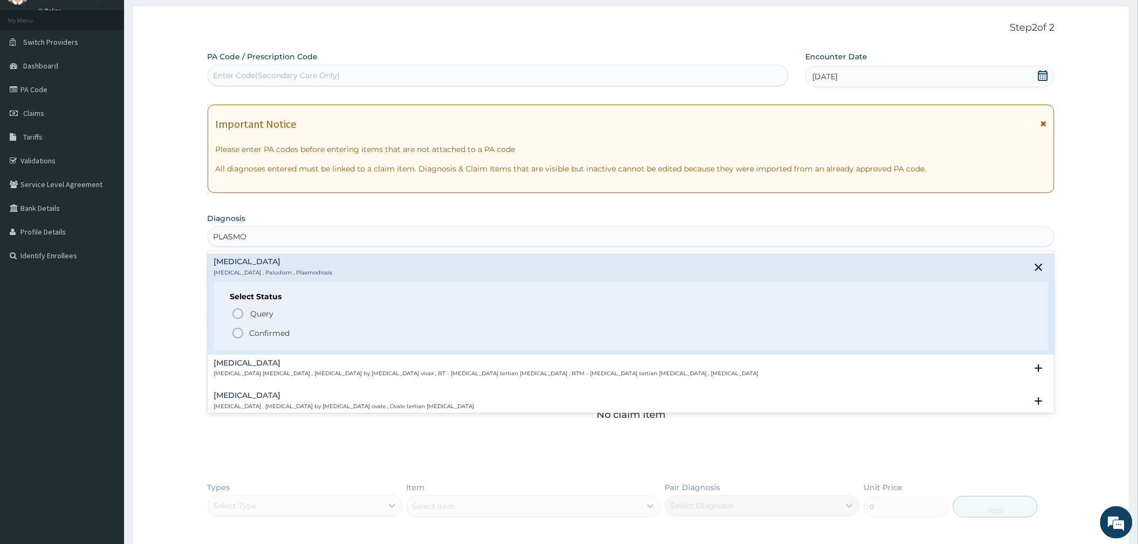
click at [240, 328] on icon "status option filled" at bounding box center [237, 333] width 13 height 13
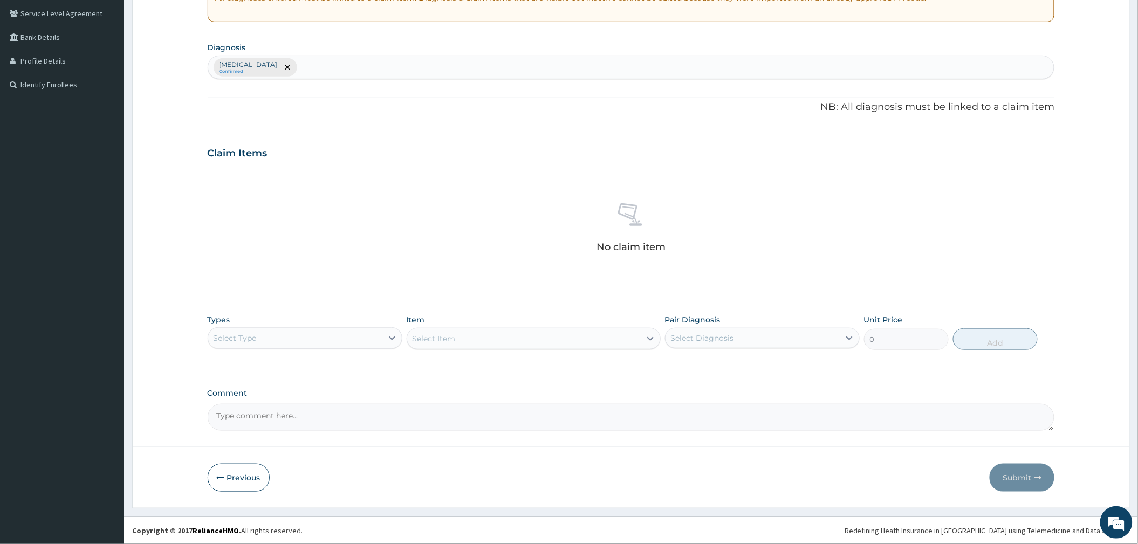
scroll to position [224, 0]
click at [246, 343] on div "Select Type" at bounding box center [235, 338] width 43 height 11
click at [259, 408] on div "Procedures" at bounding box center [305, 403] width 195 height 19
click at [723, 342] on div "Select Diagnosis" at bounding box center [702, 338] width 63 height 11
click at [698, 367] on label "[MEDICAL_DATA]" at bounding box center [716, 364] width 67 height 11
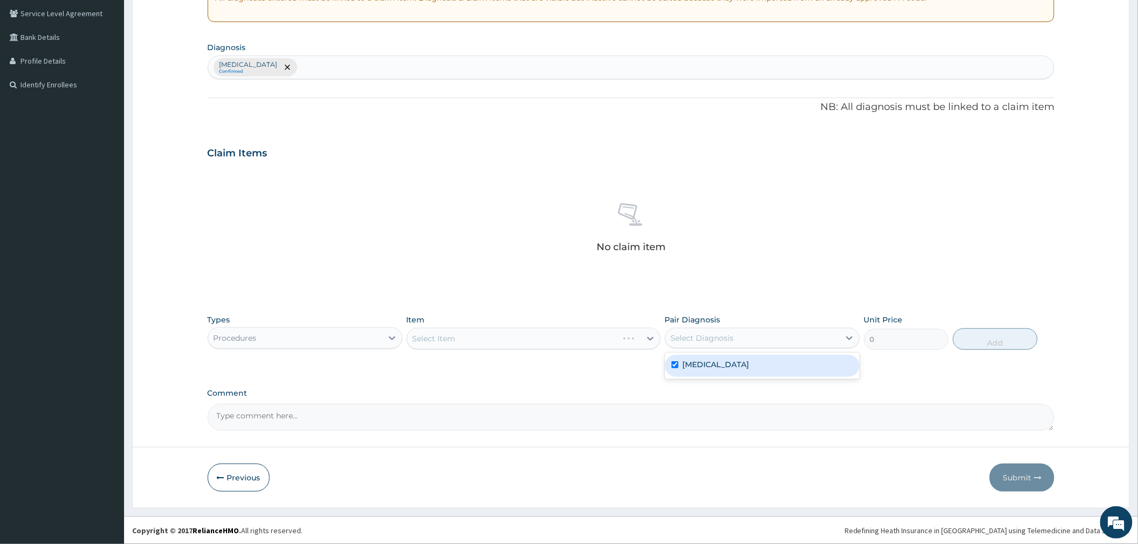
checkbox input "true"
click at [512, 335] on div "Select Item" at bounding box center [523, 338] width 233 height 17
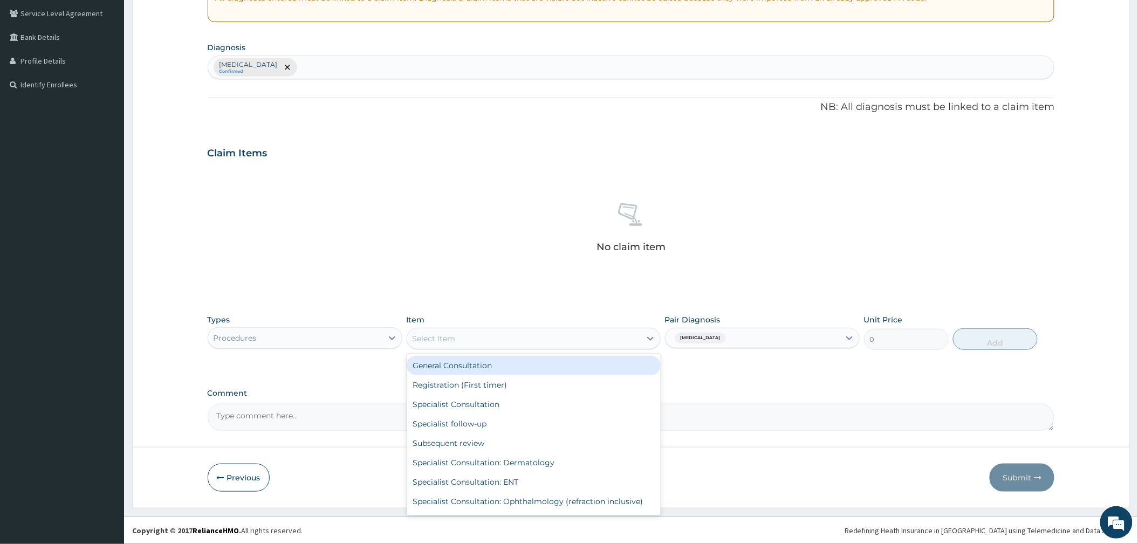
click at [466, 370] on div "General Consultation" at bounding box center [534, 365] width 254 height 19
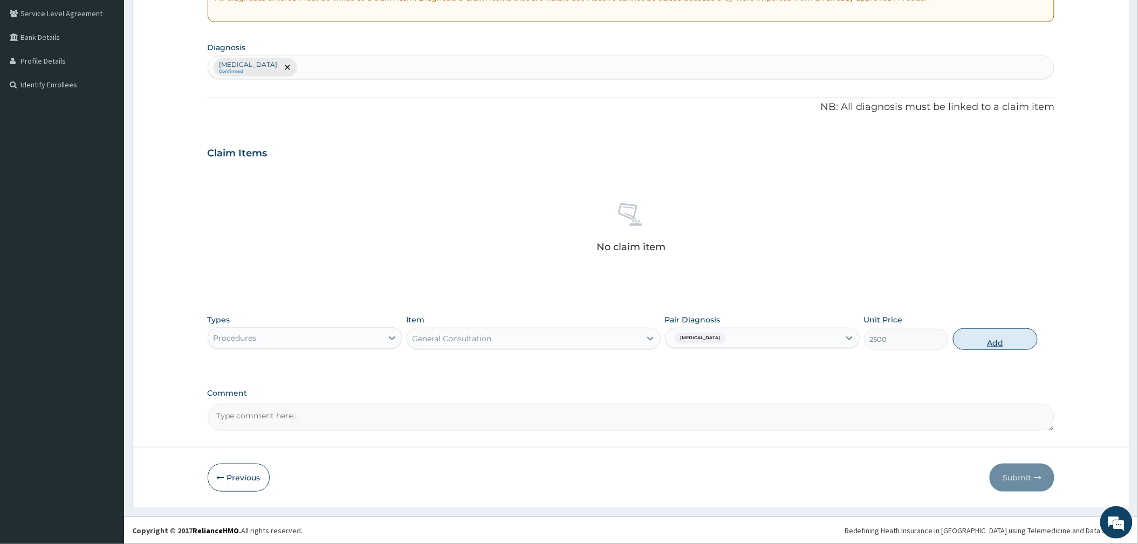
click at [960, 337] on button "Add" at bounding box center [995, 339] width 85 height 22
type input "0"
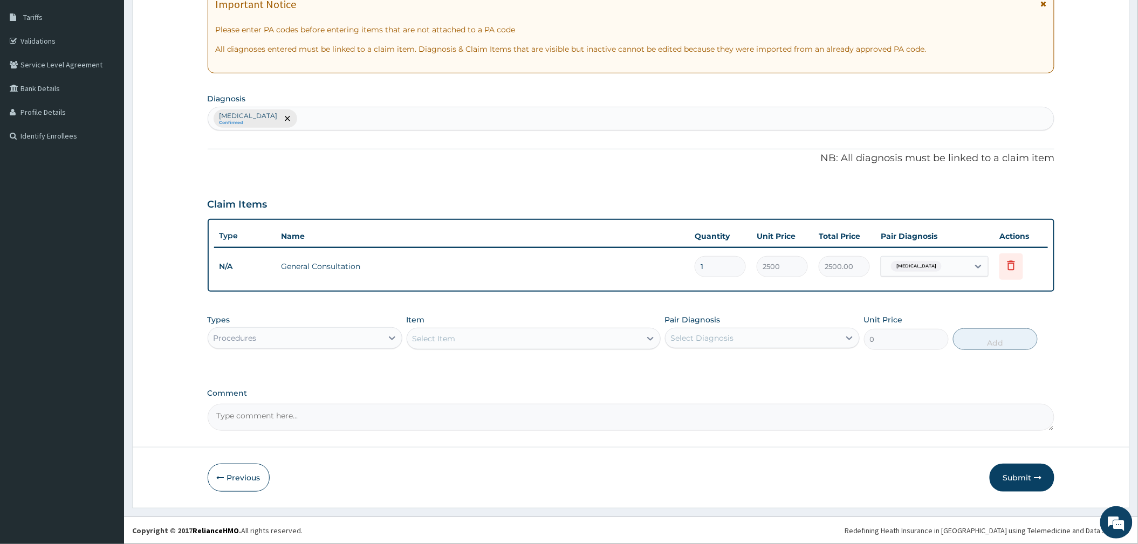
scroll to position [171, 0]
click at [236, 336] on div "Procedures" at bounding box center [235, 338] width 43 height 11
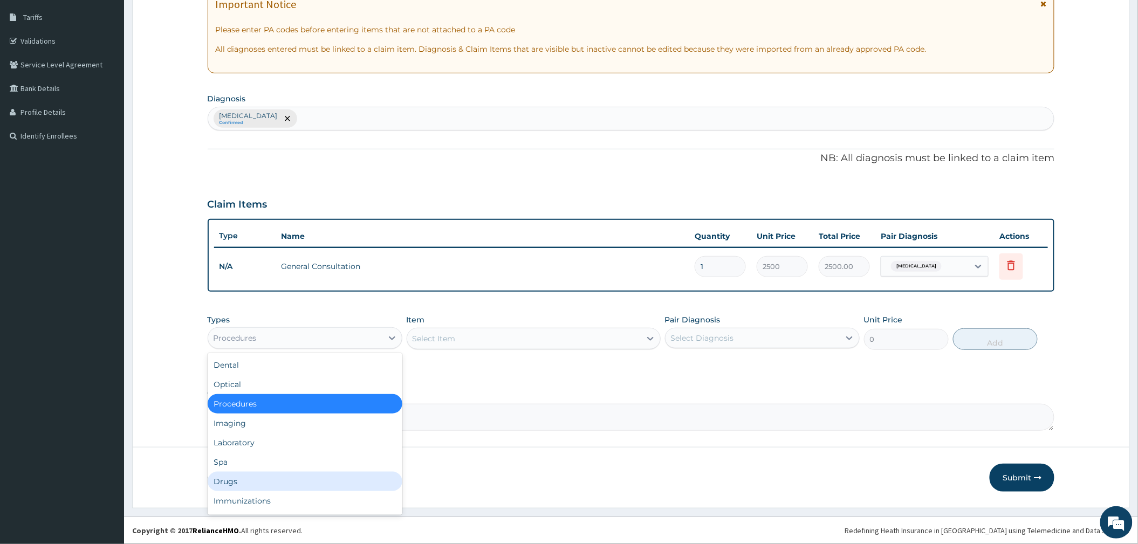
click at [266, 479] on div "Drugs" at bounding box center [305, 481] width 195 height 19
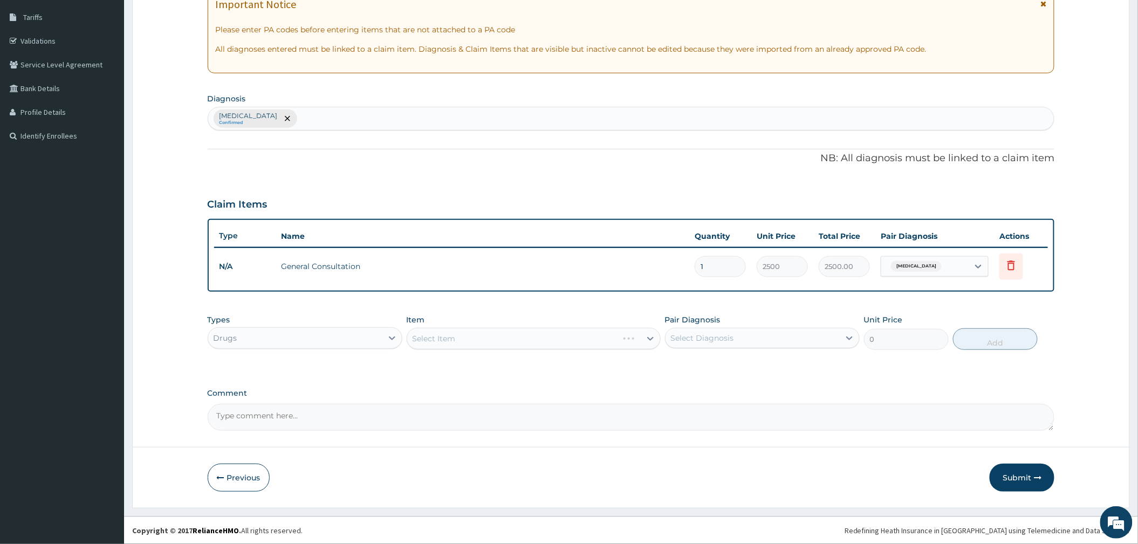
click at [719, 343] on div "Select Diagnosis" at bounding box center [702, 338] width 63 height 11
click at [697, 356] on div "[MEDICAL_DATA]" at bounding box center [762, 366] width 195 height 22
checkbox input "true"
click at [535, 335] on div "Select Item" at bounding box center [534, 339] width 254 height 22
click at [529, 343] on div "Select Item" at bounding box center [534, 339] width 254 height 22
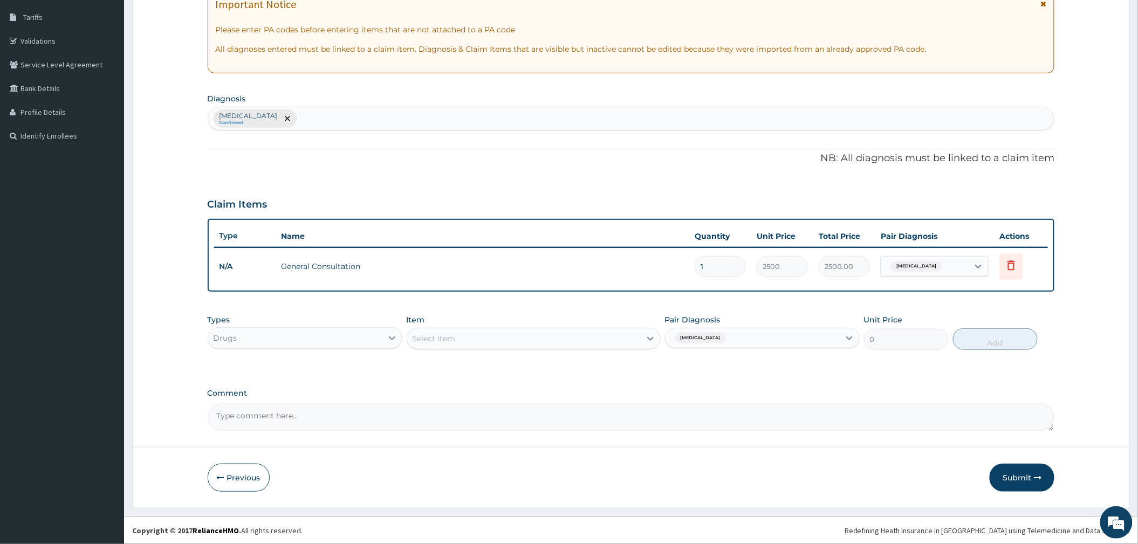
click at [529, 343] on div "Select Item" at bounding box center [523, 338] width 233 height 17
type input "[PERSON_NAME]"
click at [505, 371] on div "[MEDICAL_DATA] tabs" at bounding box center [534, 365] width 254 height 19
click at [978, 341] on button "Add" at bounding box center [995, 339] width 85 height 22
click at [978, 341] on div "PA Code / Prescription Code Enter Code(Secondary Care Only) Encounter Date [DAT…" at bounding box center [631, 181] width 847 height 499
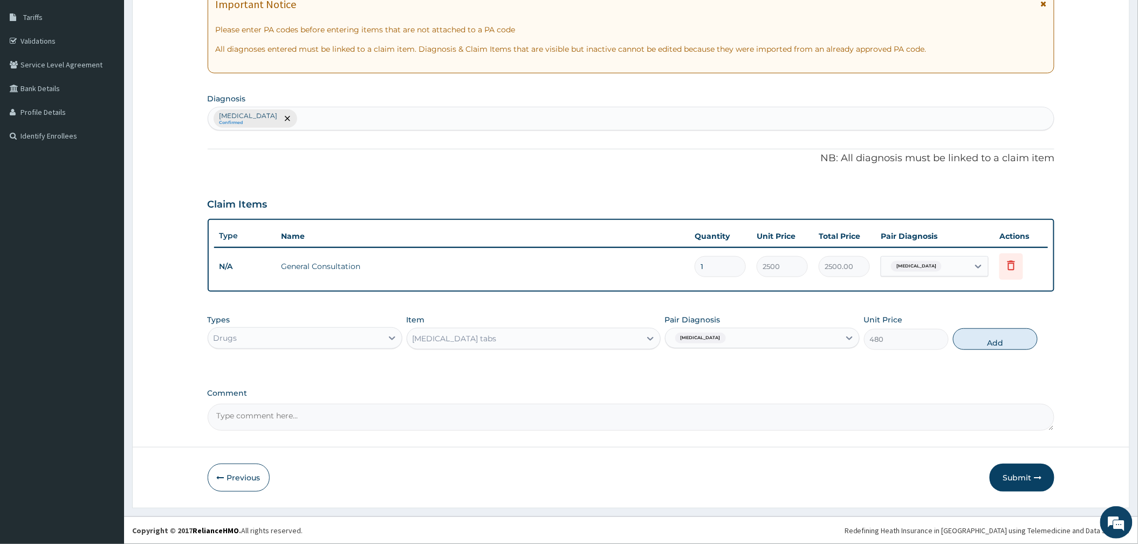
type input "0"
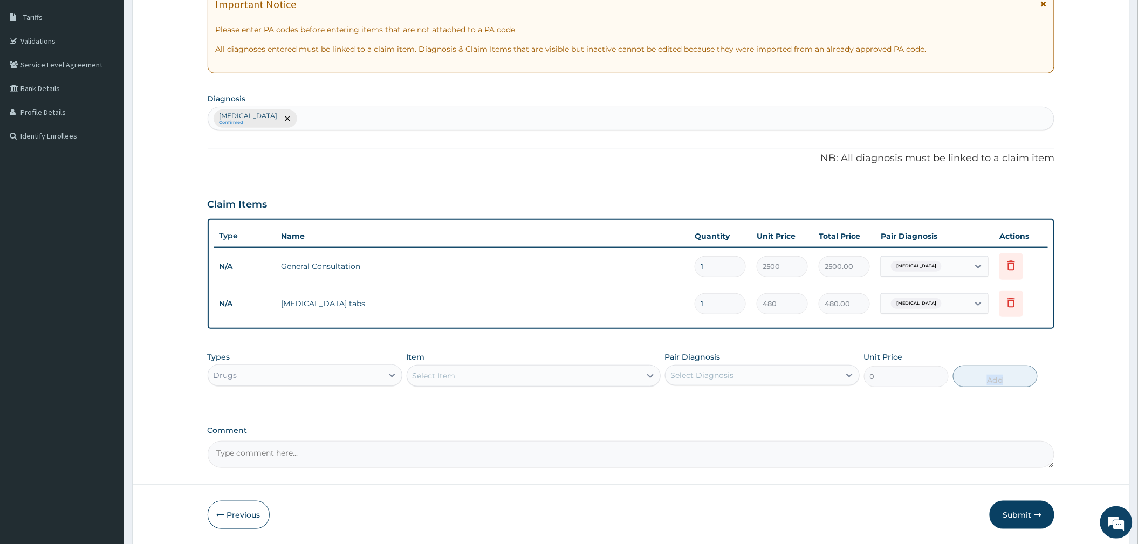
click at [725, 375] on div "Select Diagnosis" at bounding box center [702, 375] width 63 height 11
drag, startPoint x: 704, startPoint y: 409, endPoint x: 525, endPoint y: 387, distance: 180.4
click at [704, 409] on div "Malaria" at bounding box center [762, 403] width 195 height 22
checkbox input "true"
click at [518, 380] on div "Select Item" at bounding box center [523, 375] width 233 height 17
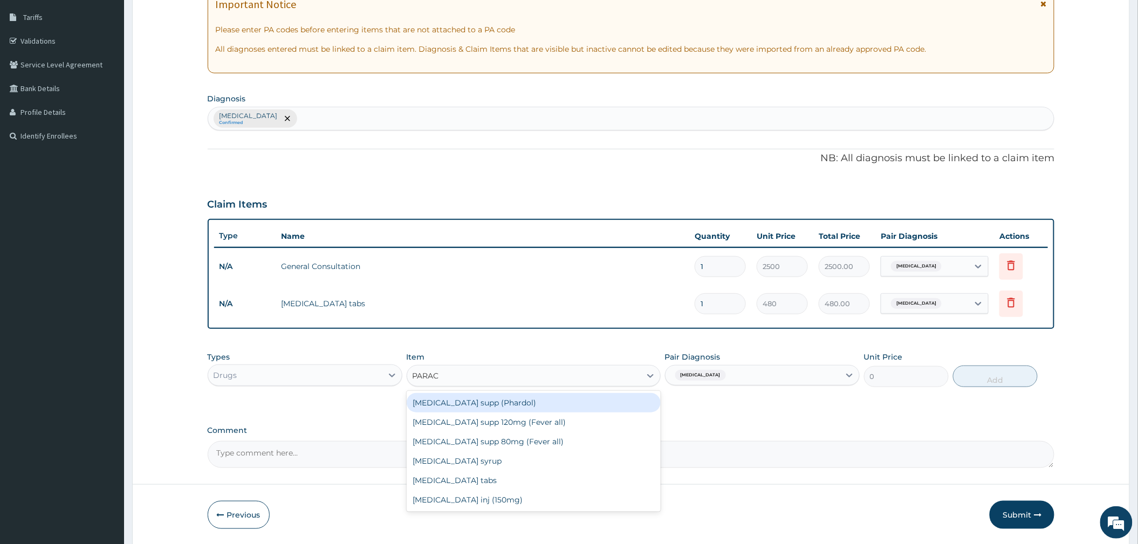
type input "PARACE"
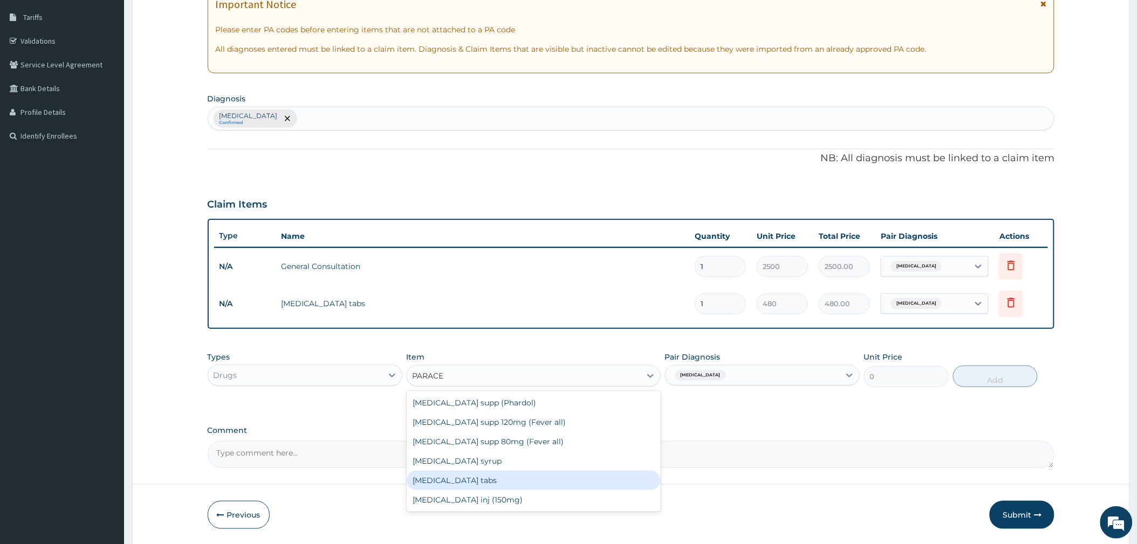
click at [514, 479] on div "Paracetamol tabs" at bounding box center [534, 480] width 254 height 19
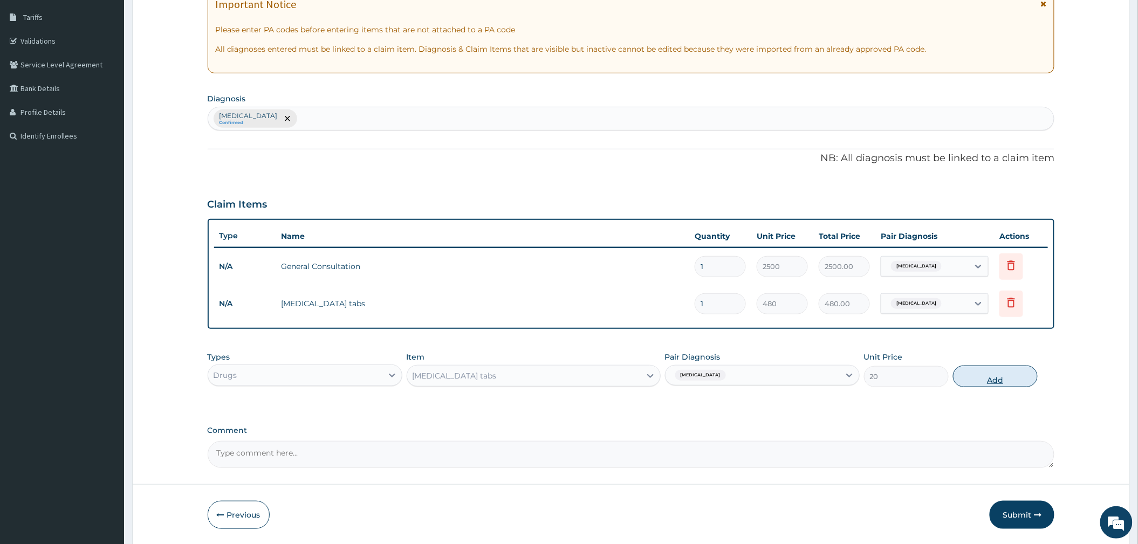
click at [974, 374] on button "Add" at bounding box center [995, 377] width 85 height 22
type input "0"
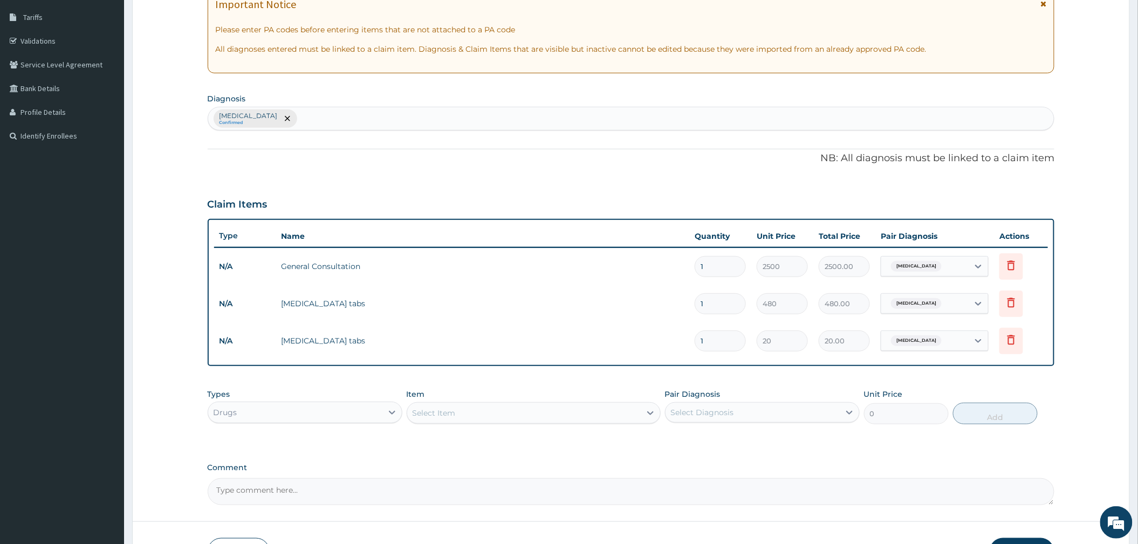
type input "18"
type input "360.00"
type input "18"
click at [728, 298] on input "1" at bounding box center [719, 303] width 51 height 21
type input "0.00"
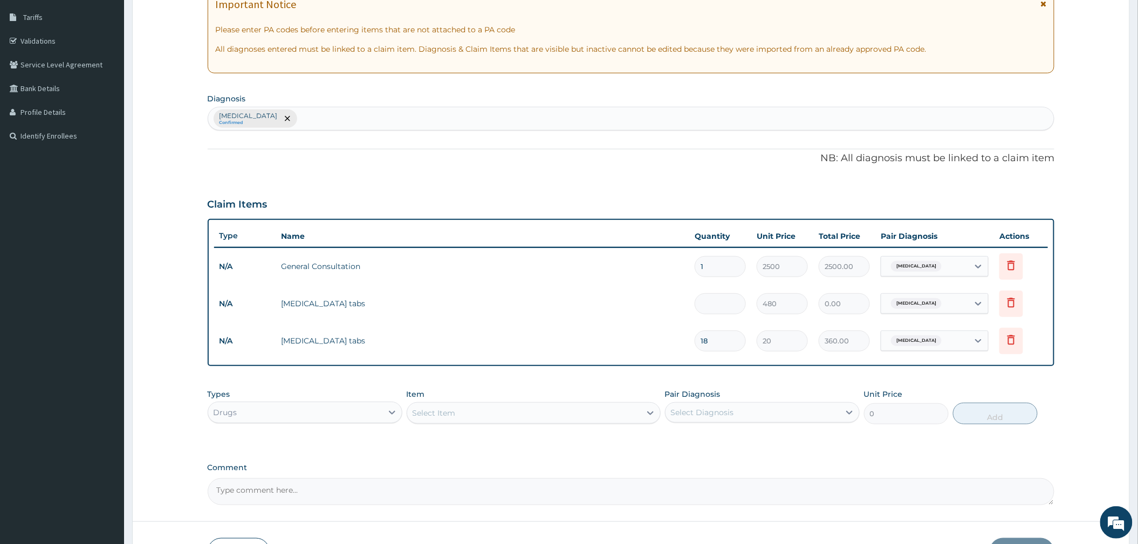
type input "6"
type input "2880.00"
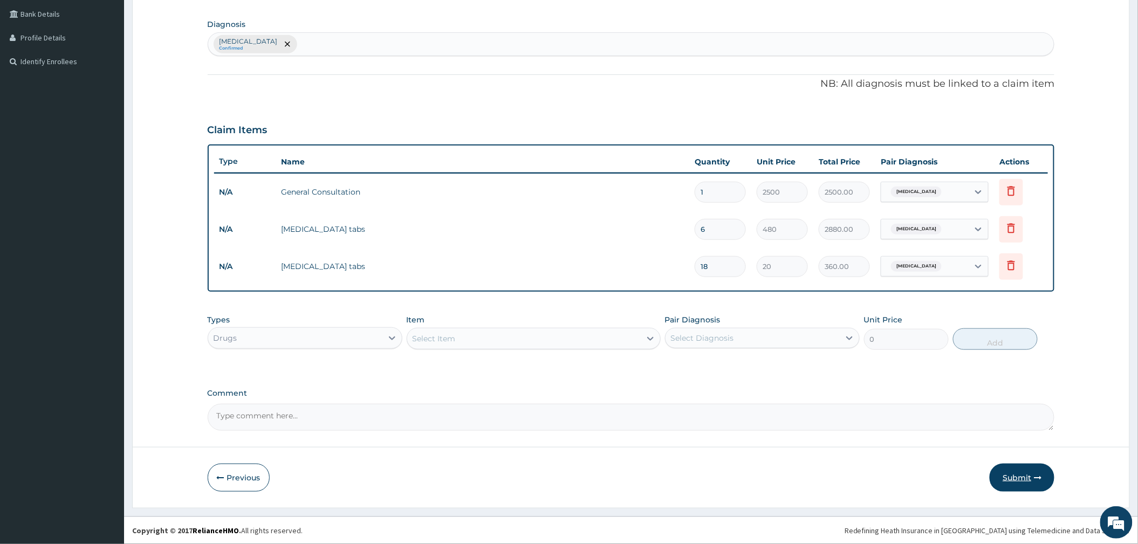
type input "6"
click at [1002, 475] on button "Submit" at bounding box center [1021, 478] width 65 height 28
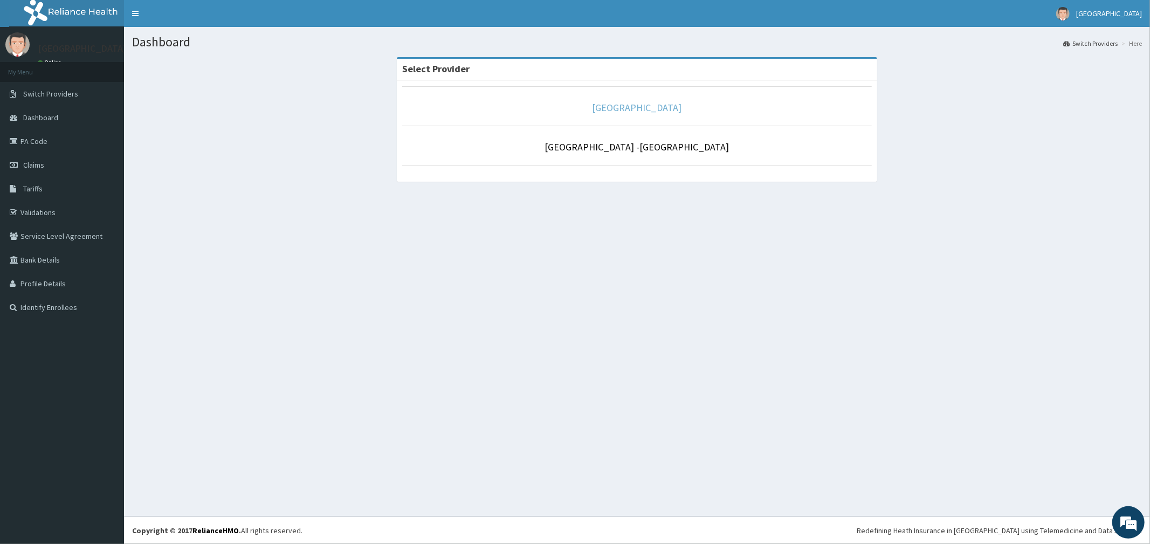
click at [624, 109] on link "[GEOGRAPHIC_DATA]" at bounding box center [638, 107] width 90 height 12
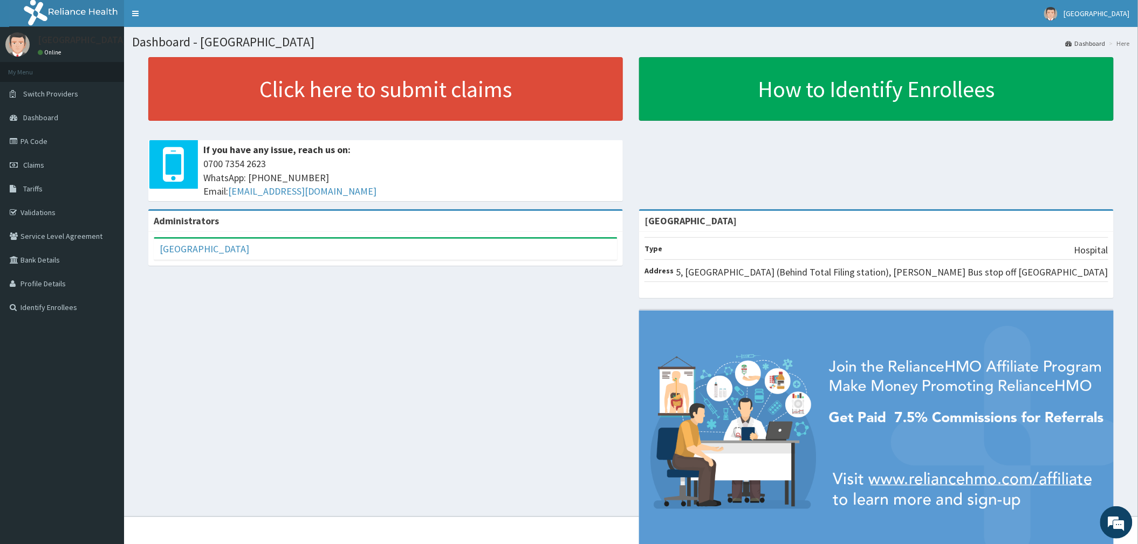
click at [24, 140] on link "PA Code" at bounding box center [62, 141] width 124 height 24
